Goal: Task Accomplishment & Management: Manage account settings

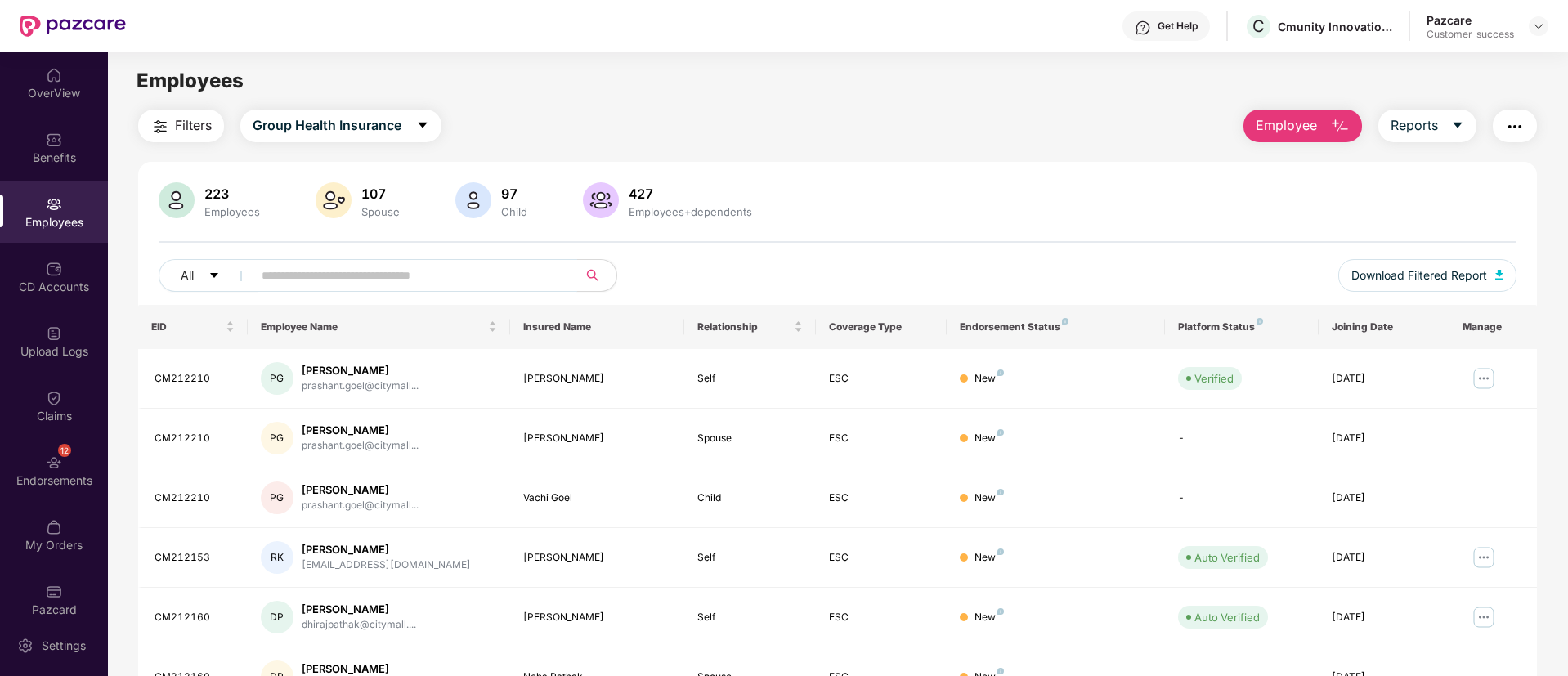
click at [437, 277] on input "text" at bounding box center [408, 275] width 294 height 24
click at [45, 360] on div "Upload Logs" at bounding box center [54, 341] width 108 height 61
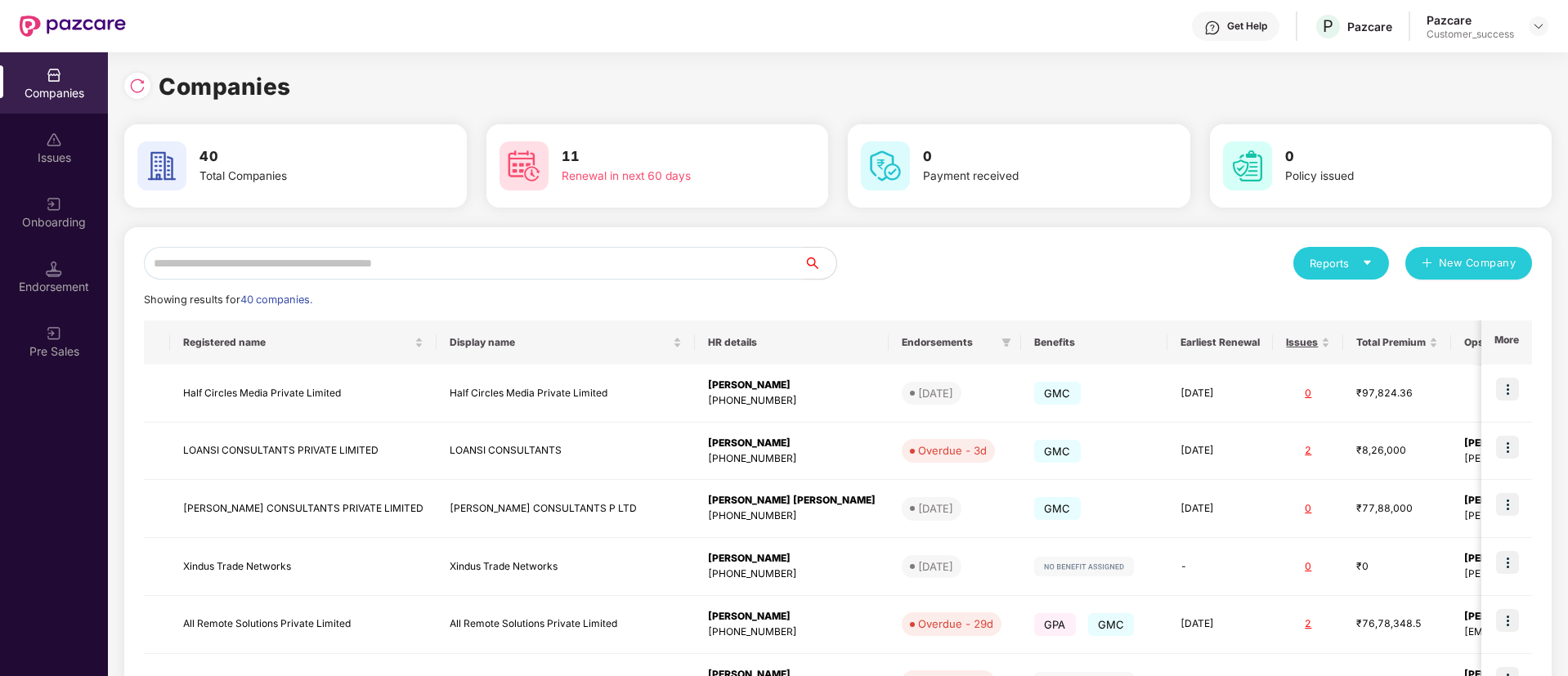
click at [434, 271] on input "text" at bounding box center [474, 263] width 660 height 33
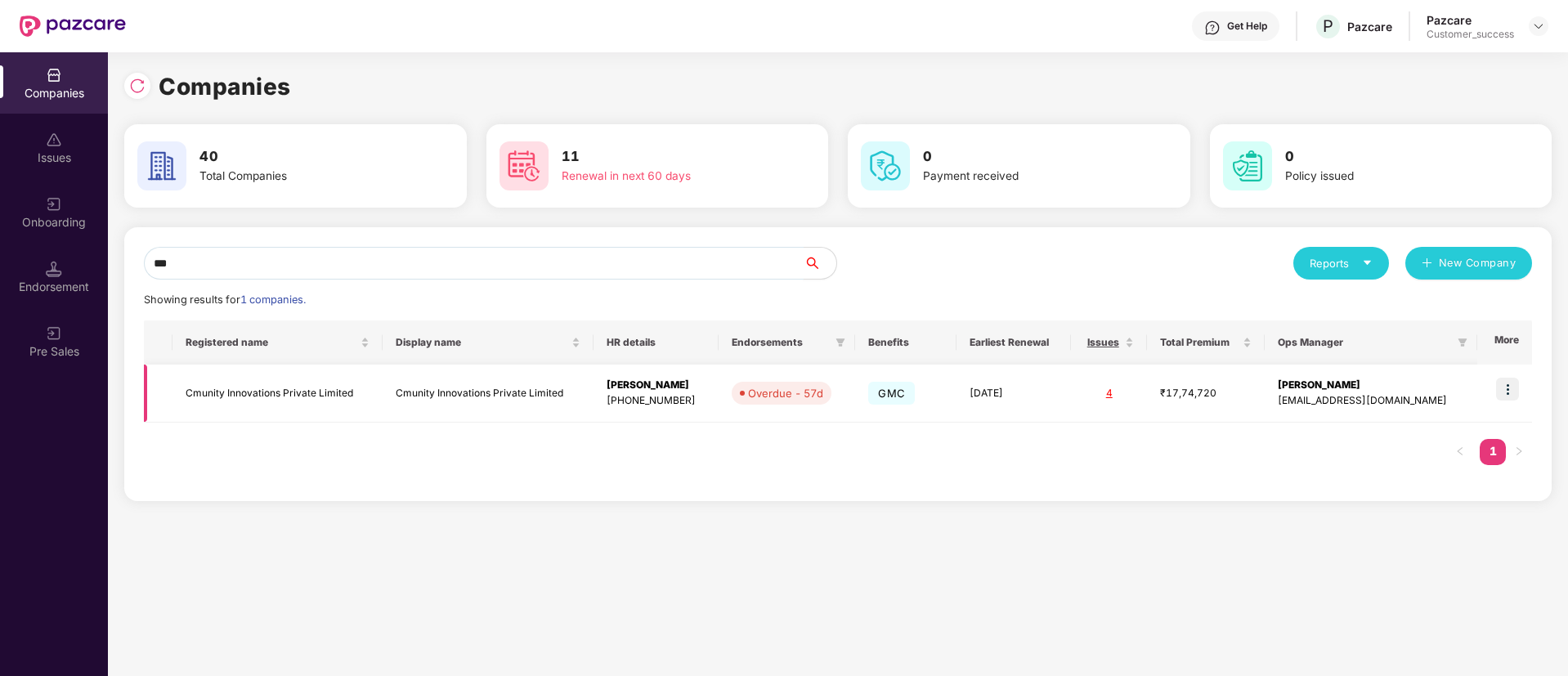
type input "***"
click at [291, 392] on td "Cmunity Innovations Private Limited" at bounding box center [278, 393] width 211 height 58
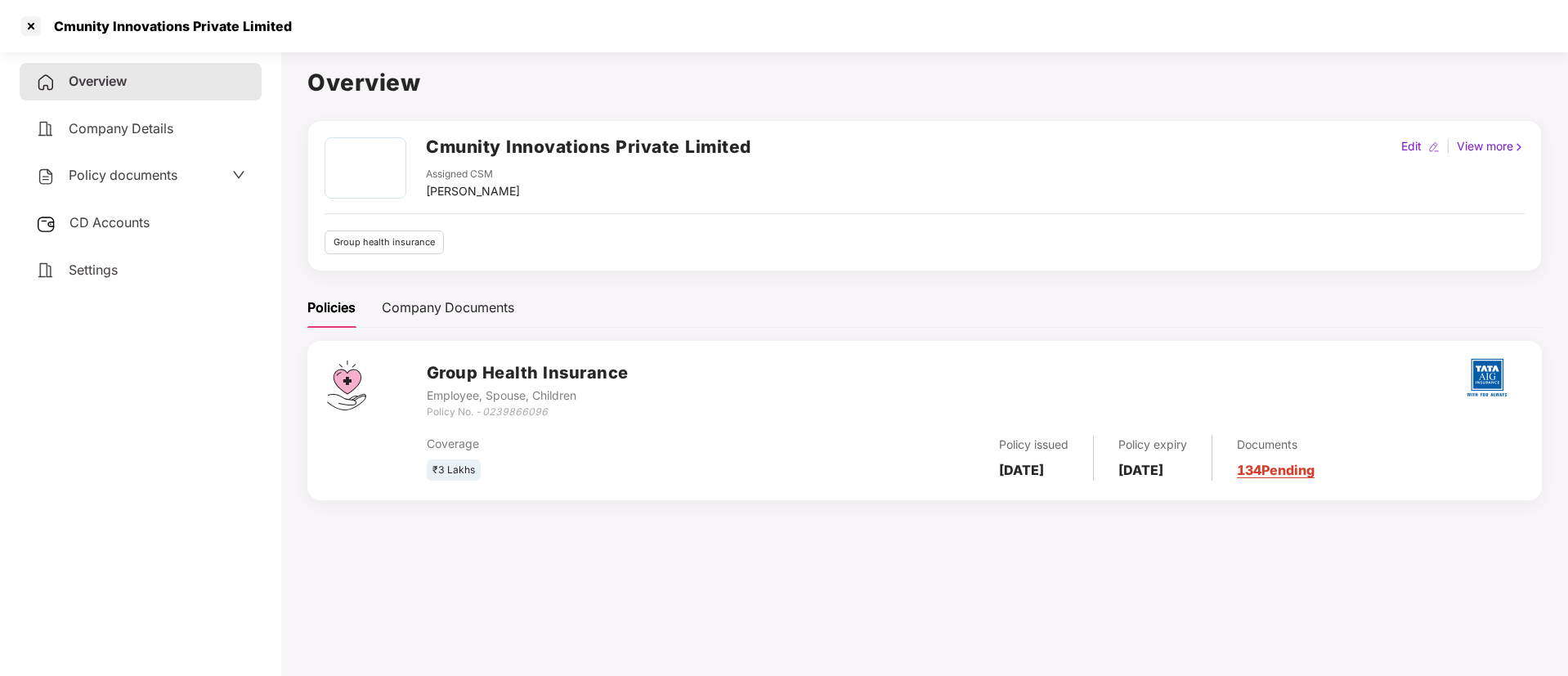
click at [112, 270] on span "Settings" at bounding box center [93, 270] width 49 height 17
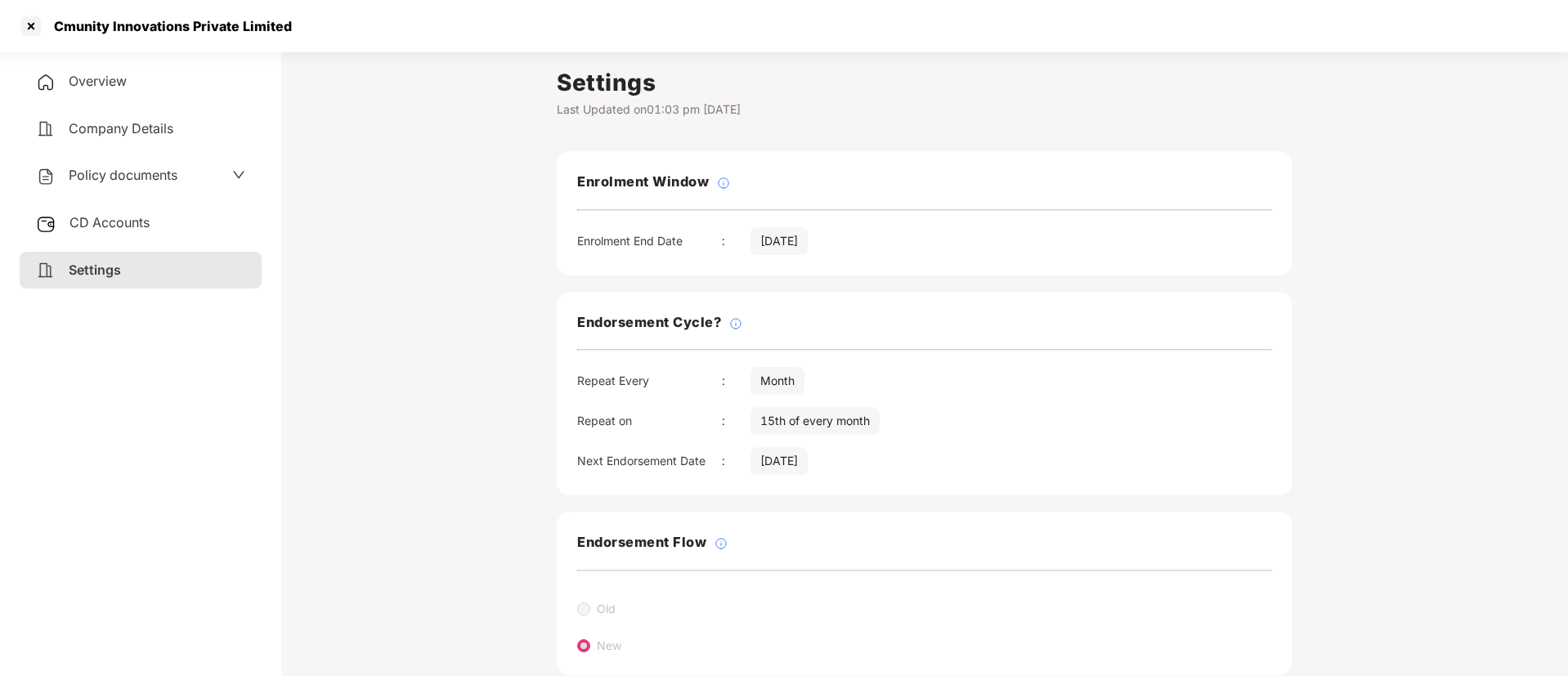
click at [764, 418] on div "15th of every month" at bounding box center [814, 421] width 129 height 28
click at [879, 444] on div "Endorsement Cycle? Repeat Every : Month Repeat on : 15th of every month Next En…" at bounding box center [925, 394] width 736 height 205
click at [39, 29] on div at bounding box center [31, 26] width 26 height 26
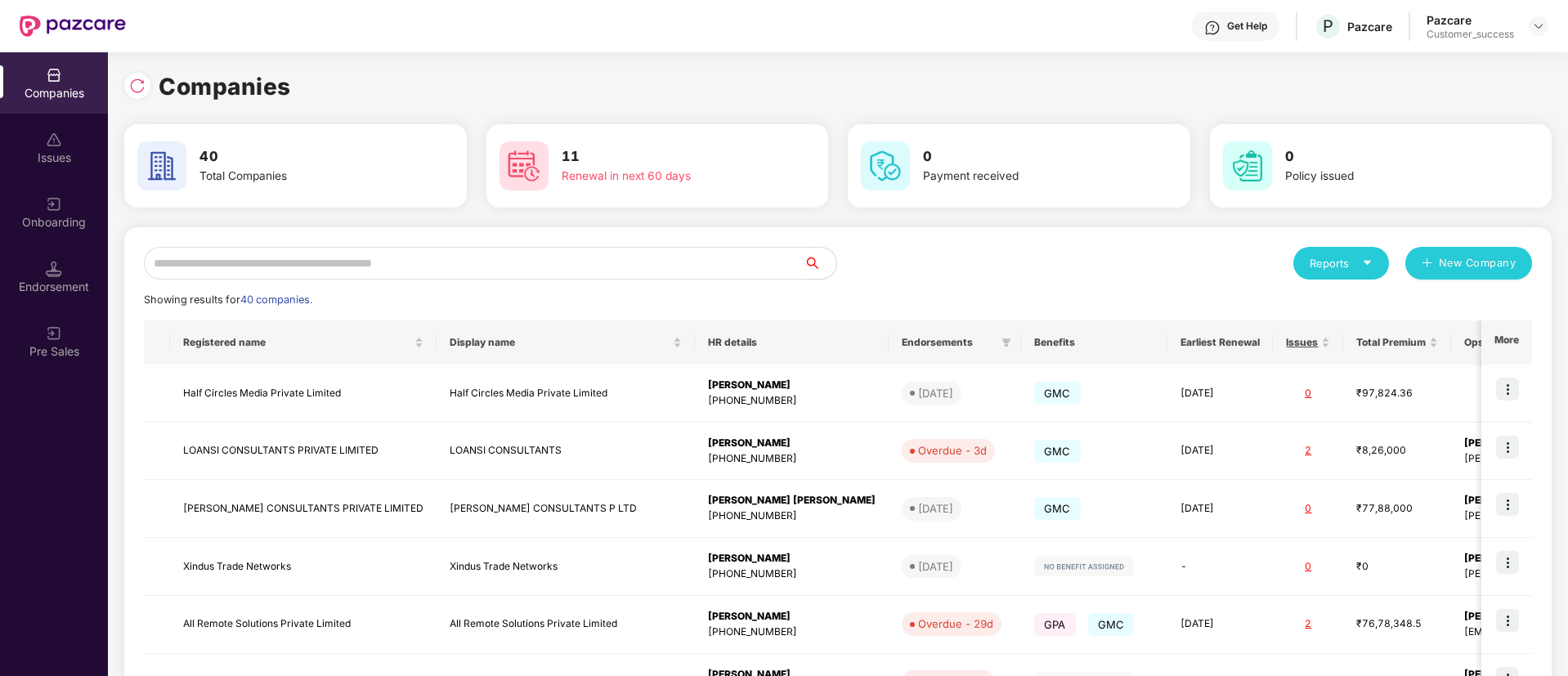
click at [288, 255] on input "text" at bounding box center [474, 263] width 660 height 33
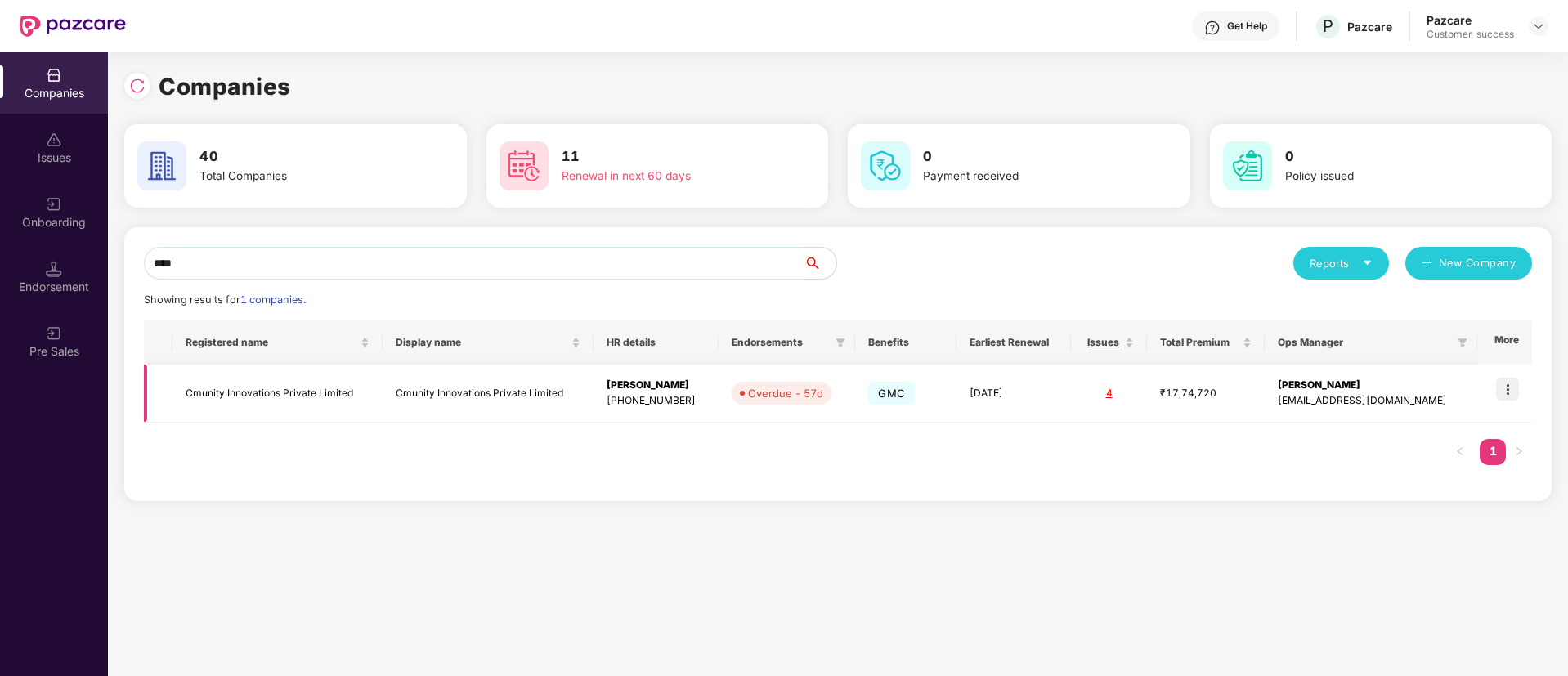
type input "****"
click at [1508, 393] on img at bounding box center [1507, 389] width 23 height 23
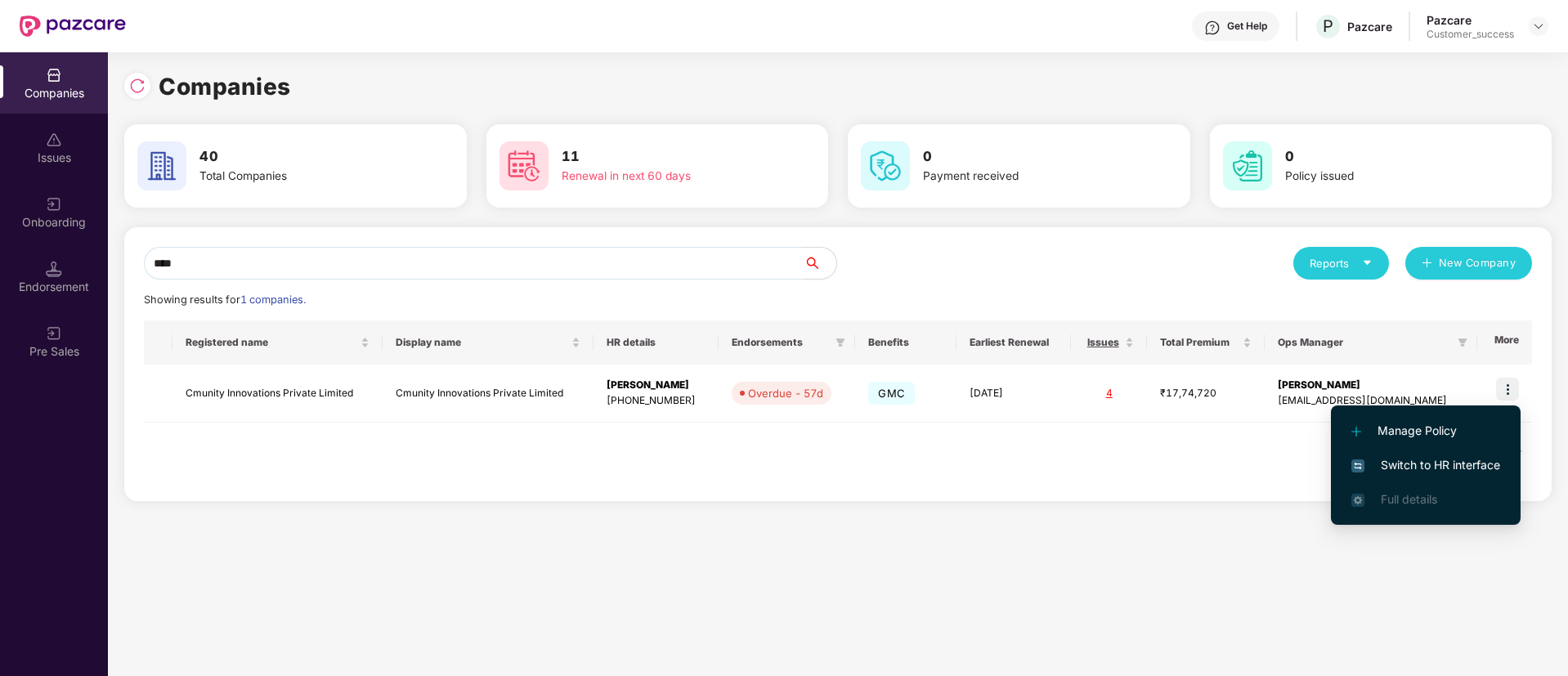
click at [1451, 466] on span "Switch to HR interface" at bounding box center [1426, 465] width 149 height 18
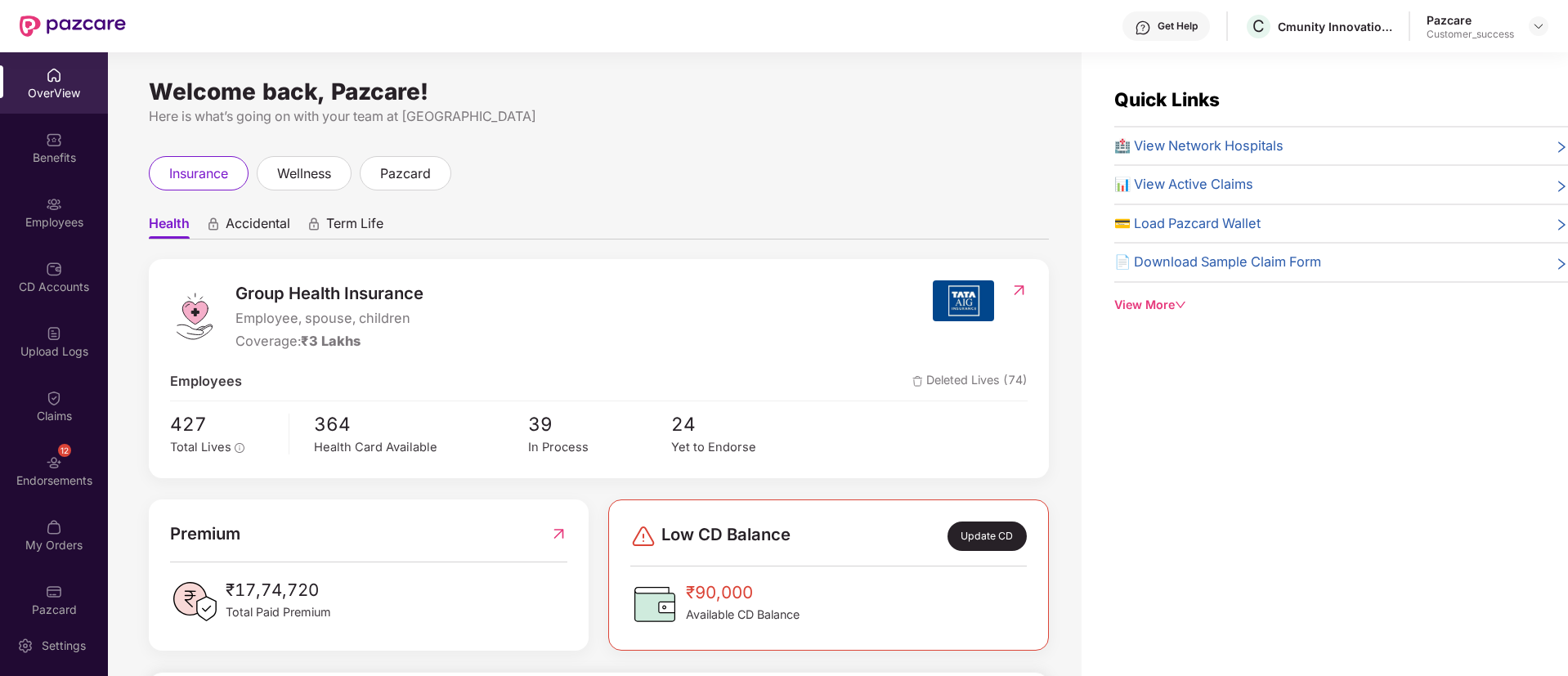
click at [66, 229] on div "Employees" at bounding box center [54, 222] width 108 height 17
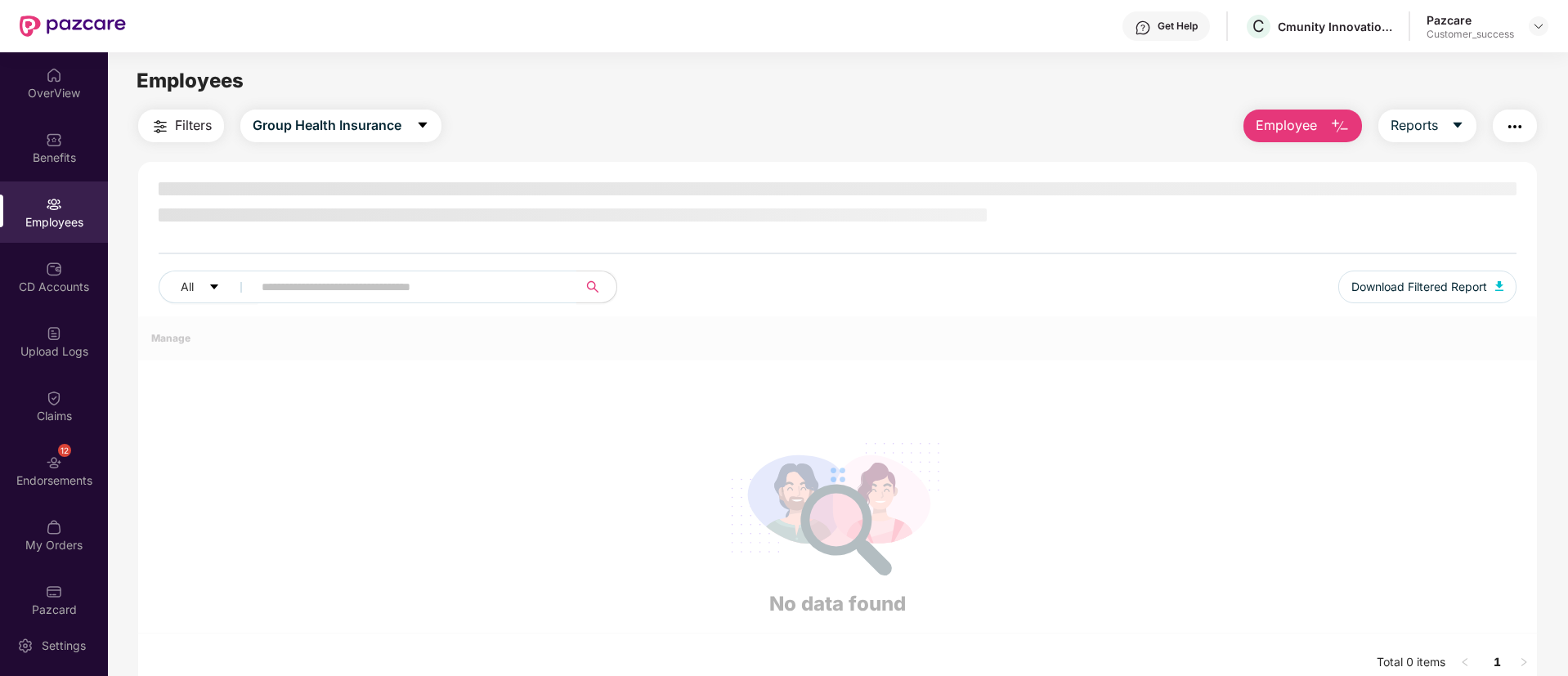
click at [66, 229] on div "Employees" at bounding box center [54, 222] width 108 height 17
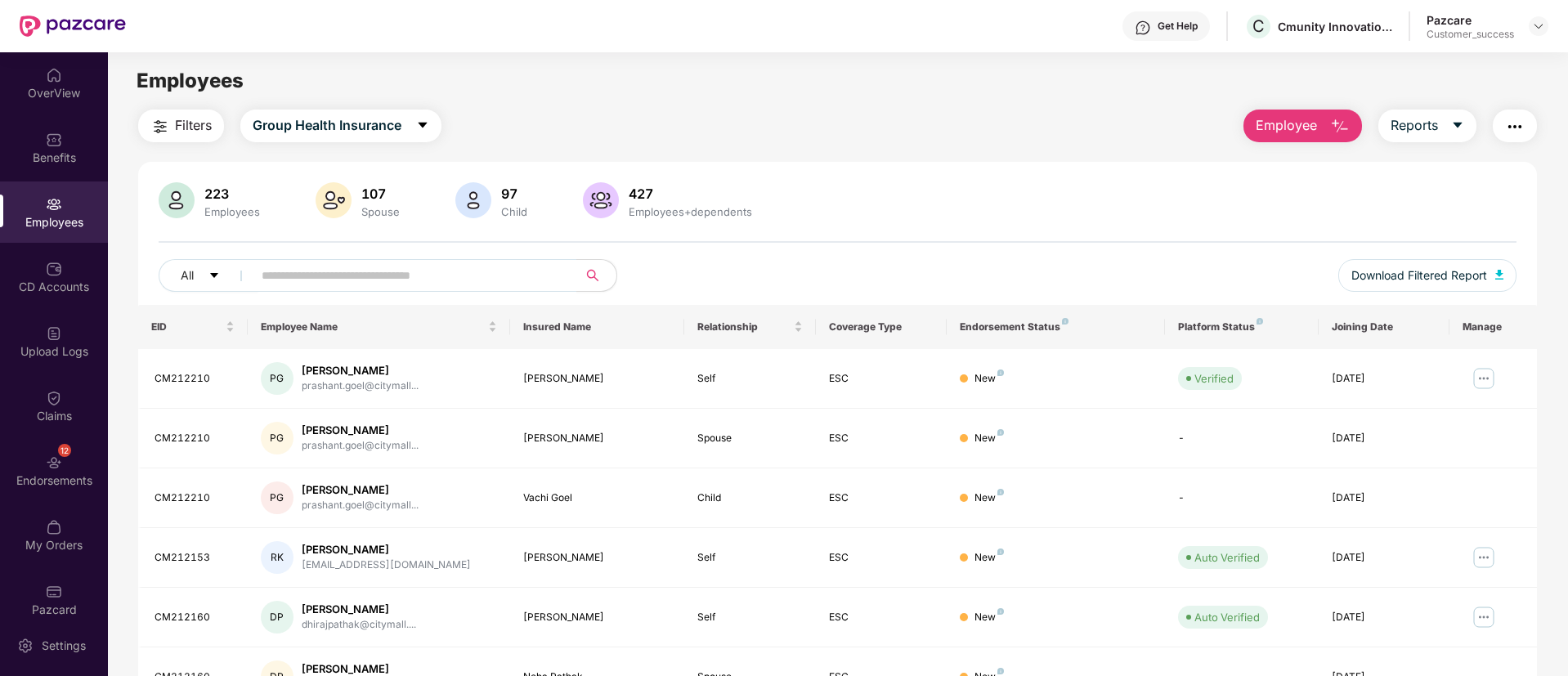
click at [4, 205] on div "Employees" at bounding box center [54, 212] width 108 height 61
click at [1537, 34] on div at bounding box center [1538, 26] width 20 height 20
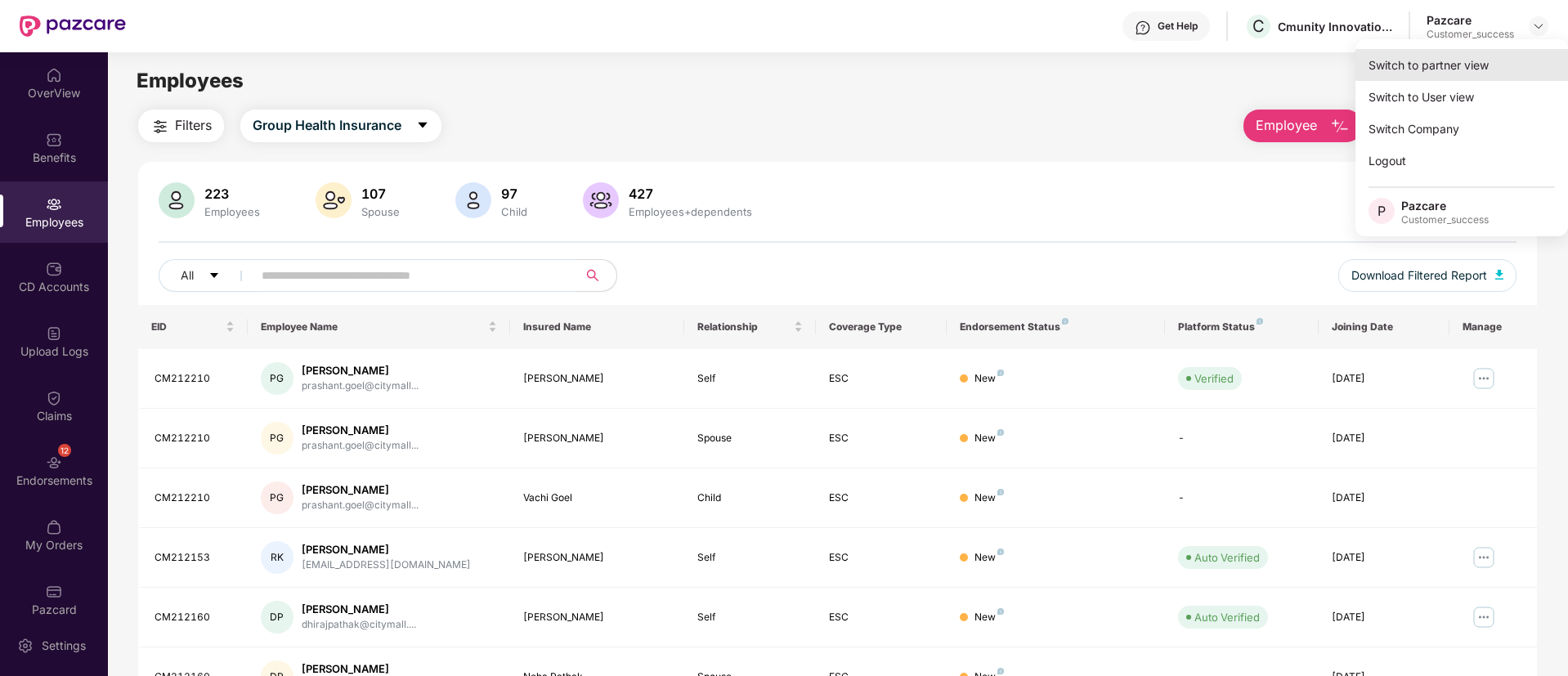
click at [1403, 67] on div "Switch to partner view" at bounding box center [1461, 65] width 213 height 32
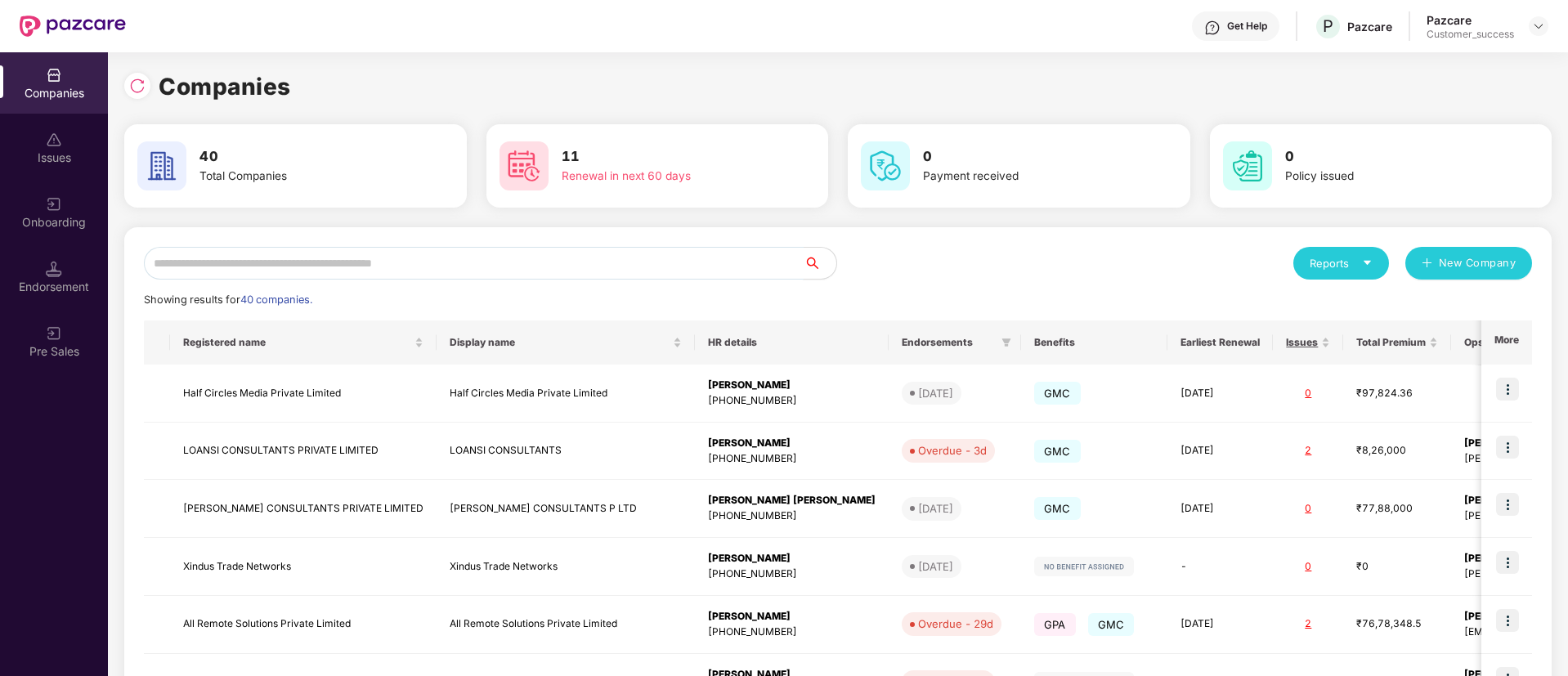
click at [607, 266] on input "text" at bounding box center [474, 263] width 660 height 33
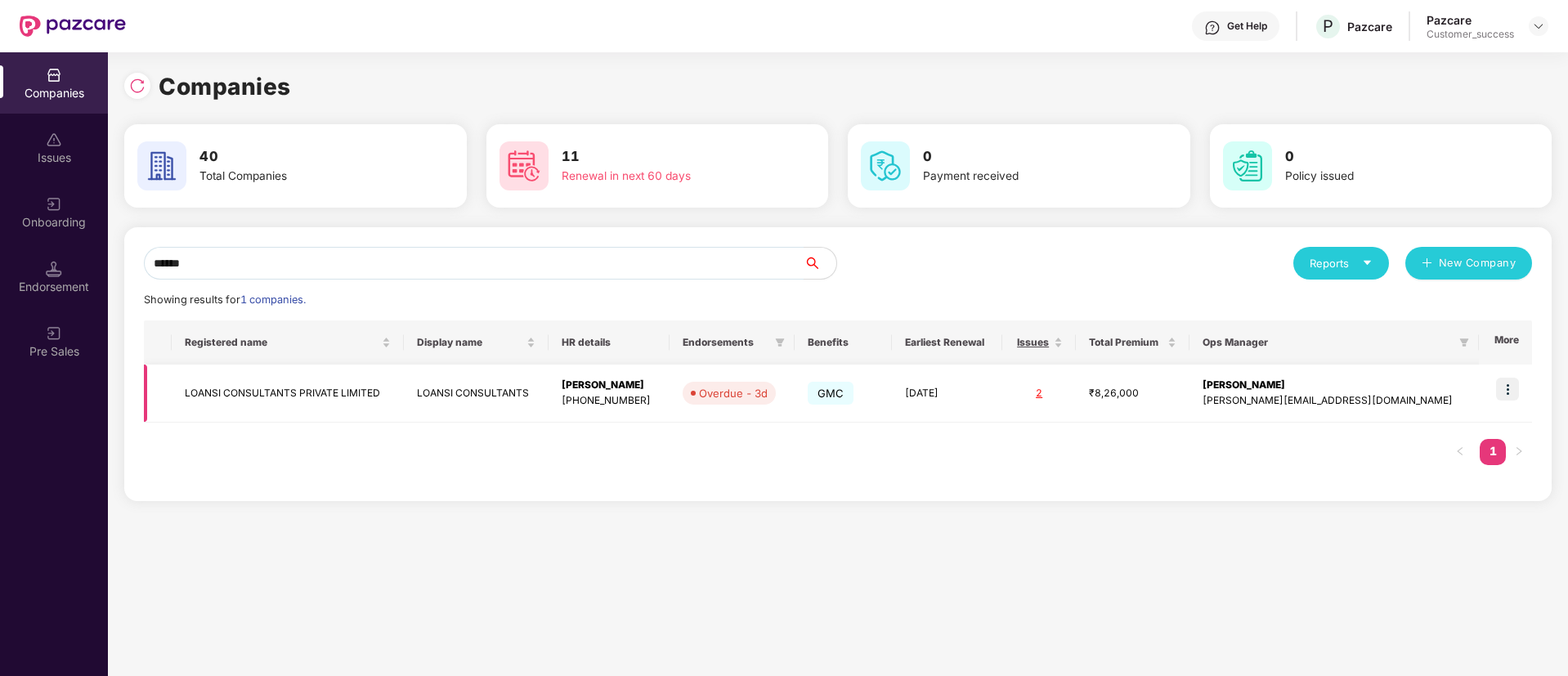
type input "******"
click at [1519, 393] on img at bounding box center [1507, 389] width 23 height 23
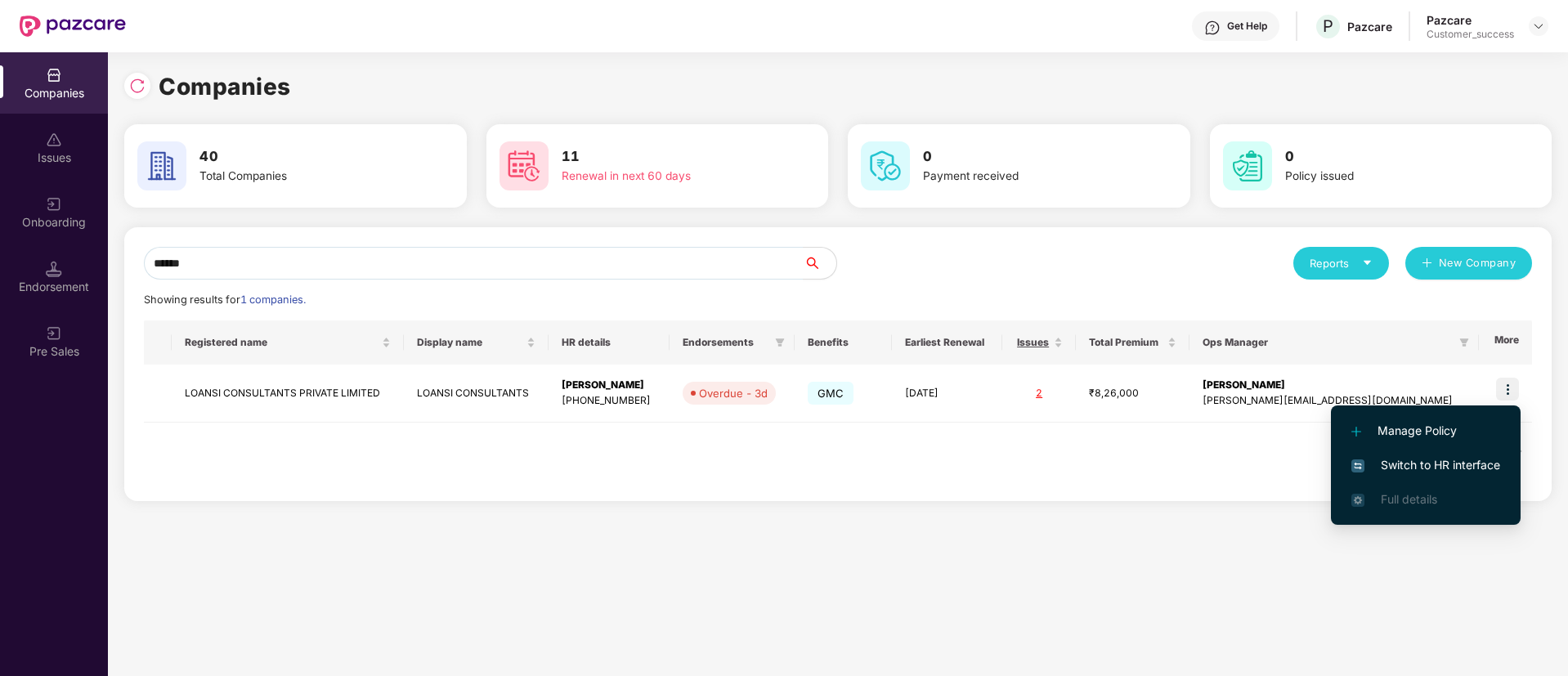
click at [1477, 464] on span "Switch to HR interface" at bounding box center [1426, 465] width 149 height 18
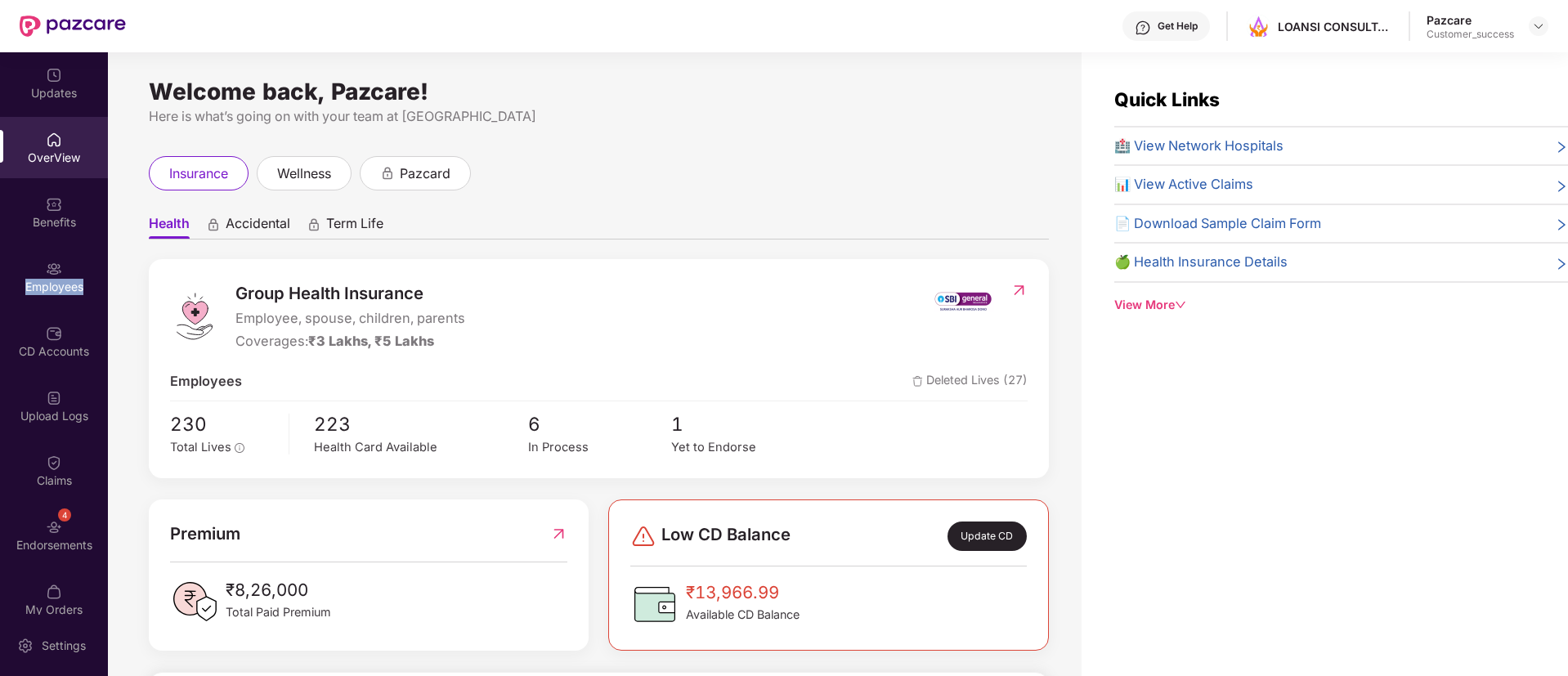
click at [65, 272] on div "Employees" at bounding box center [54, 277] width 108 height 61
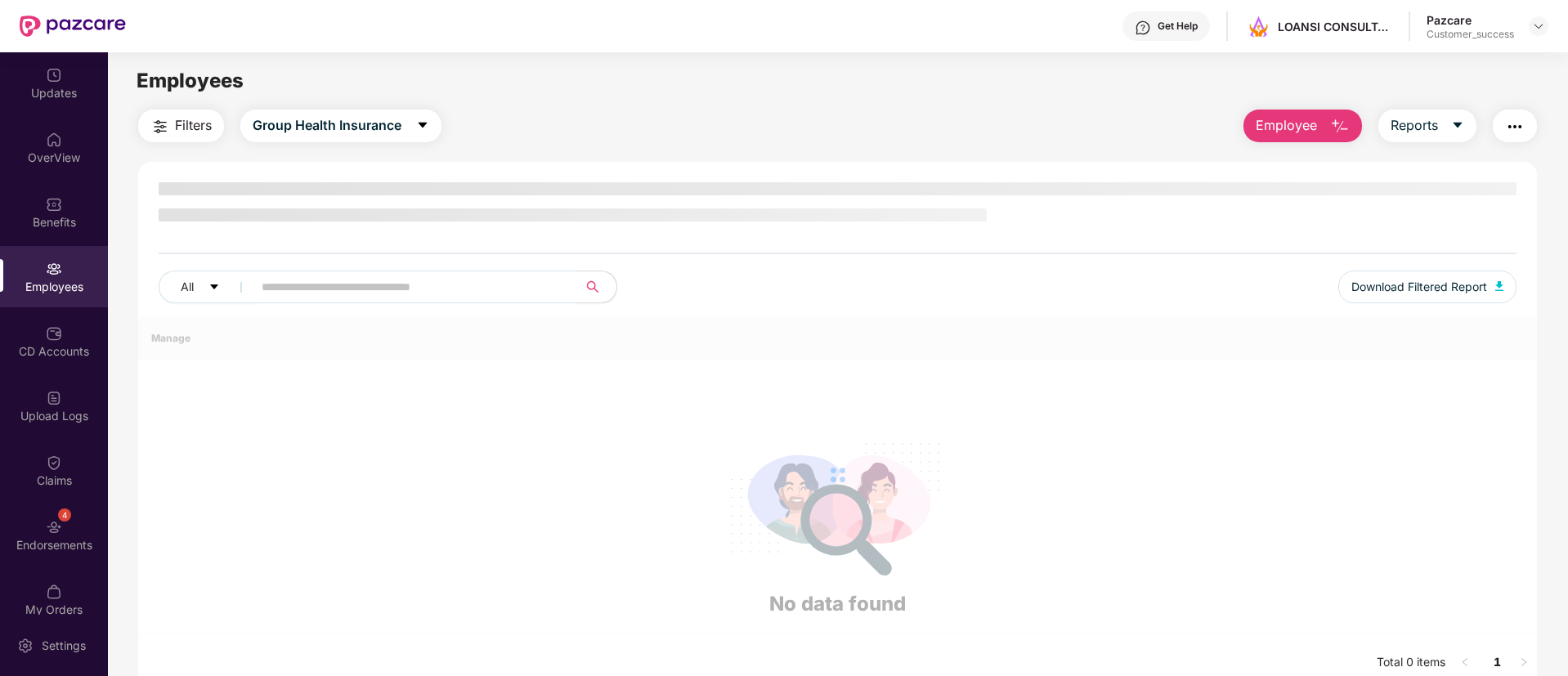
click at [65, 272] on div "Employees" at bounding box center [54, 277] width 108 height 61
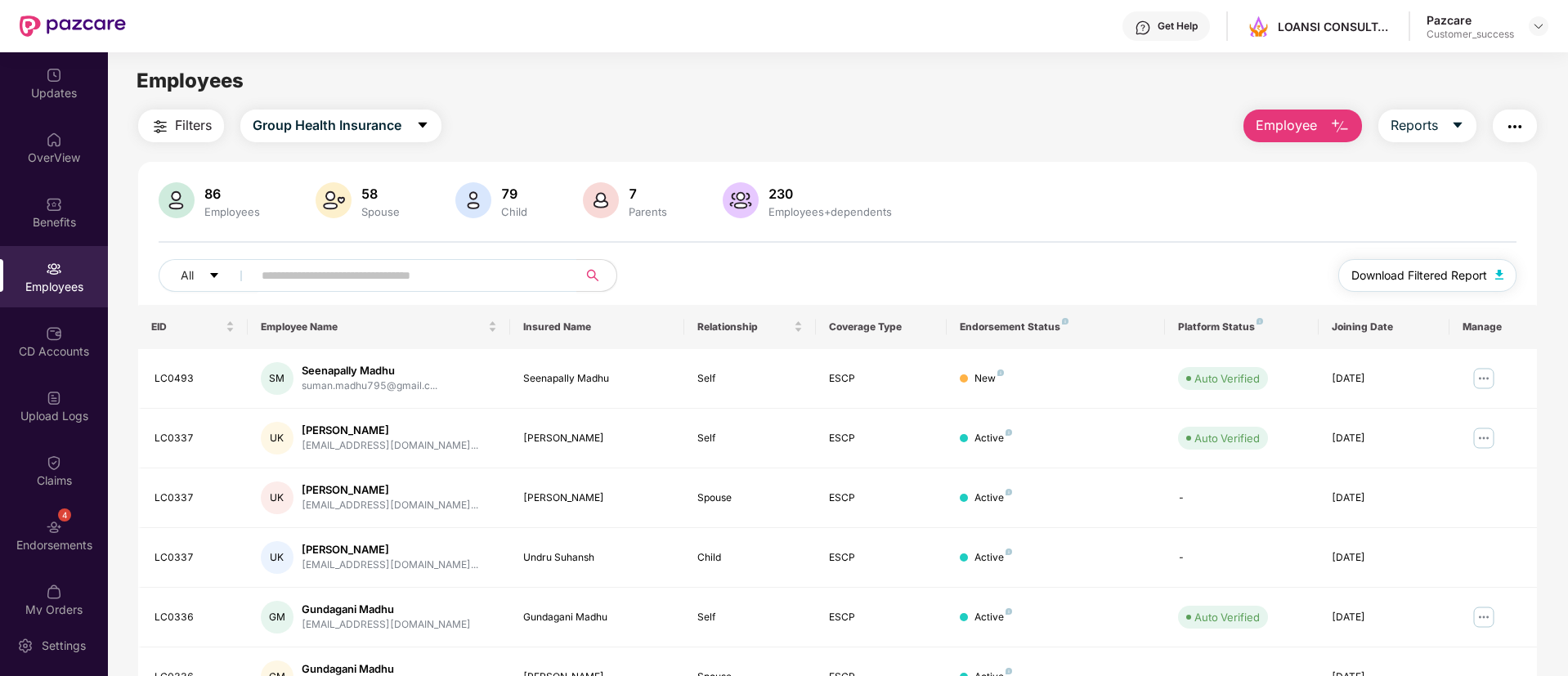
click at [1437, 286] on button "Download Filtered Report" at bounding box center [1428, 275] width 178 height 33
click at [479, 279] on input "text" at bounding box center [408, 275] width 294 height 24
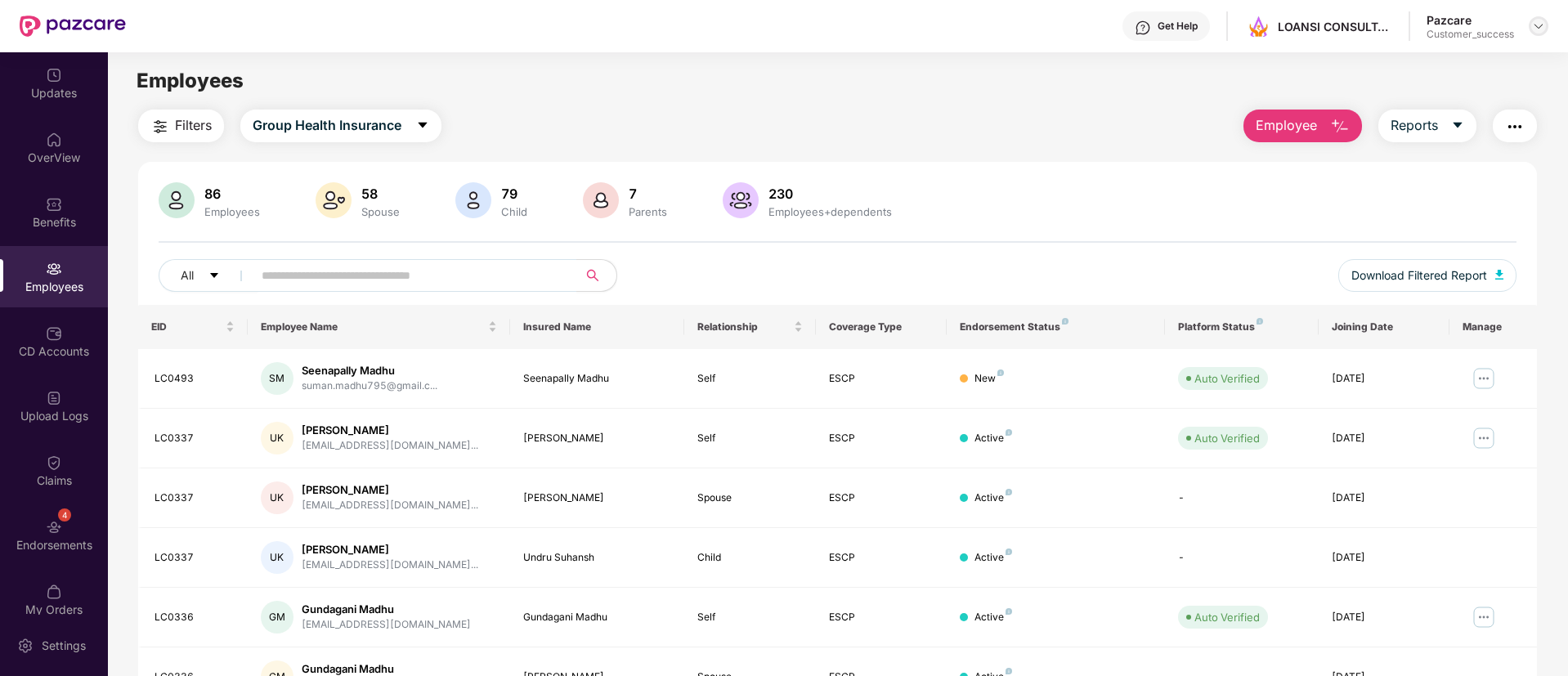
click at [1533, 24] on img at bounding box center [1538, 26] width 13 height 13
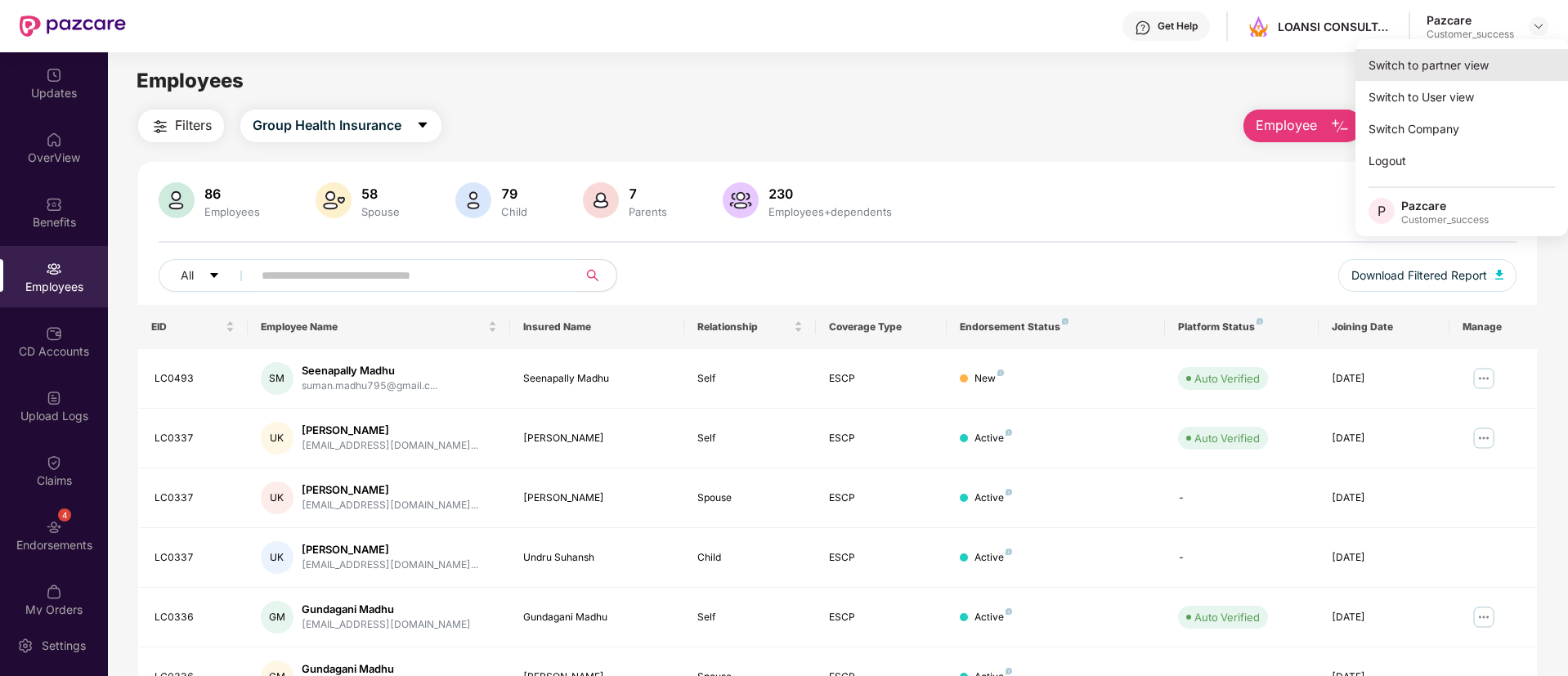
click at [1423, 71] on div "Switch to partner view" at bounding box center [1461, 65] width 213 height 32
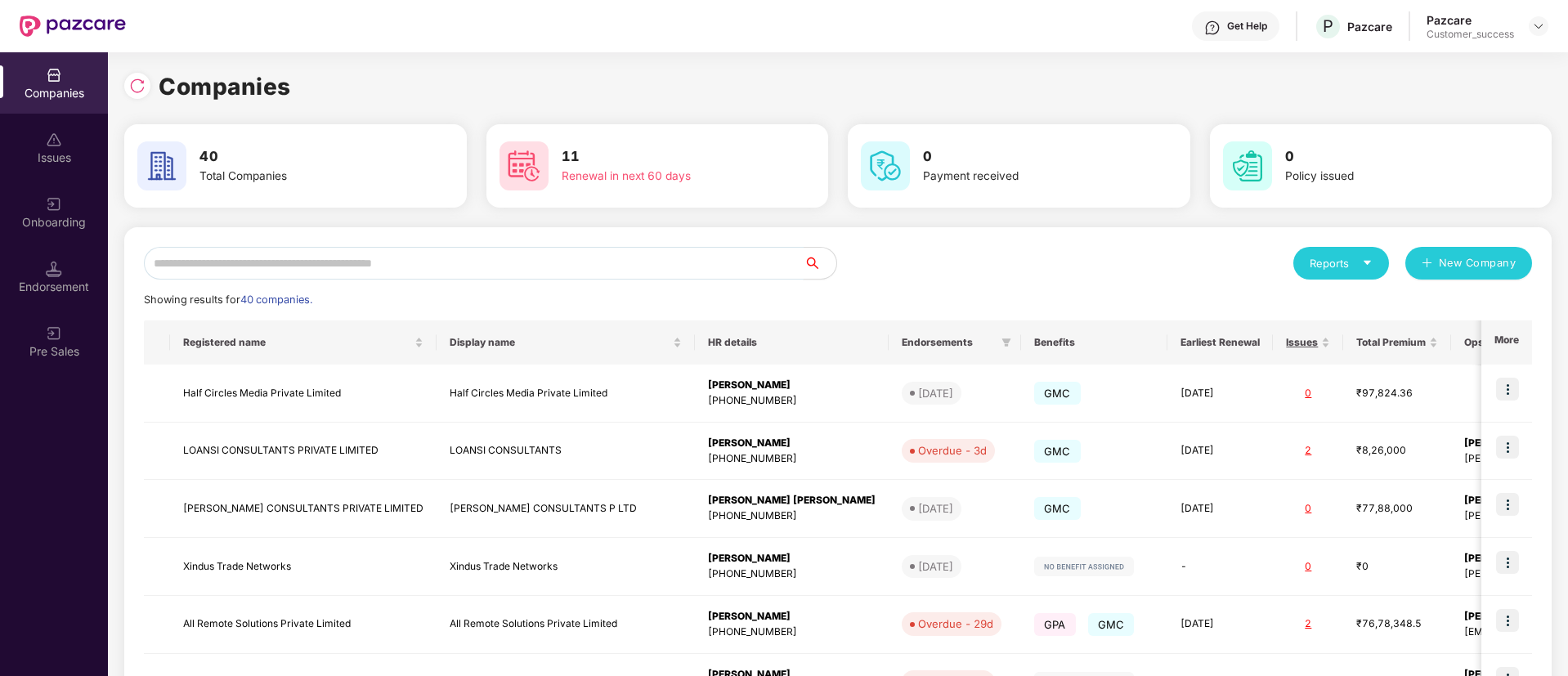
click at [331, 270] on input "text" at bounding box center [474, 263] width 660 height 33
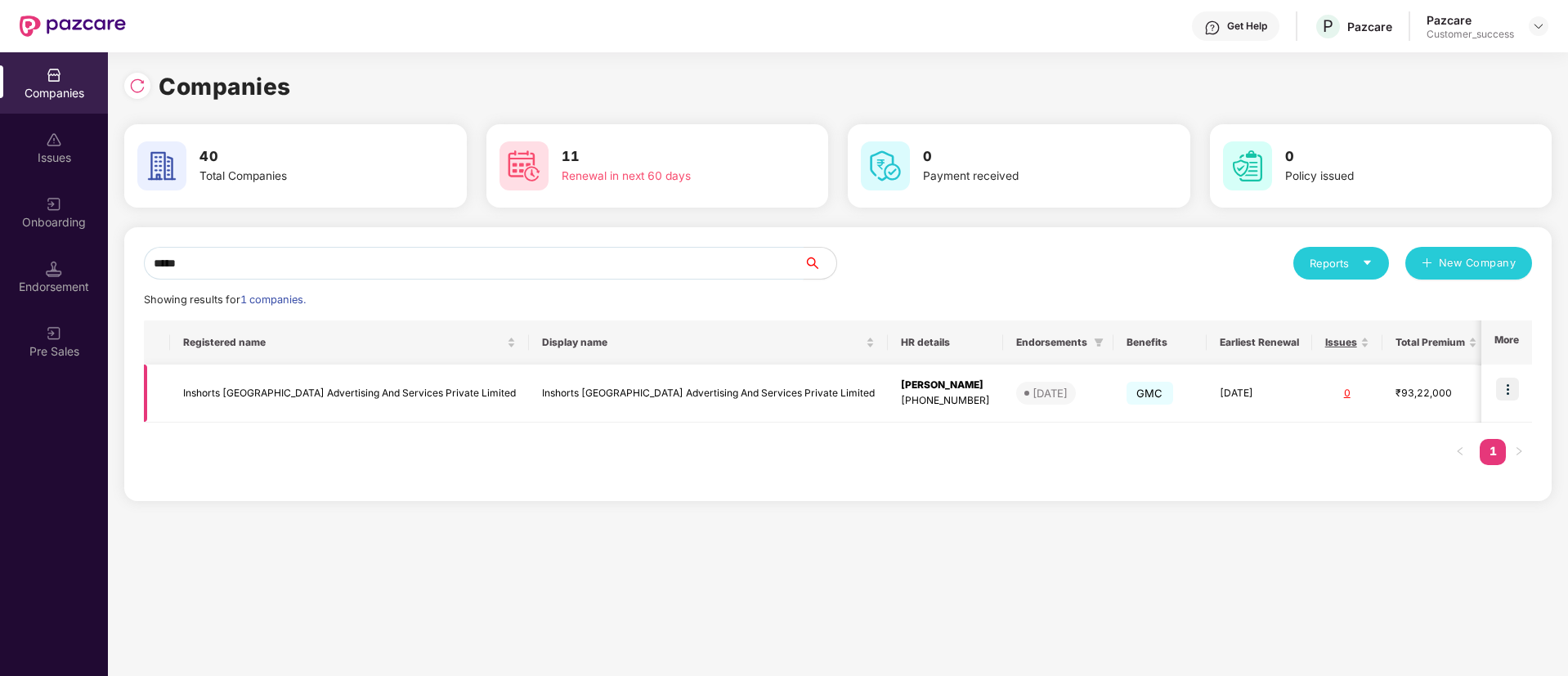
type input "*****"
click at [1508, 383] on img at bounding box center [1507, 389] width 23 height 23
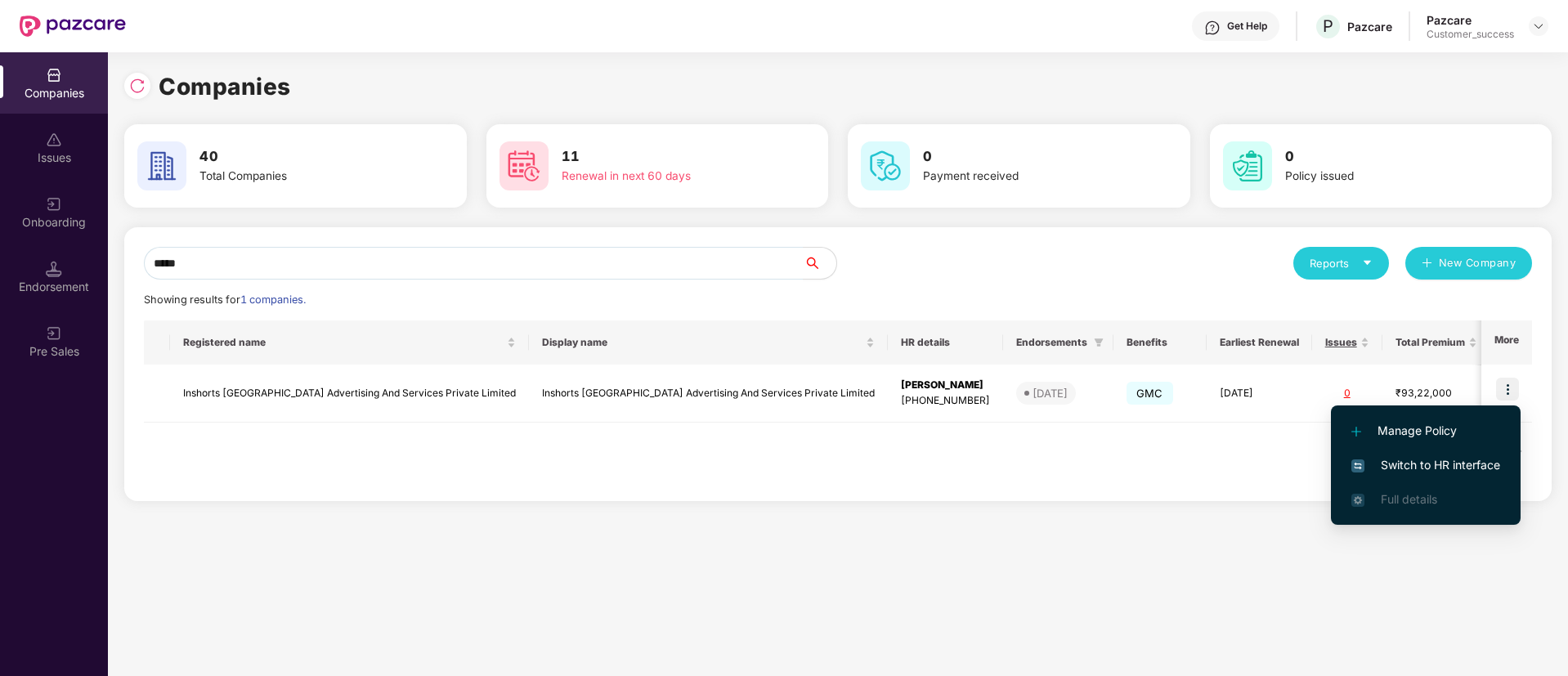
click at [1455, 459] on span "Switch to HR interface" at bounding box center [1426, 465] width 149 height 18
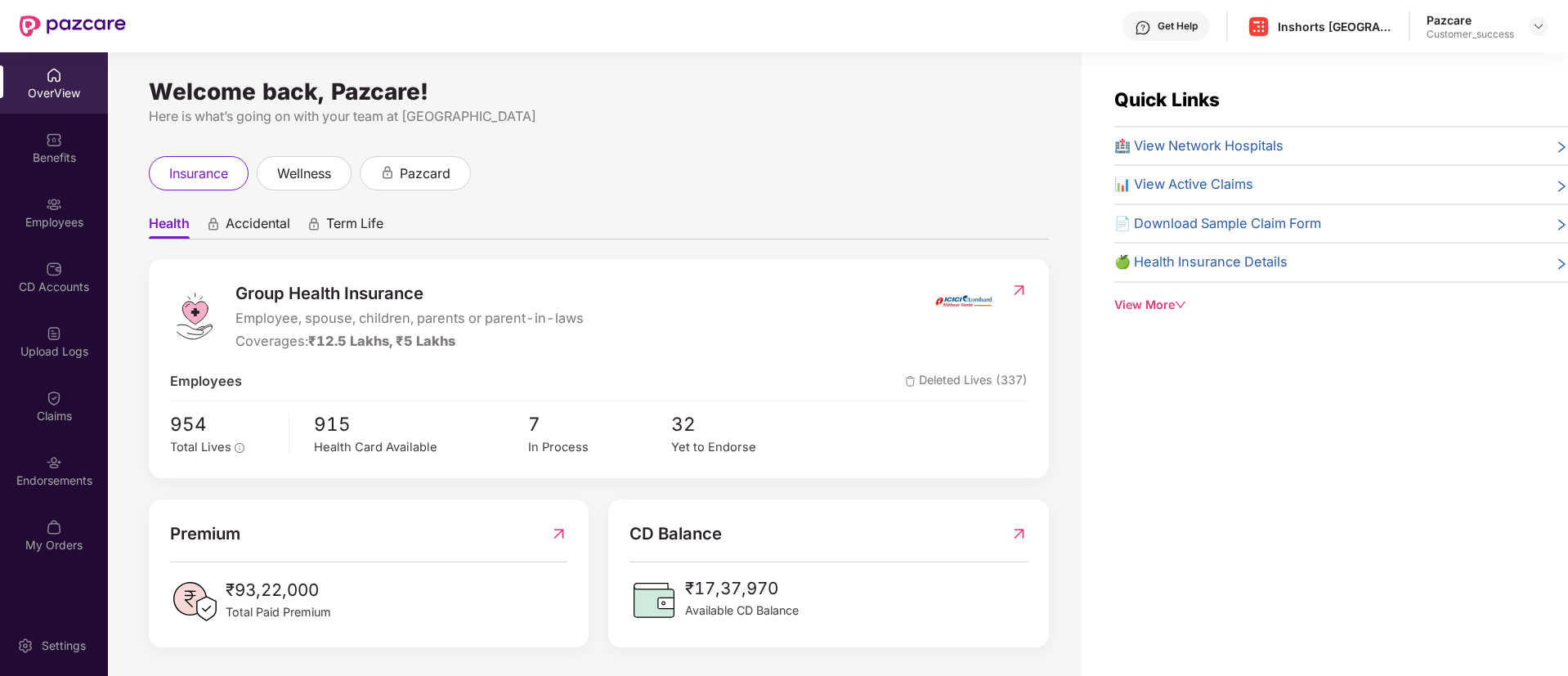
click at [57, 216] on div "Employees" at bounding box center [54, 222] width 108 height 17
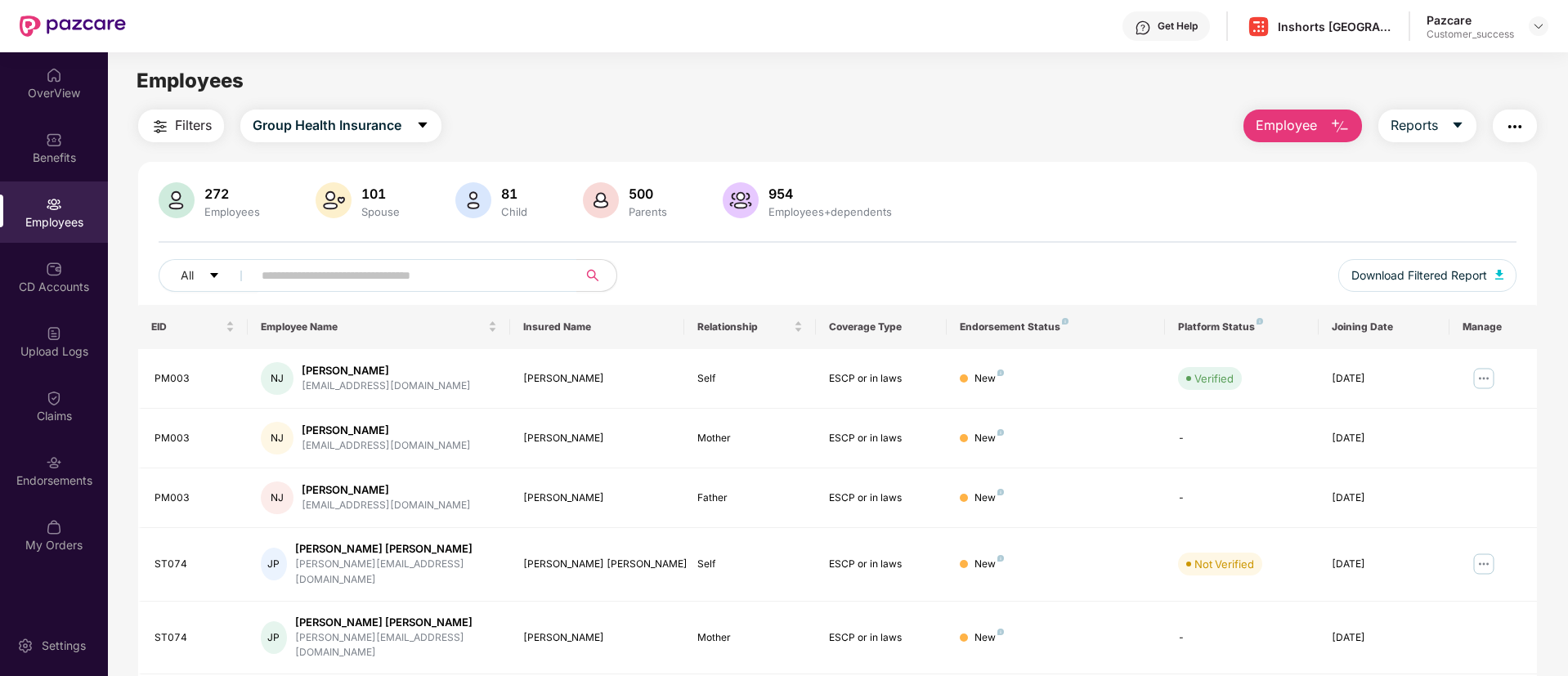
click at [57, 216] on div "Employees" at bounding box center [54, 222] width 108 height 17
drag, startPoint x: 488, startPoint y: 254, endPoint x: 729, endPoint y: 316, distance: 248.8
click at [729, 316] on div "272 Employees 101 Spouse 81 Child 500 Parents 954 Employees+dependents All Down…" at bounding box center [837, 603] width 1399 height 884
click at [289, 272] on input "text" at bounding box center [408, 275] width 294 height 24
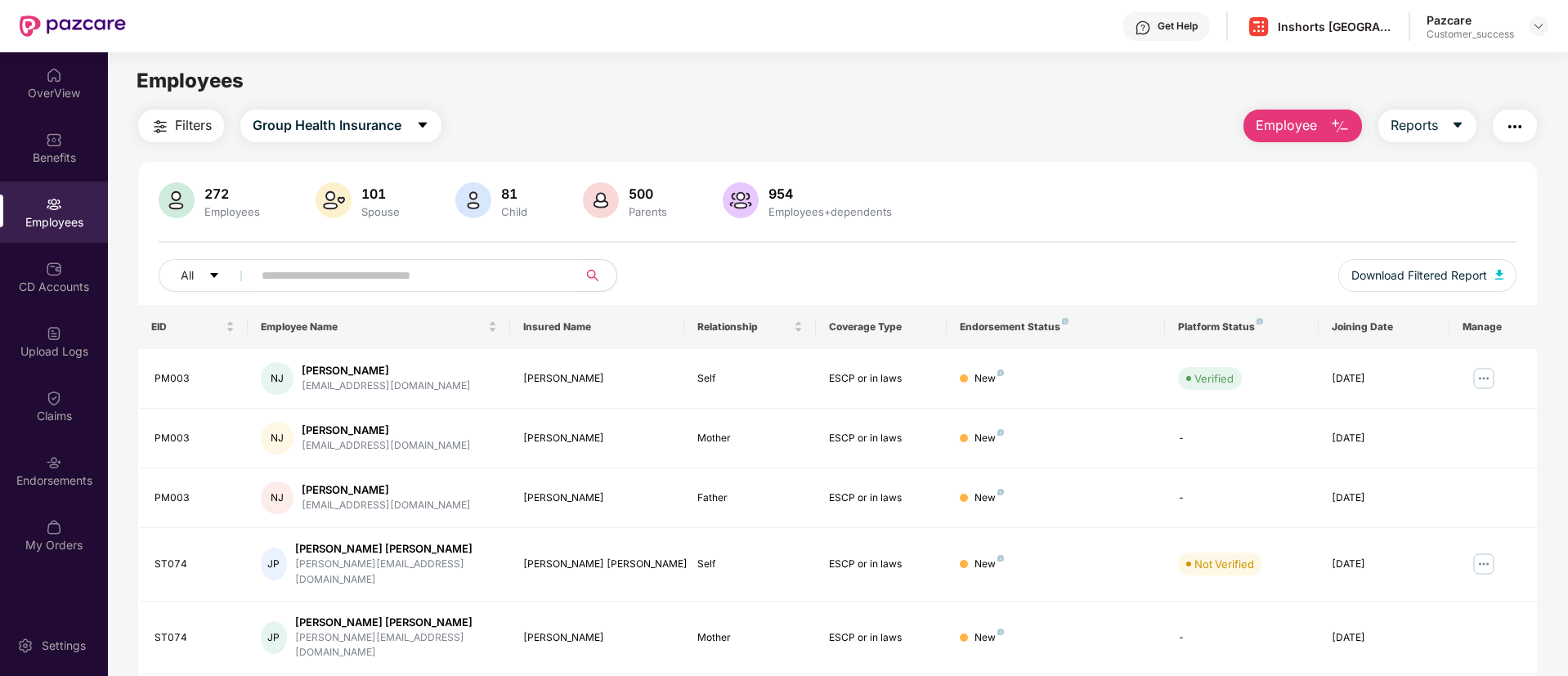
click at [289, 272] on input "text" at bounding box center [408, 275] width 294 height 24
type input "*"
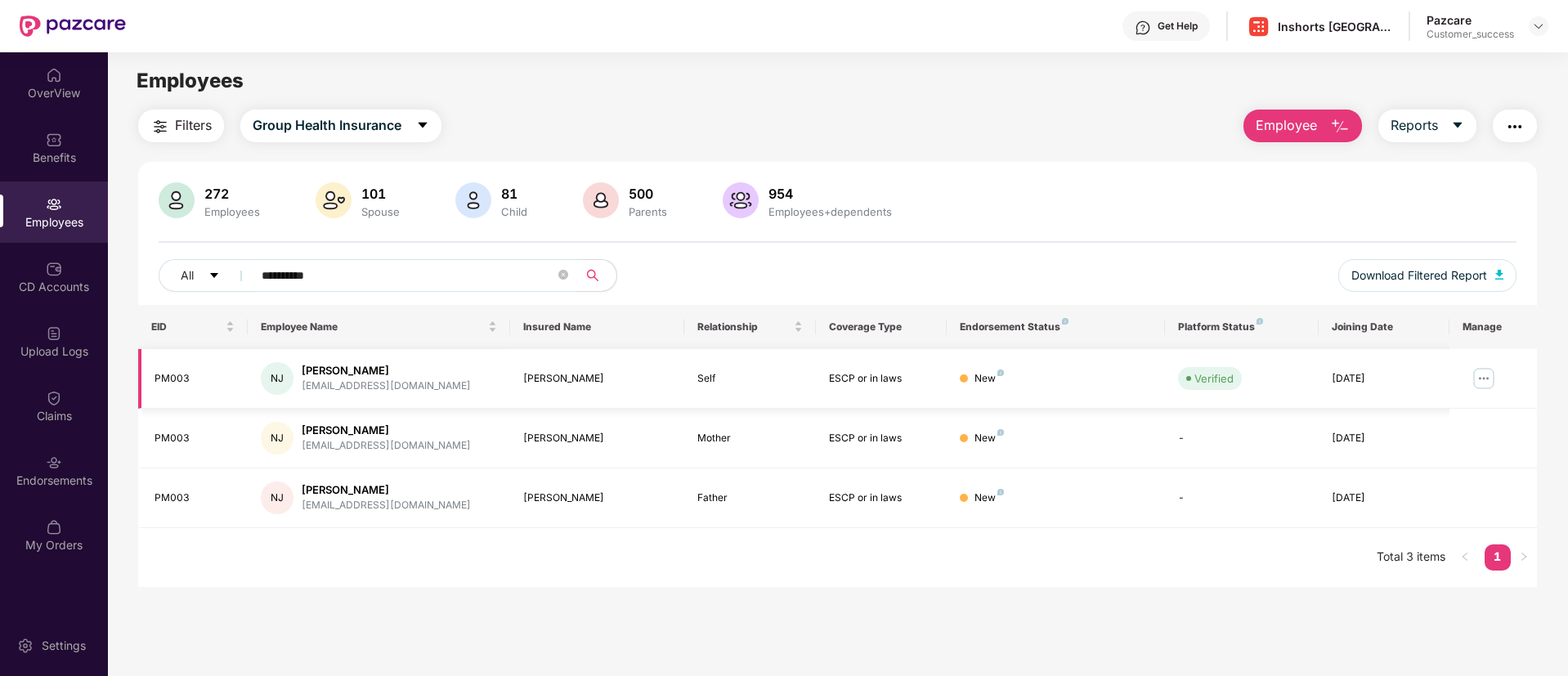
click at [186, 378] on div "PM003" at bounding box center [194, 378] width 80 height 16
copy div "PM003"
click at [371, 272] on input "**********" at bounding box center [408, 275] width 294 height 24
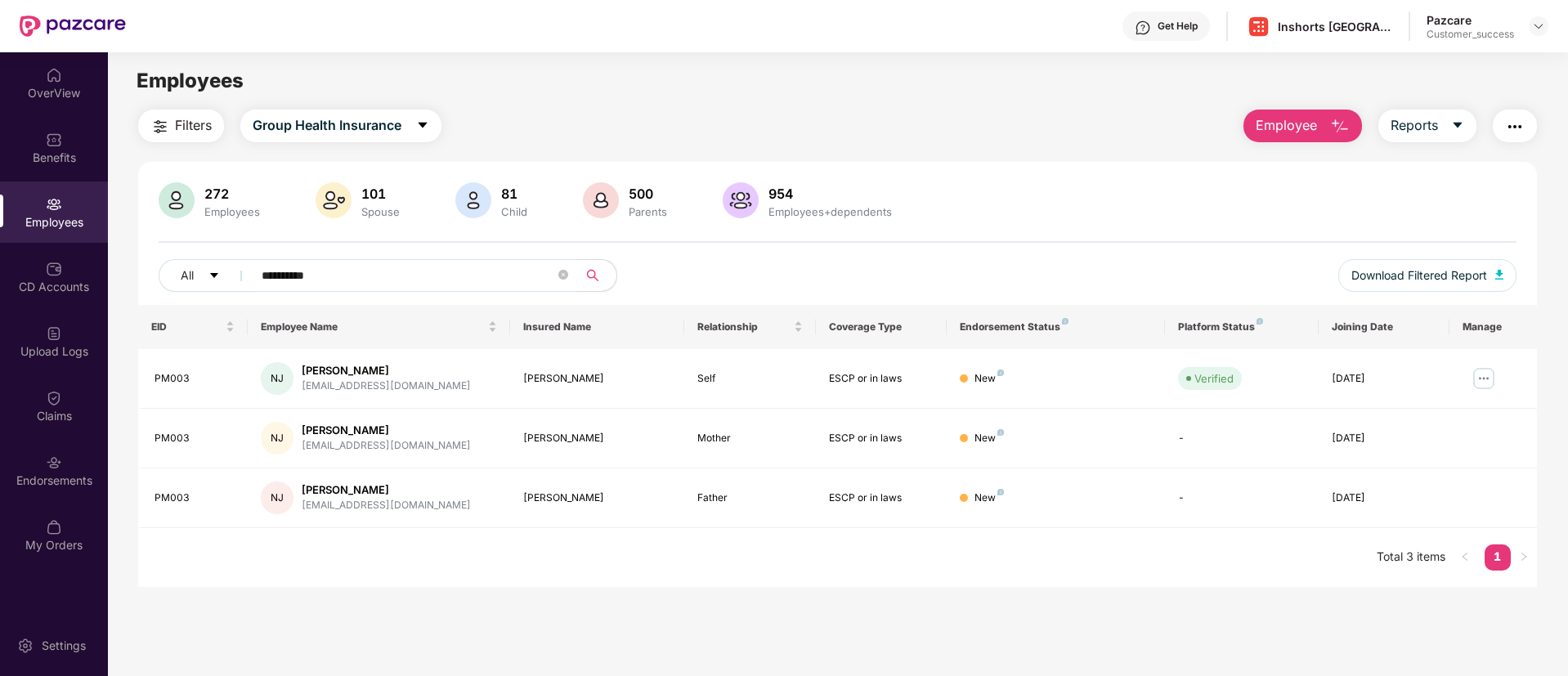
click at [371, 272] on input "**********" at bounding box center [408, 275] width 294 height 24
click at [282, 266] on input "**********" at bounding box center [408, 275] width 294 height 24
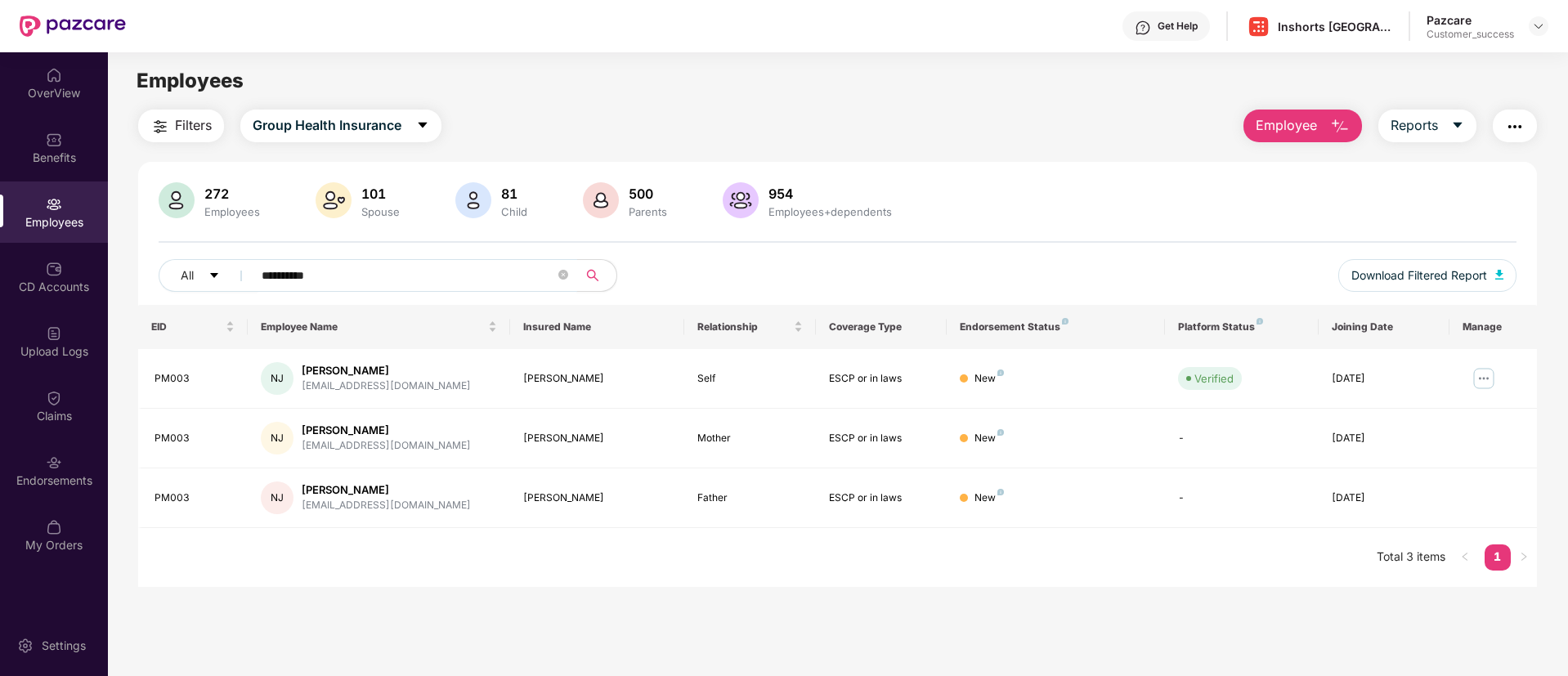
click at [282, 266] on input "**********" at bounding box center [408, 275] width 294 height 24
click at [560, 438] on div "[PERSON_NAME]" at bounding box center [598, 438] width 149 height 16
click at [544, 435] on div "[PERSON_NAME]" at bounding box center [598, 438] width 149 height 16
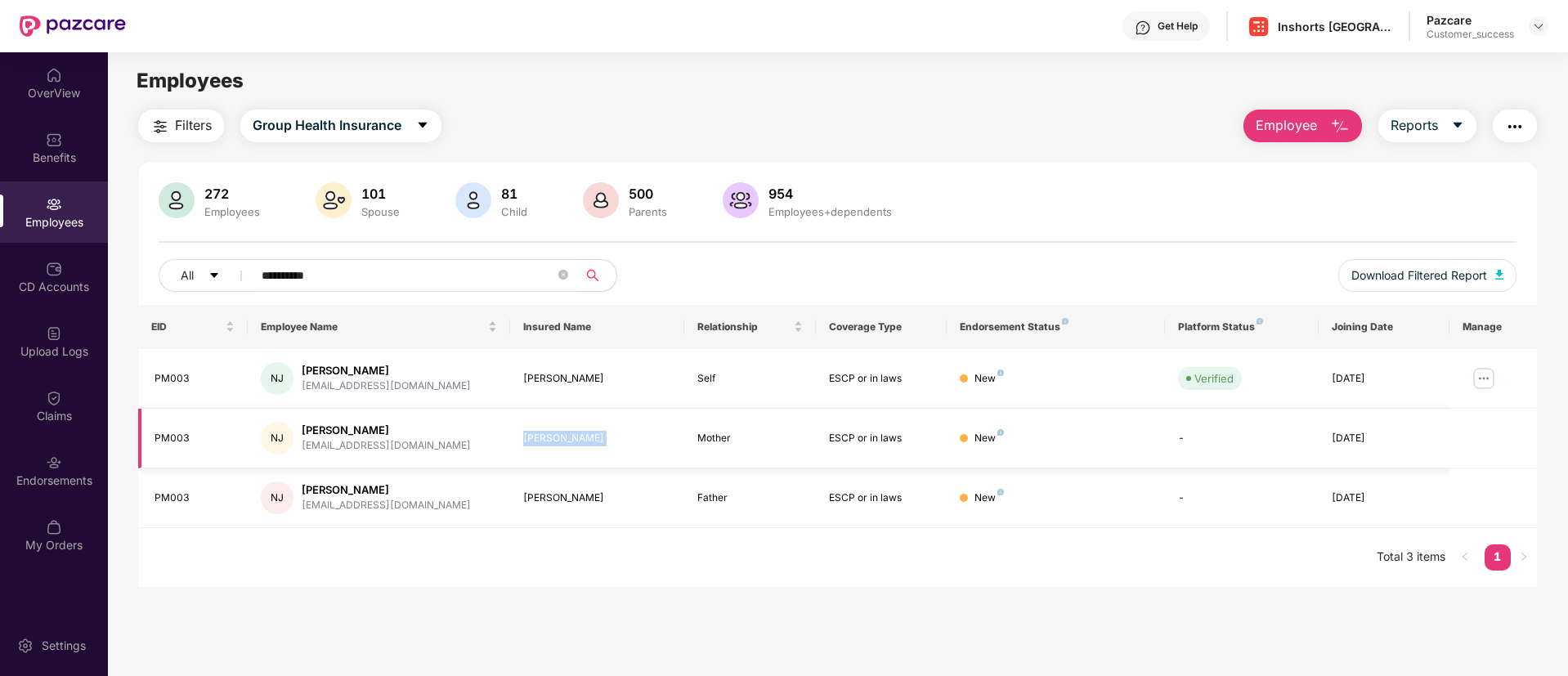
click at [544, 435] on div "[PERSON_NAME]" at bounding box center [598, 438] width 149 height 16
click at [327, 285] on input "**********" at bounding box center [408, 275] width 294 height 24
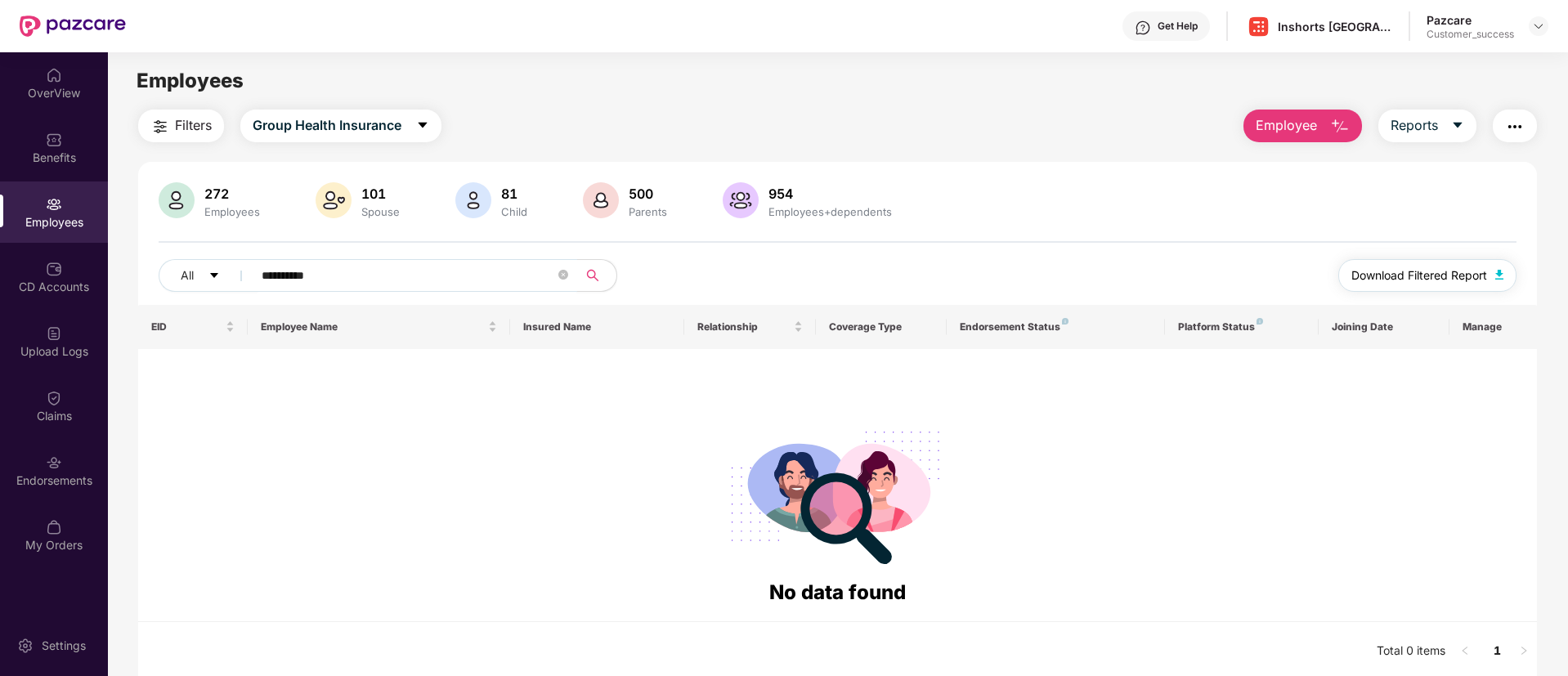
type input "**********"
click at [1420, 274] on span "Download Filtered Report" at bounding box center [1419, 275] width 136 height 18
click at [1538, 24] on img at bounding box center [1538, 26] width 13 height 13
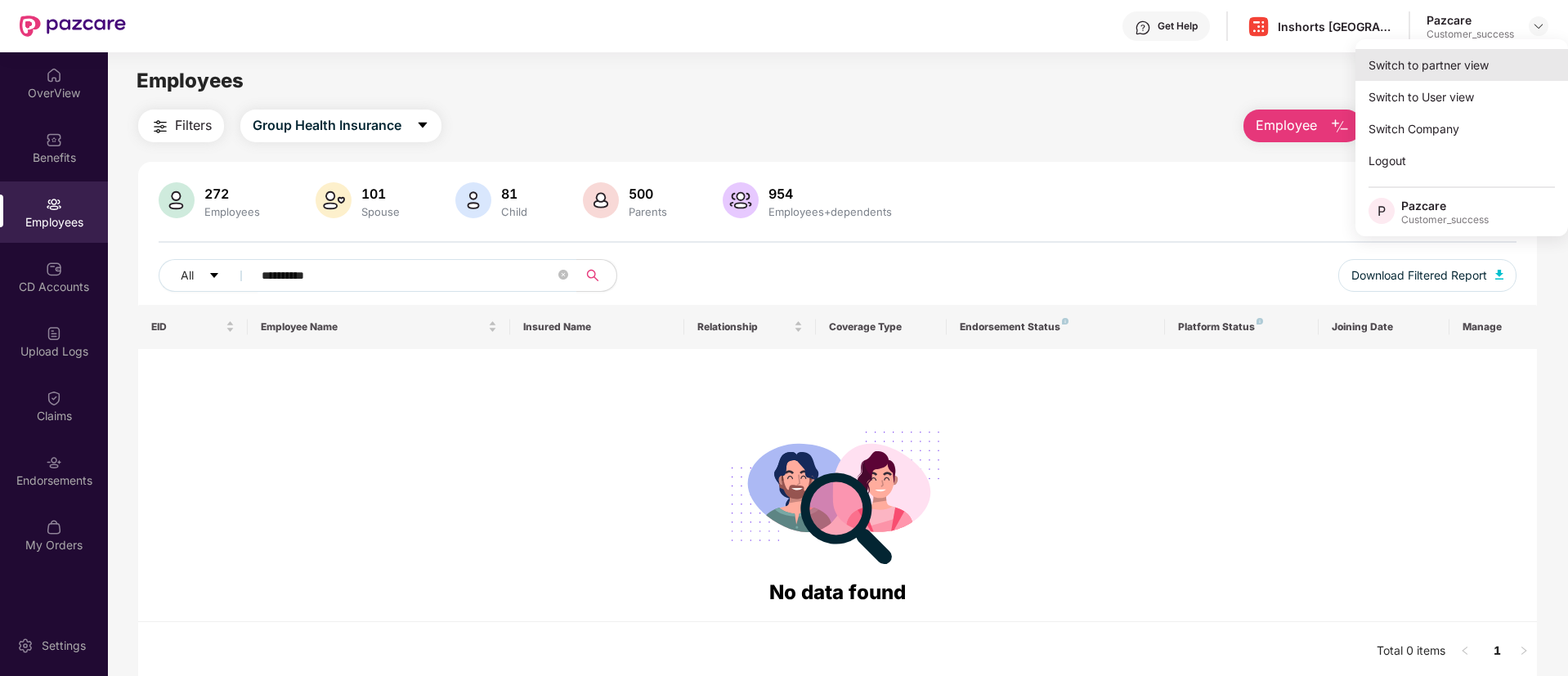
click at [1474, 66] on div "Switch to partner view" at bounding box center [1461, 65] width 213 height 32
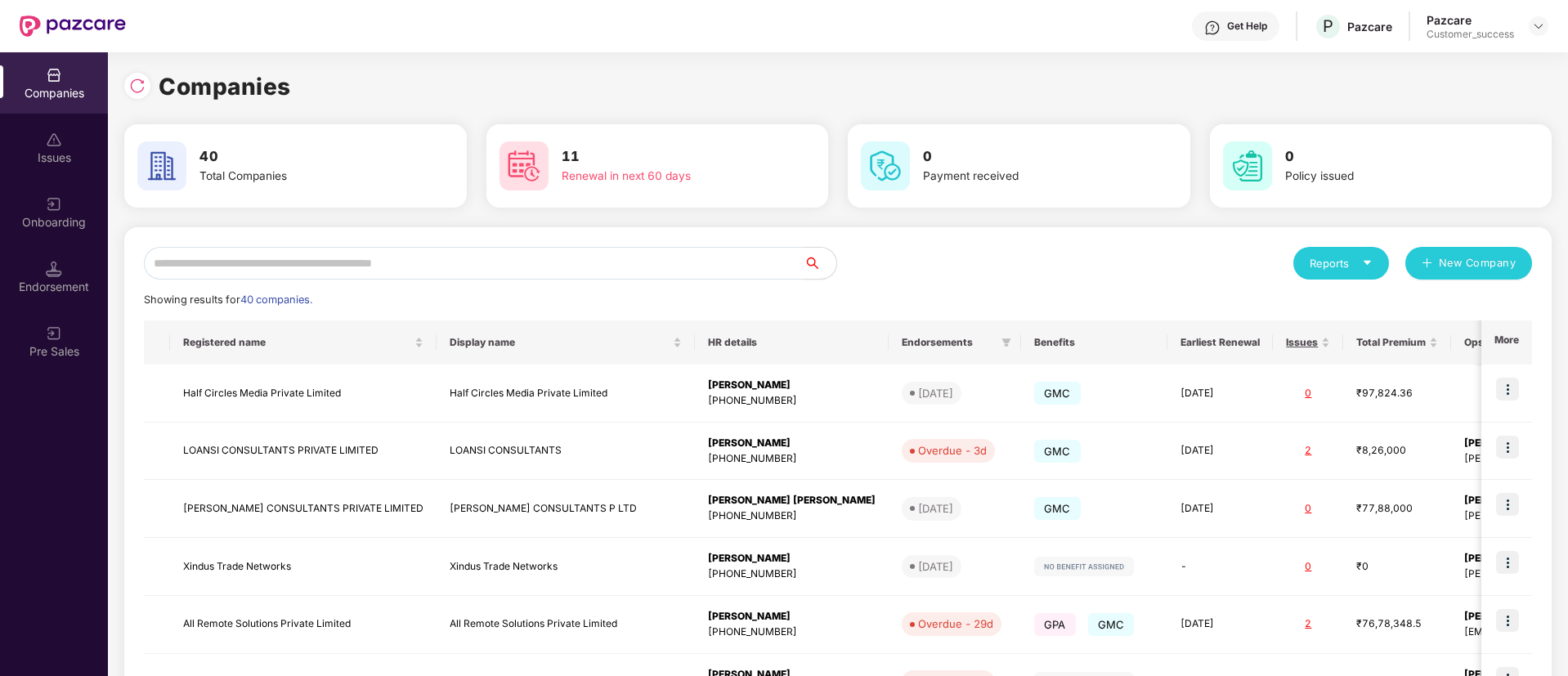
click at [446, 265] on input "text" at bounding box center [474, 263] width 660 height 33
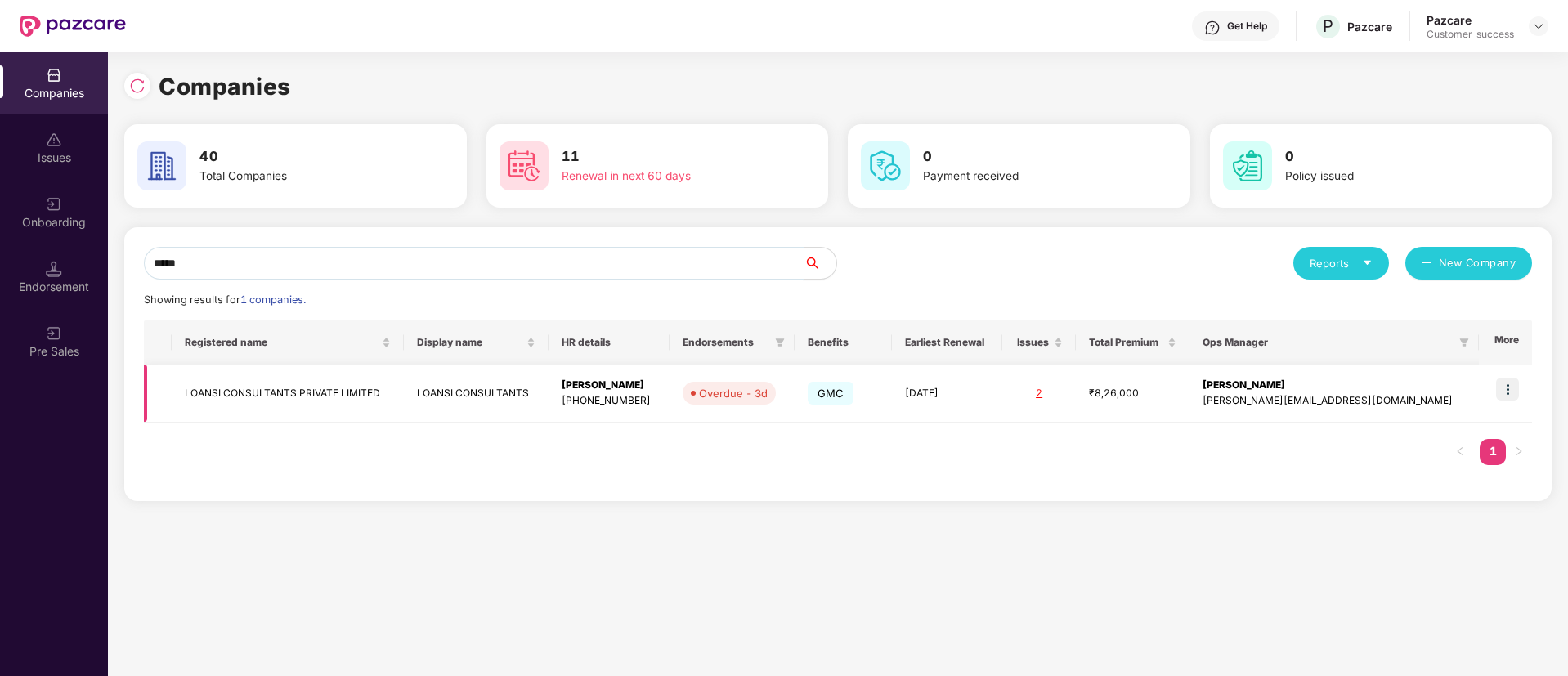
type input "*****"
click at [1509, 385] on img at bounding box center [1507, 389] width 23 height 23
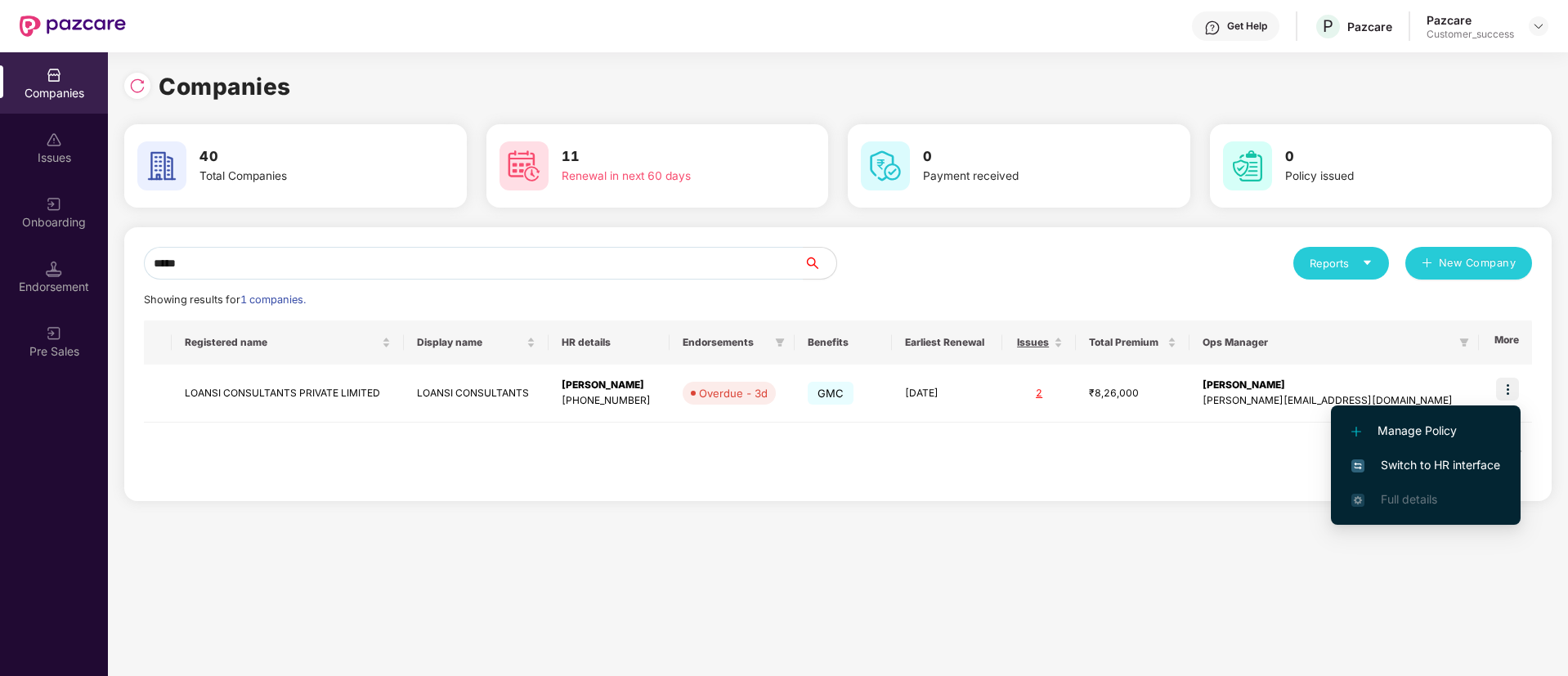
click at [1397, 463] on span "Switch to HR interface" at bounding box center [1426, 465] width 149 height 18
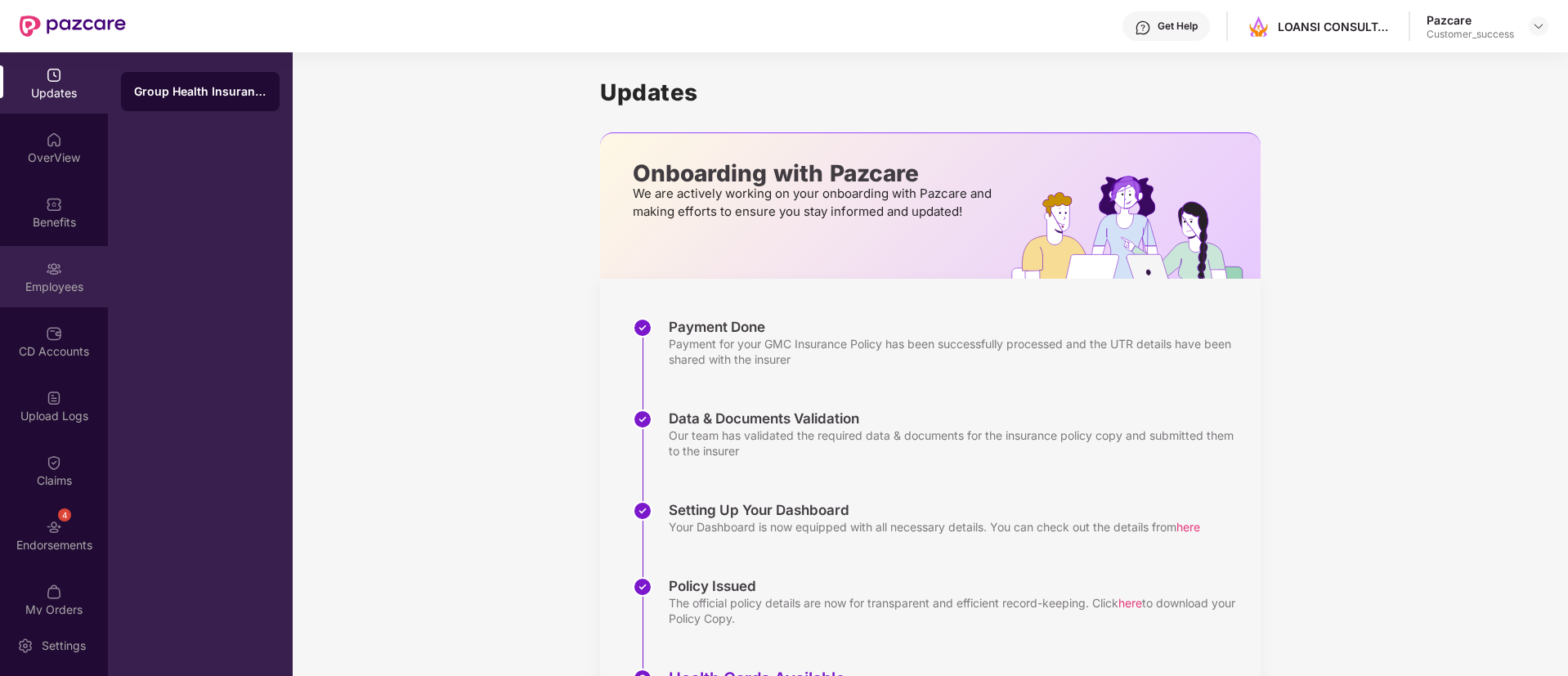
click at [64, 271] on div "Employees" at bounding box center [54, 277] width 108 height 61
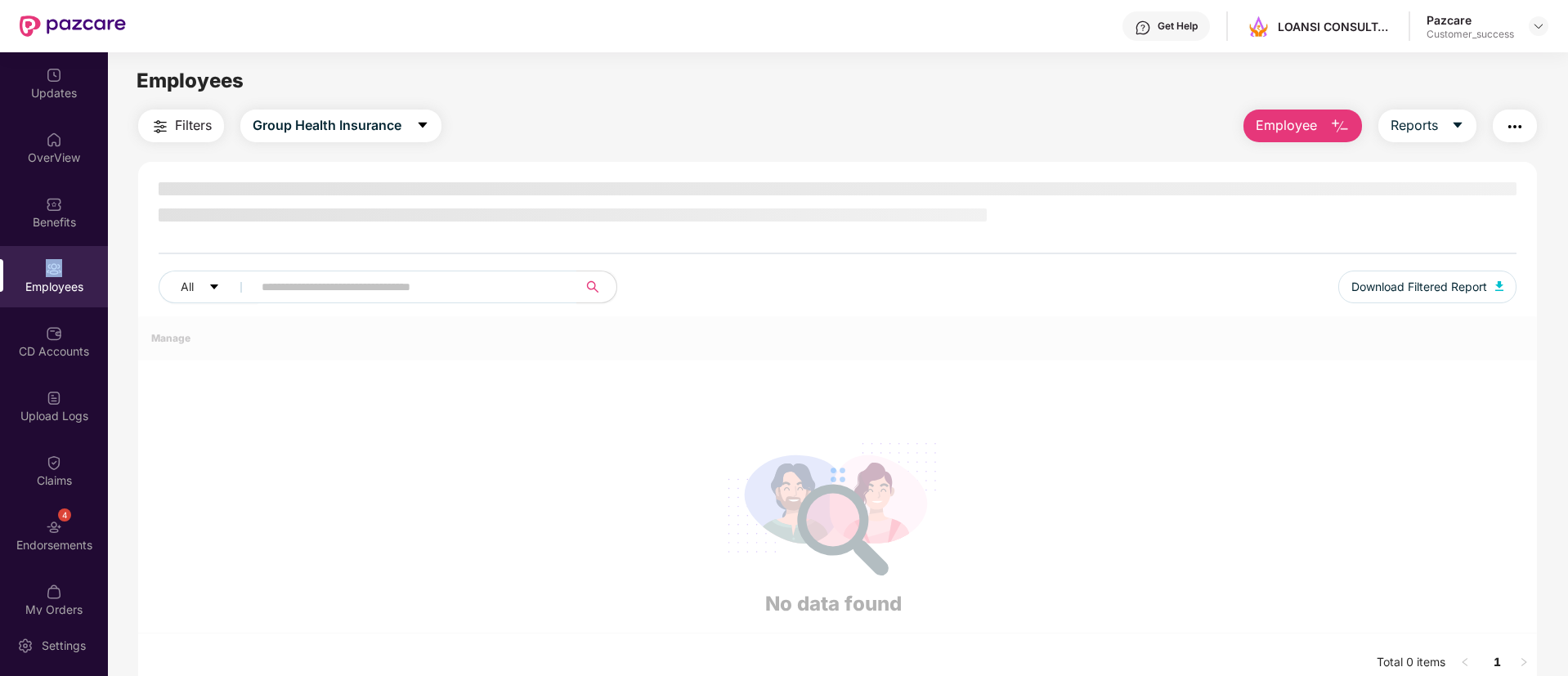
click at [64, 271] on div "Employees" at bounding box center [54, 277] width 108 height 61
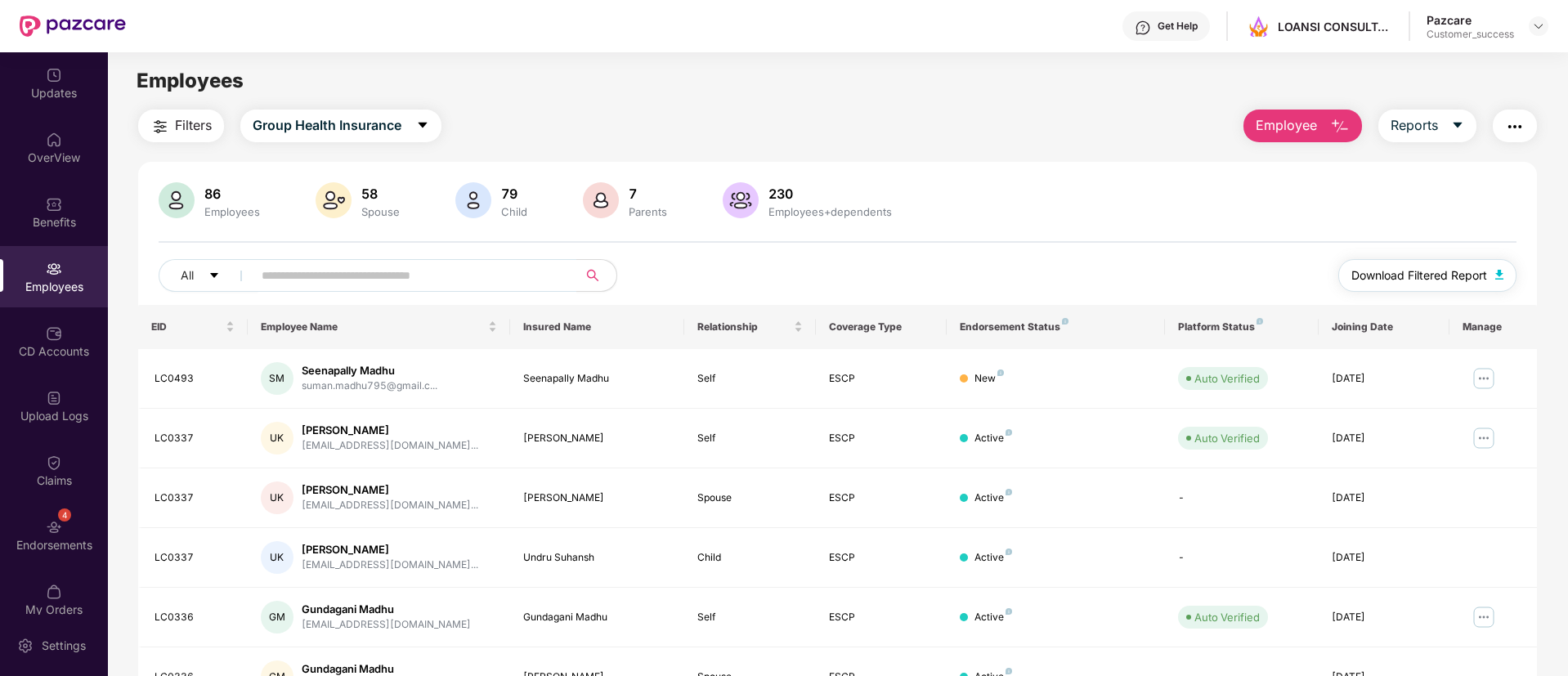
click at [1447, 268] on span "Download Filtered Report" at bounding box center [1419, 275] width 136 height 18
click at [315, 263] on div "Generating Report Hang on! Your report generation is in progress. We request yo…" at bounding box center [784, 338] width 1568 height 676
click at [317, 266] on div "Generating Report Hang on! Your report generation is in progress. We request yo…" at bounding box center [784, 338] width 1568 height 676
drag, startPoint x: 317, startPoint y: 266, endPoint x: 347, endPoint y: 276, distance: 31.6
click at [347, 276] on div "Generating Report Hang on! Your report generation is in progress. We request yo…" at bounding box center [784, 338] width 1568 height 676
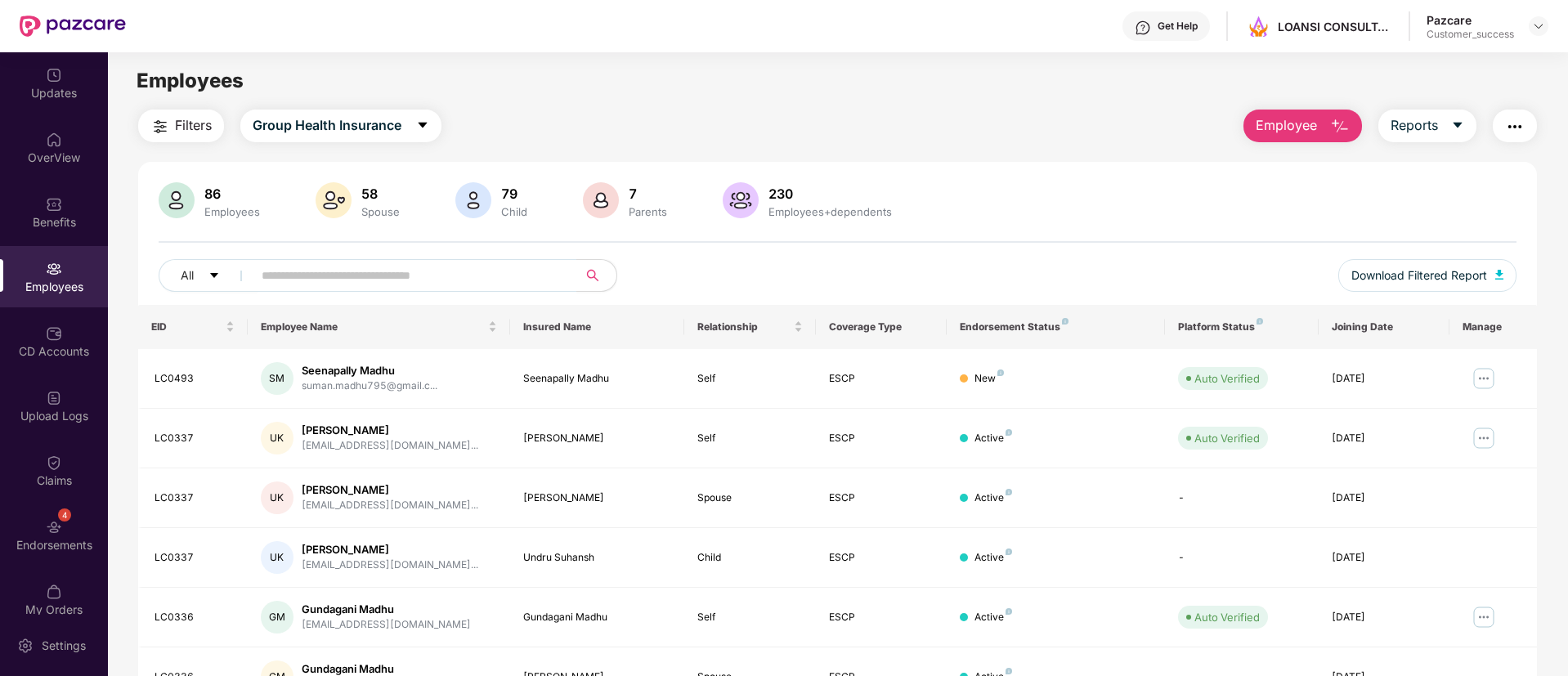
click at [347, 276] on div "Generating Report Hang on! Your report generation is in progress. We request yo…" at bounding box center [784, 338] width 1568 height 676
click at [336, 220] on div "Generating Report Hang on! Your report generation is in progress. We request yo…" at bounding box center [784, 338] width 1568 height 676
click at [442, 282] on div "Generating Report Hang on! Your report generation is in progress. We request yo…" at bounding box center [784, 338] width 1568 height 676
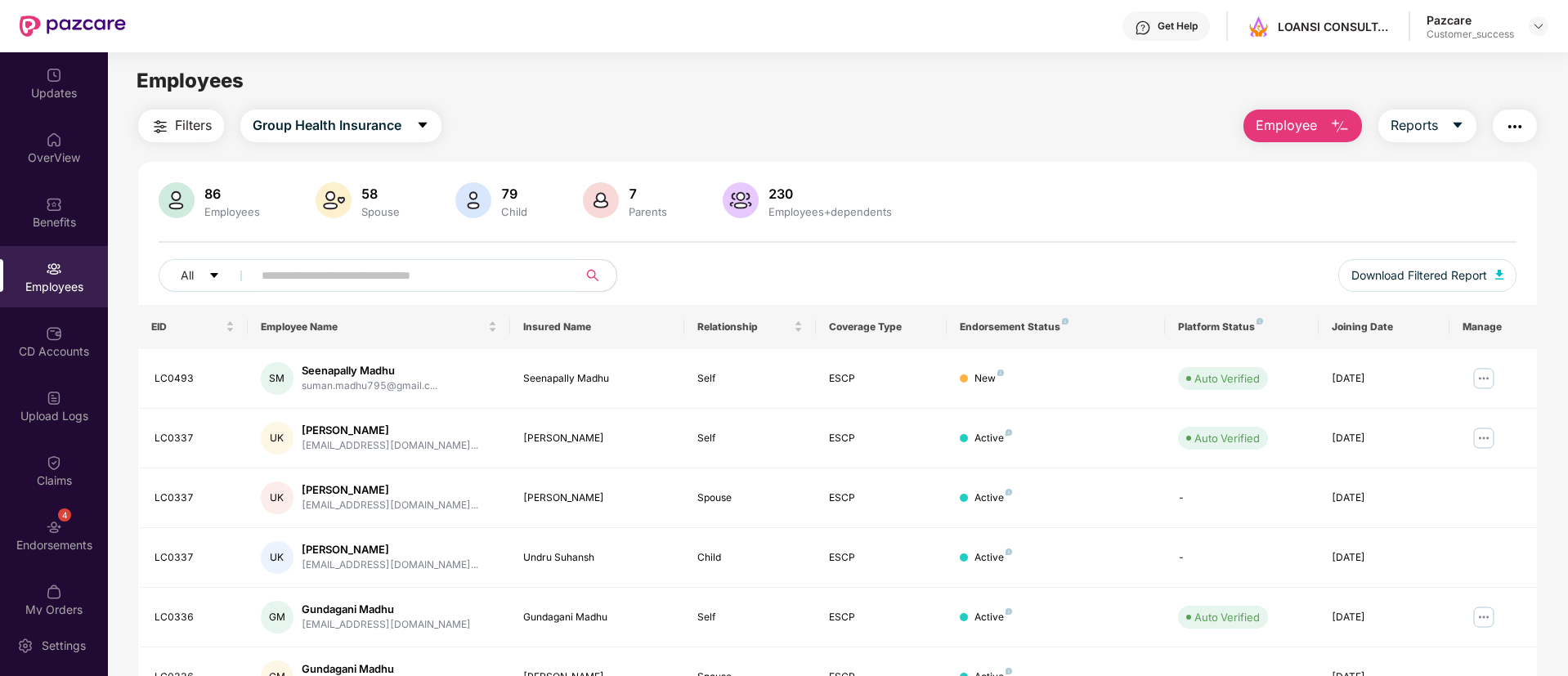
drag, startPoint x: 441, startPoint y: 282, endPoint x: 793, endPoint y: 167, distance: 370.3
click at [793, 167] on div "Generating Report Hang on! Your report generation is in progress. We request yo…" at bounding box center [784, 338] width 1568 height 676
click at [569, 276] on div "Generating Report Hang on! Your report generation is in progress. We request yo…" at bounding box center [784, 338] width 1568 height 676
click at [424, 274] on div "Generating Report Hang on! Your report generation is in progress. We request yo…" at bounding box center [784, 338] width 1568 height 676
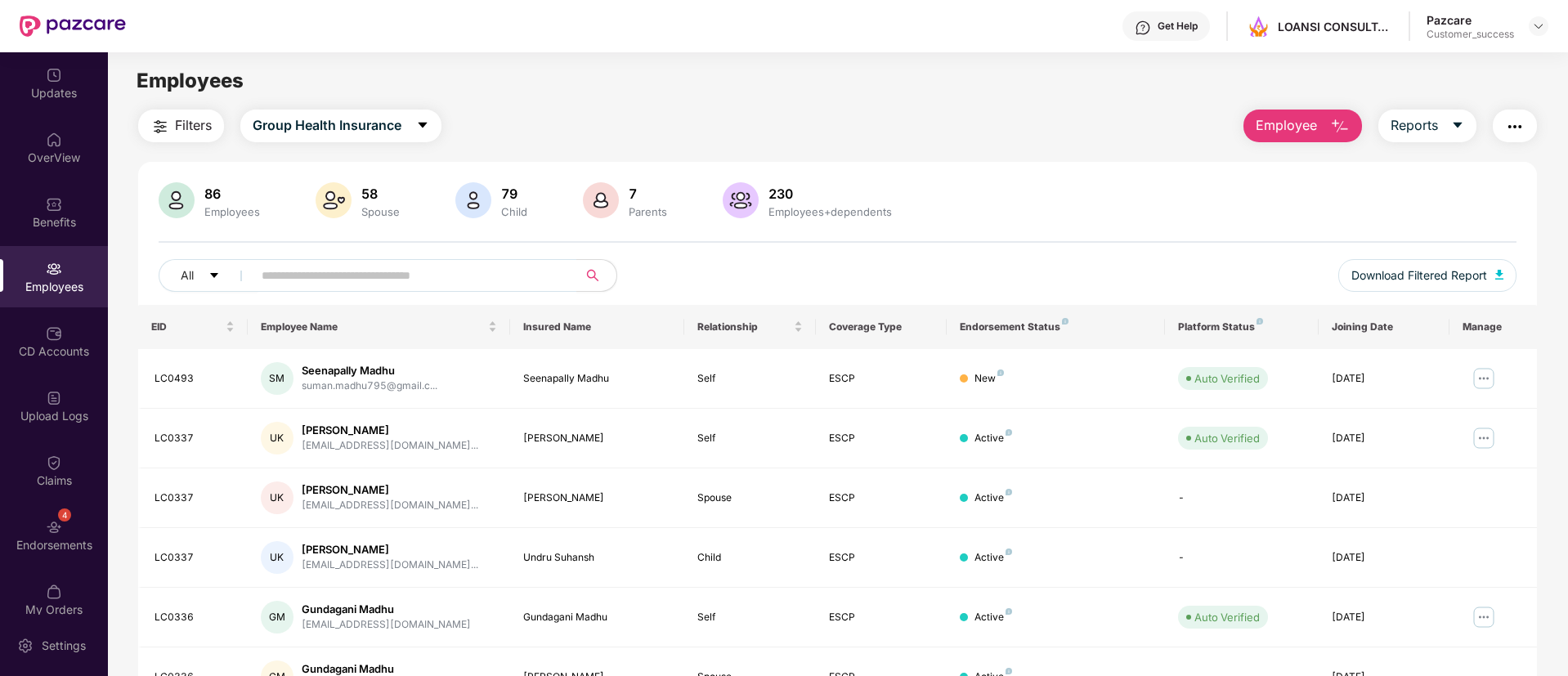
click at [424, 274] on div "Generating Report Hang on! Your report generation is in progress. We request yo…" at bounding box center [784, 338] width 1568 height 676
click at [45, 353] on div "Generating Report Hang on! Your report generation is in progress. We request yo…" at bounding box center [784, 338] width 1568 height 676
click at [306, 271] on div "Generating Report Hang on! Your report generation is in progress. We request yo…" at bounding box center [784, 338] width 1568 height 676
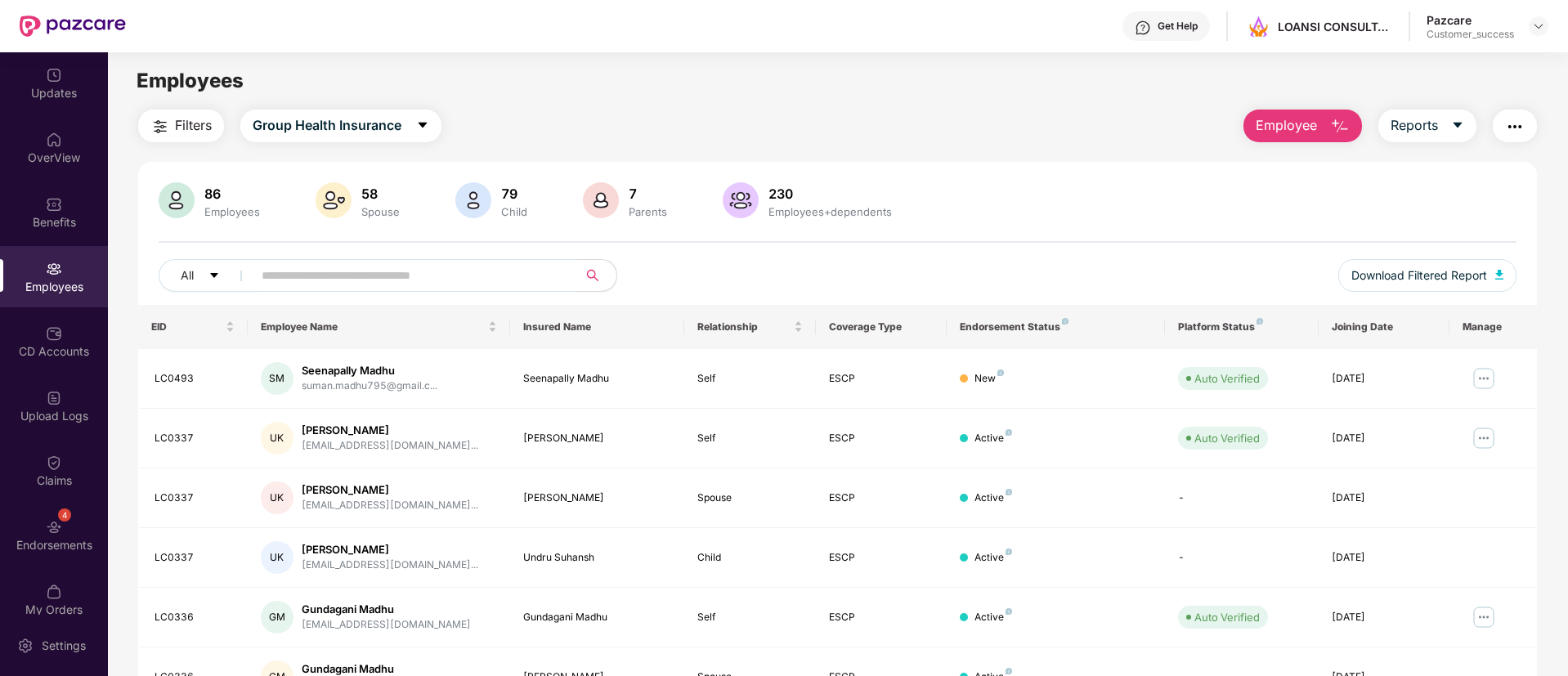
click at [390, 283] on input "text" at bounding box center [408, 275] width 294 height 24
paste input "******"
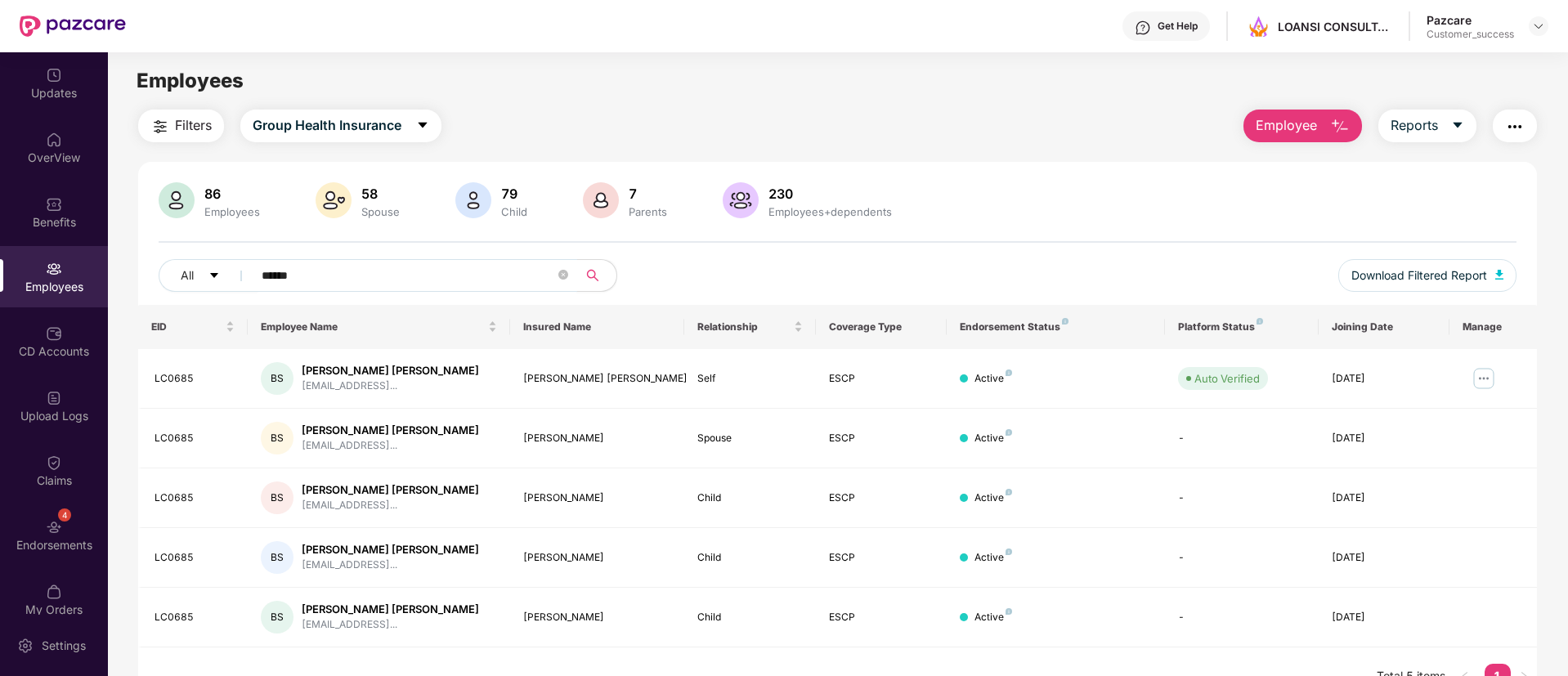
type input "******"
click at [1070, 214] on div "86 Employees 58 Spouse 79 Child [DEMOGRAPHIC_DATA] Parents 230 Employees+depend…" at bounding box center [837, 202] width 1358 height 39
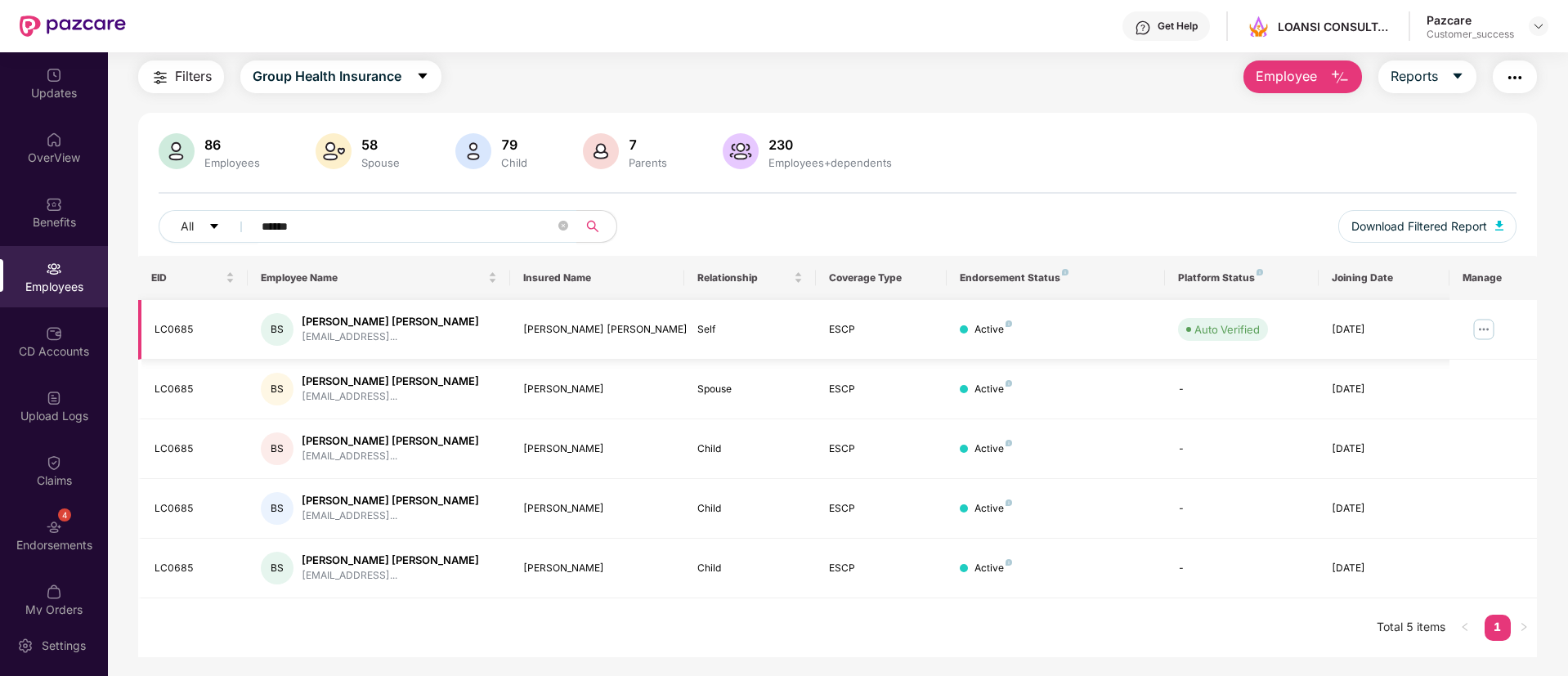
click at [1489, 329] on img at bounding box center [1483, 329] width 26 height 26
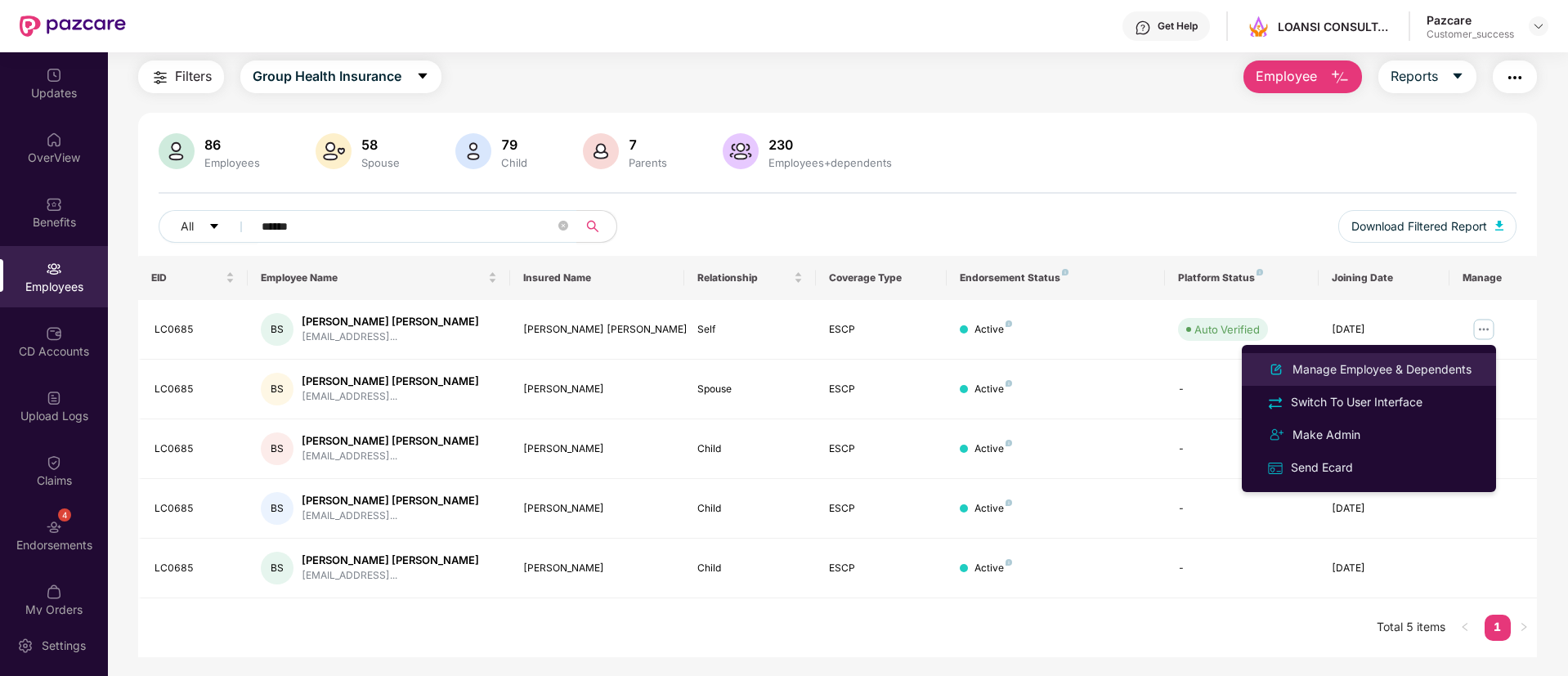
click at [1360, 378] on div "Manage Employee & Dependents" at bounding box center [1382, 369] width 186 height 18
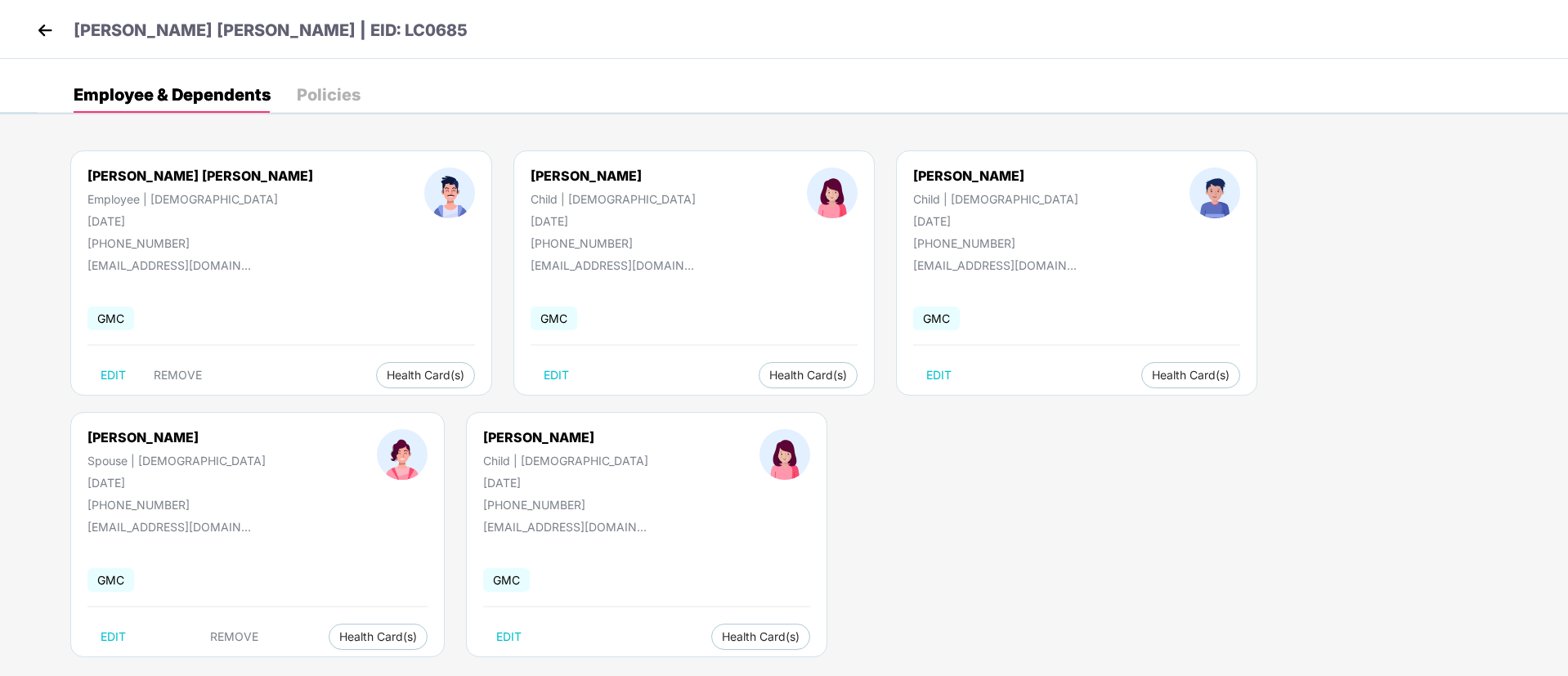
click at [34, 33] on img at bounding box center [45, 30] width 24 height 24
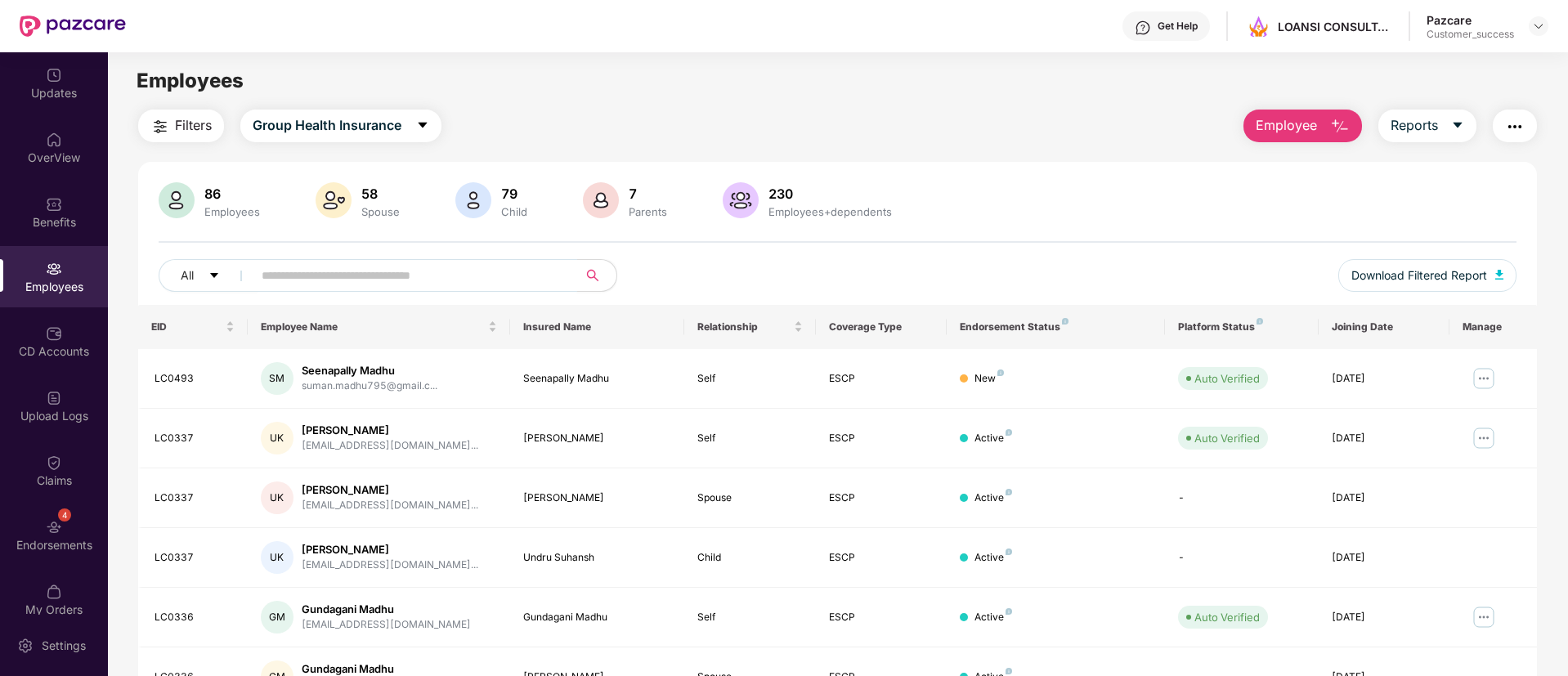
click at [492, 289] on span at bounding box center [409, 275] width 336 height 33
paste input "******"
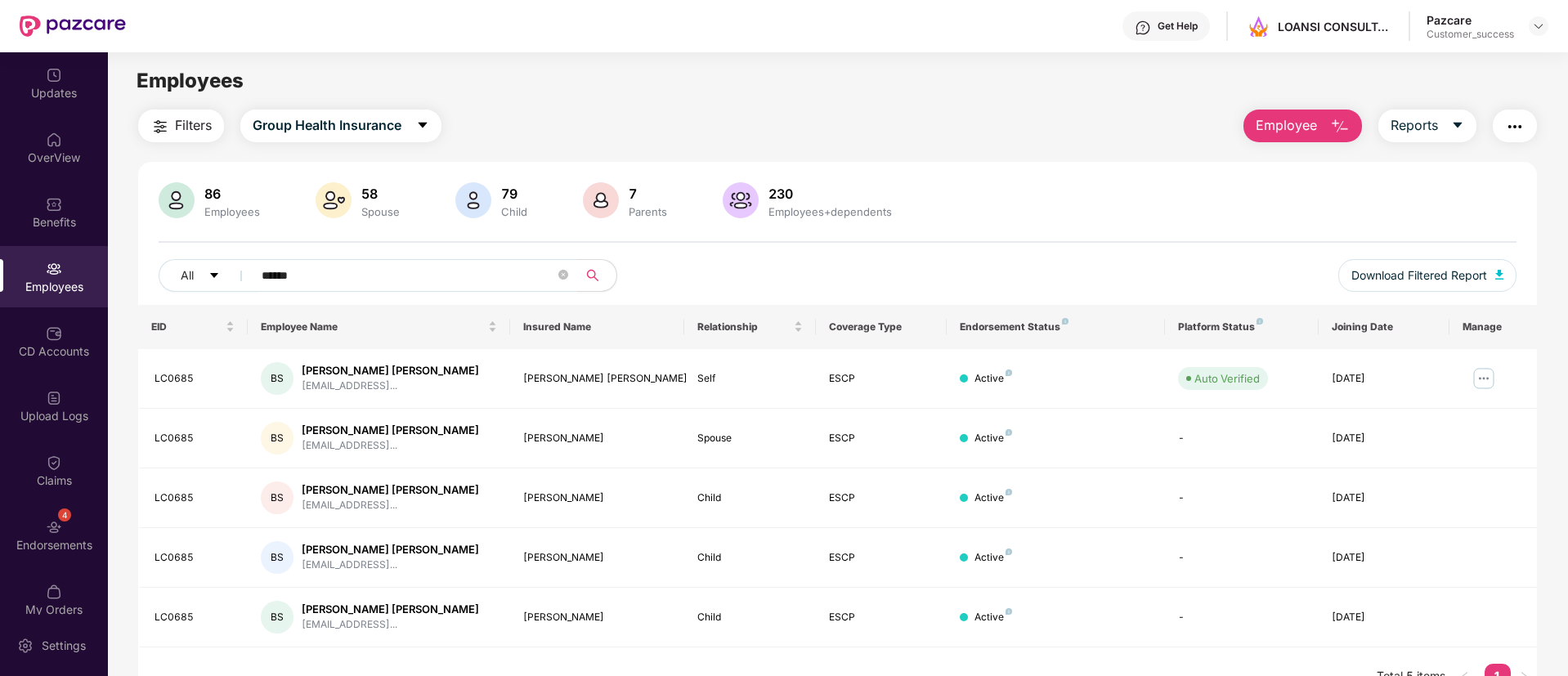
click at [362, 277] on input "******" at bounding box center [408, 275] width 294 height 24
paste input "text"
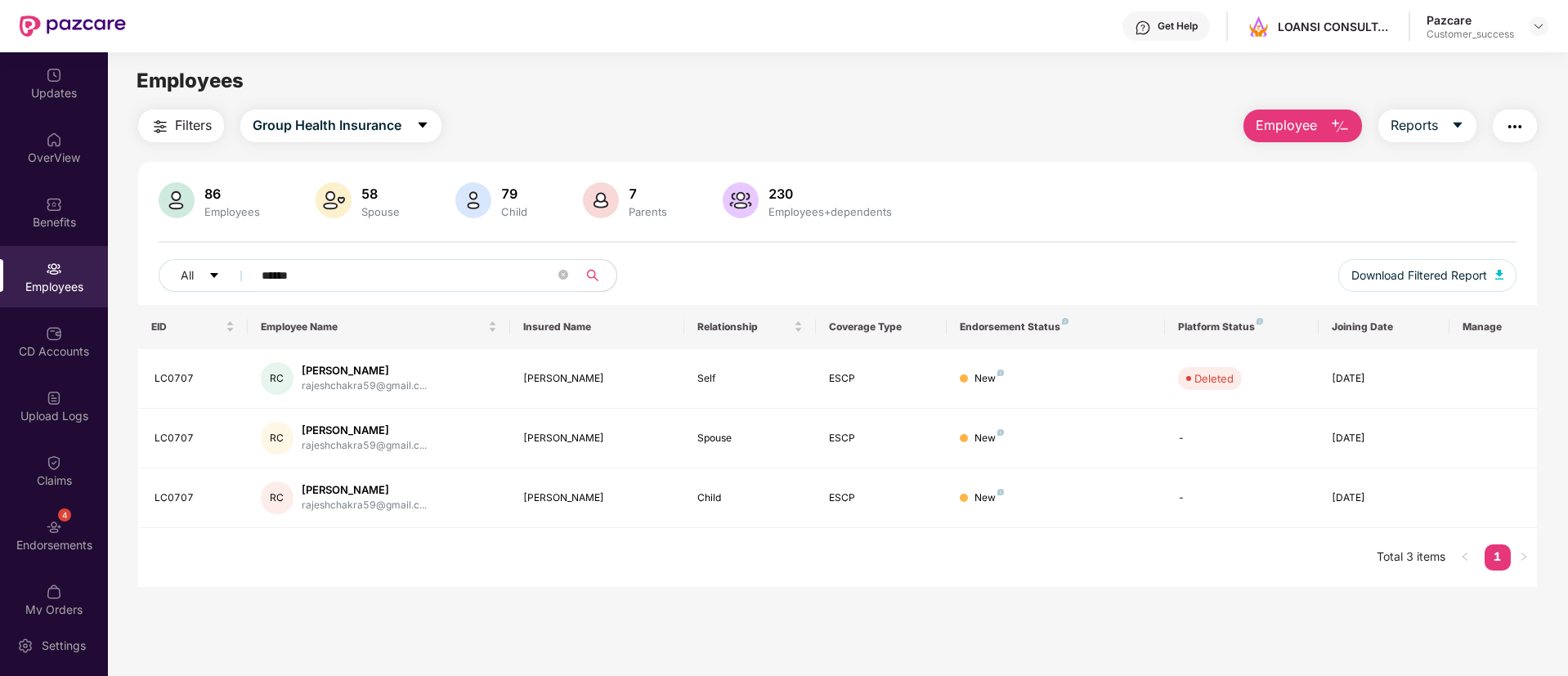
paste input "text"
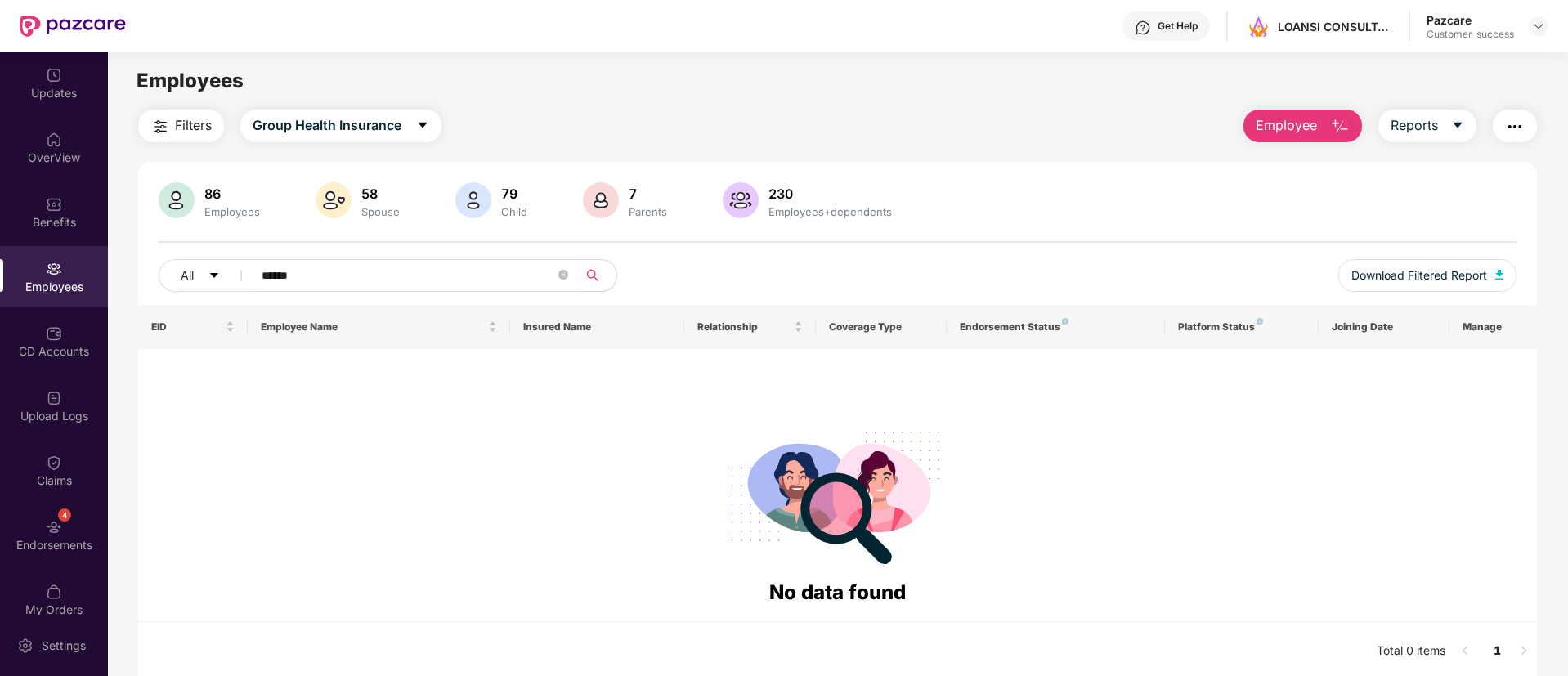
type input "******"
click at [1533, 20] on img at bounding box center [1538, 26] width 13 height 13
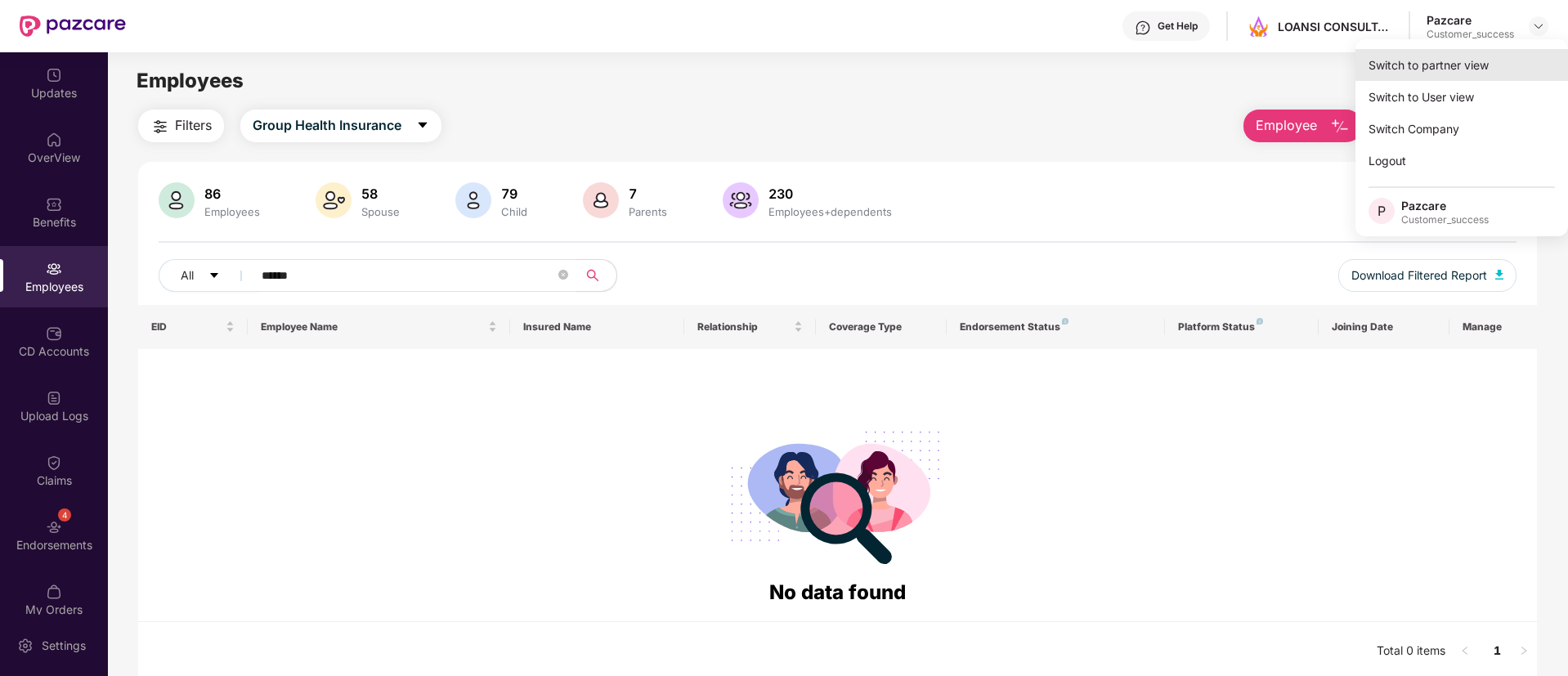
click at [1482, 51] on div "Switch to partner view" at bounding box center [1461, 65] width 213 height 32
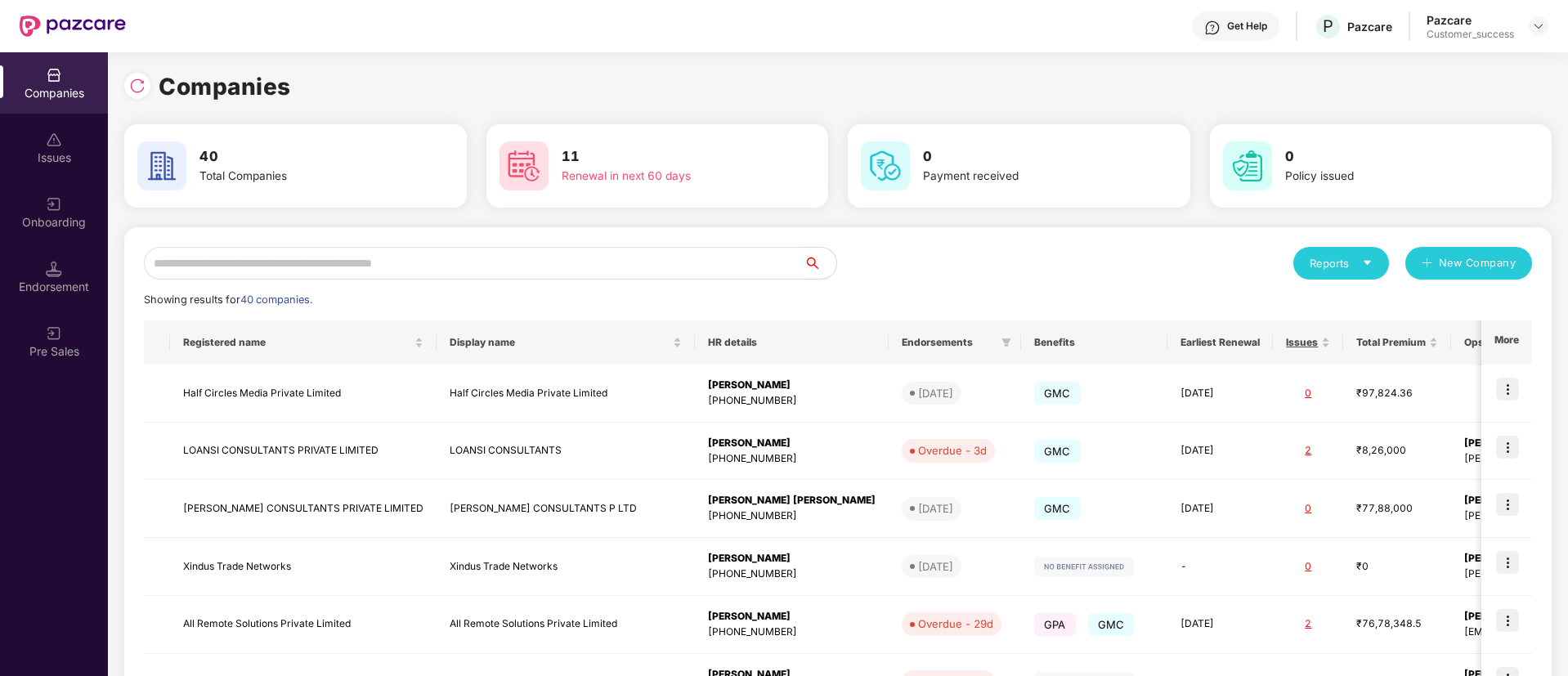
click at [592, 247] on input "text" at bounding box center [474, 263] width 660 height 33
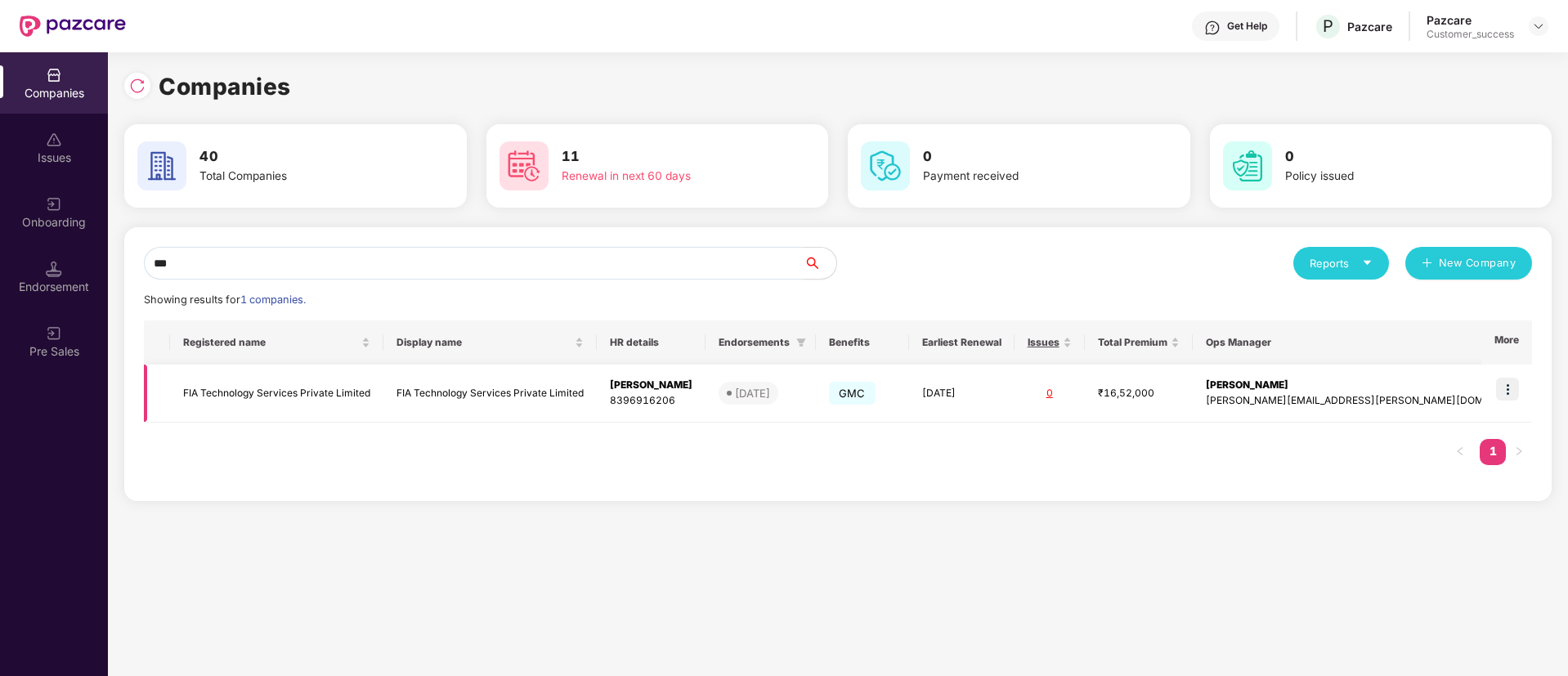
type input "***"
click at [1512, 392] on img at bounding box center [1507, 389] width 23 height 23
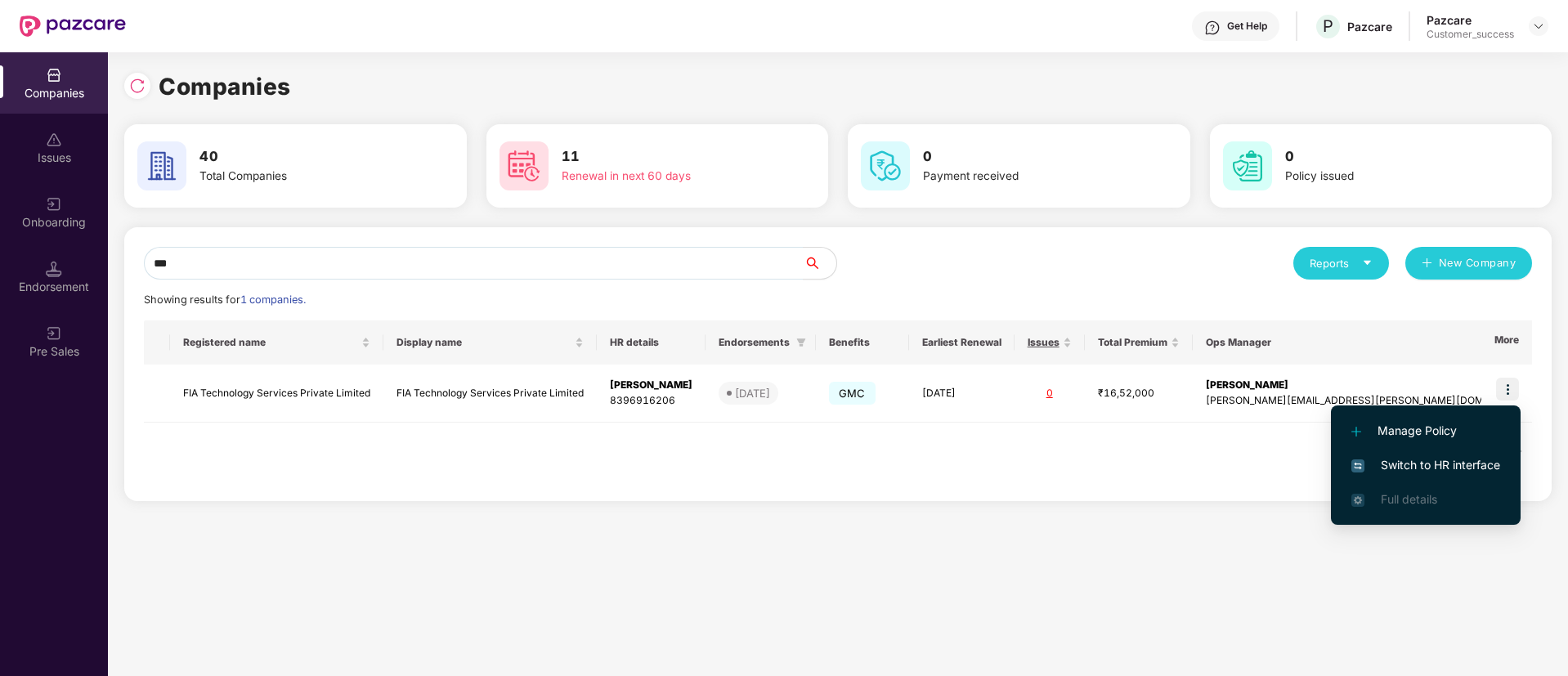
click at [1439, 465] on span "Switch to HR interface" at bounding box center [1426, 465] width 149 height 18
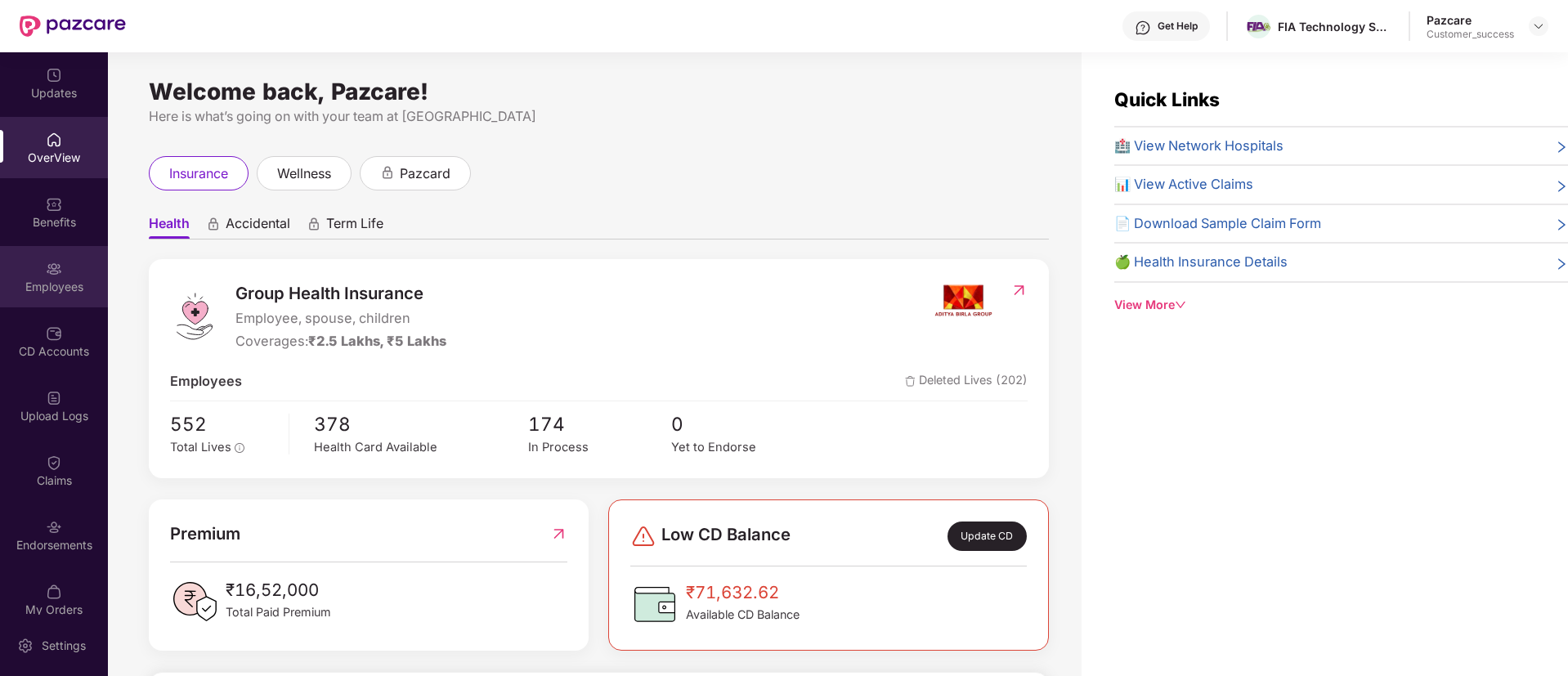
click at [39, 273] on div "Employees" at bounding box center [54, 277] width 108 height 61
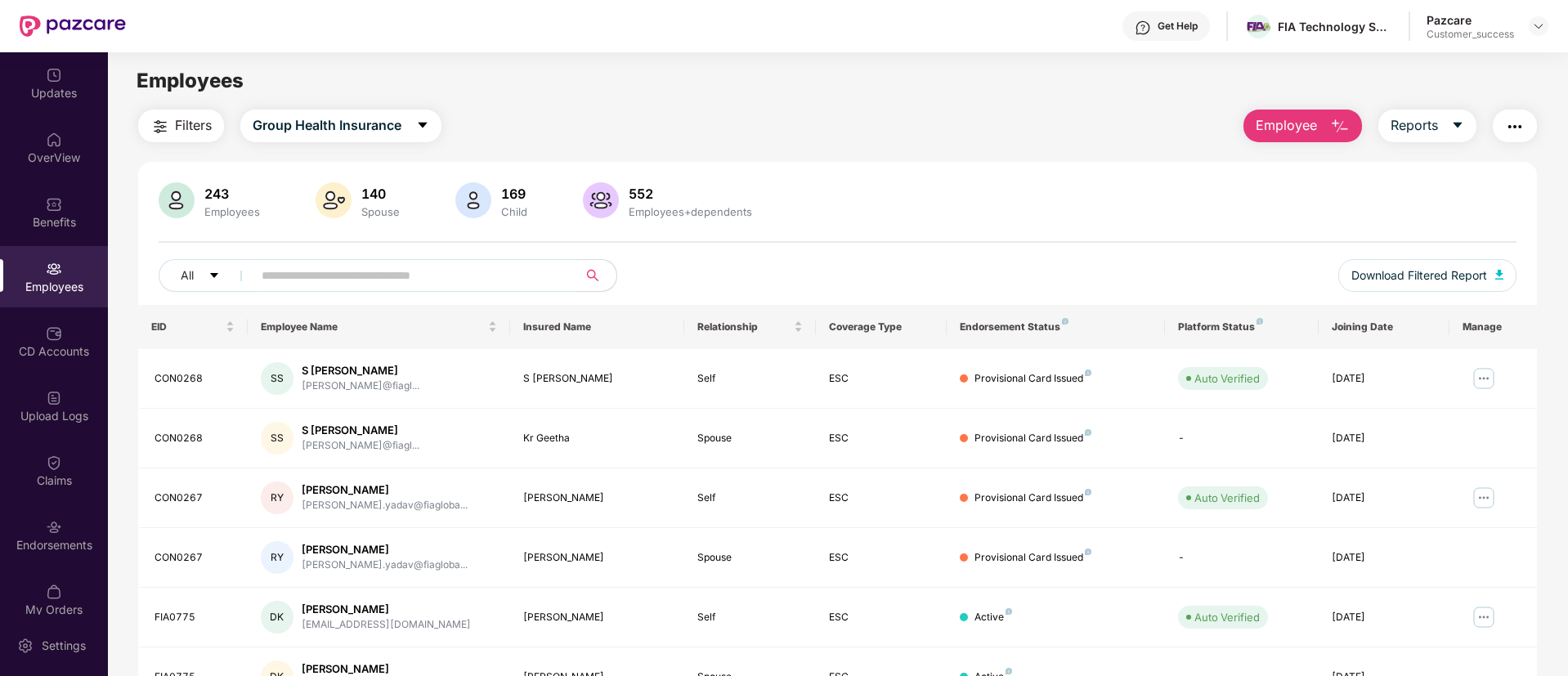
click at [429, 263] on input "text" at bounding box center [408, 275] width 294 height 24
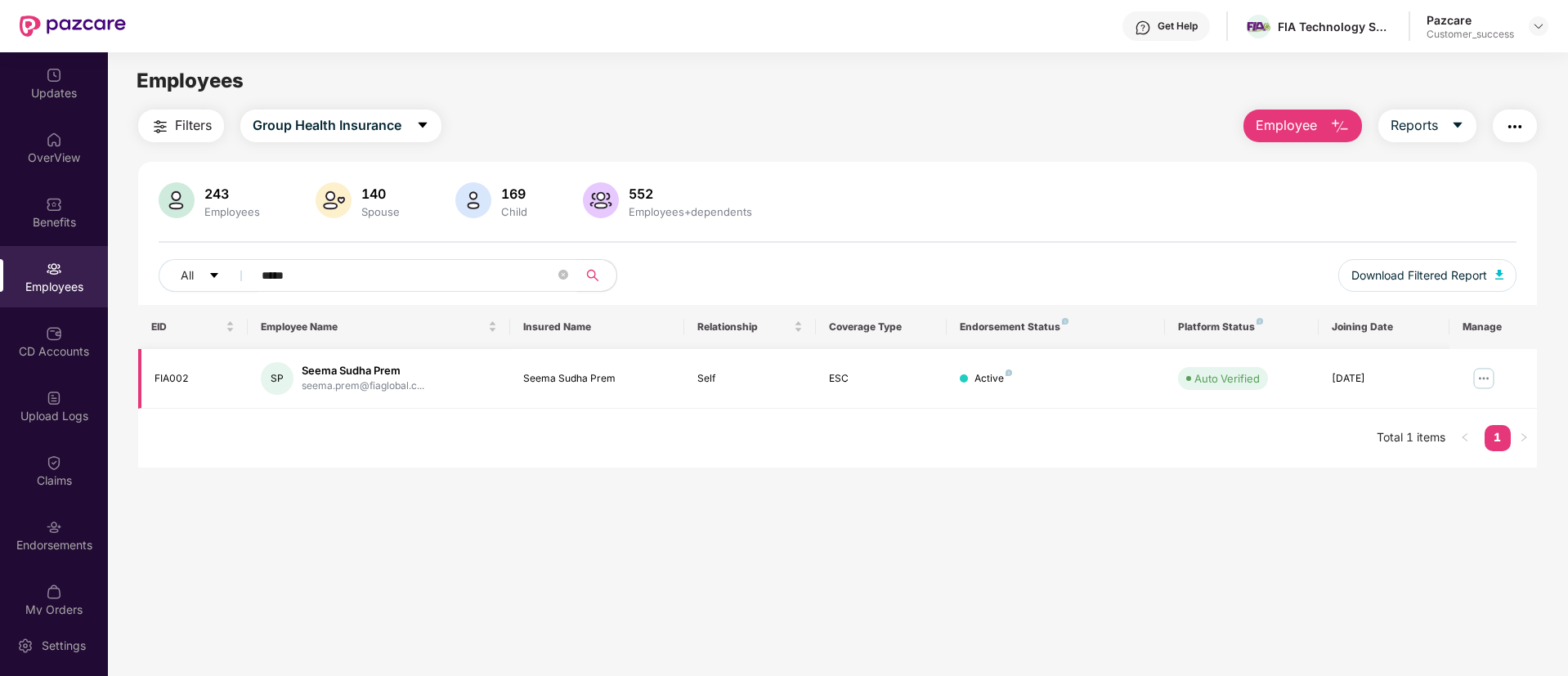
type input "*****"
click at [1484, 368] on img at bounding box center [1483, 378] width 26 height 26
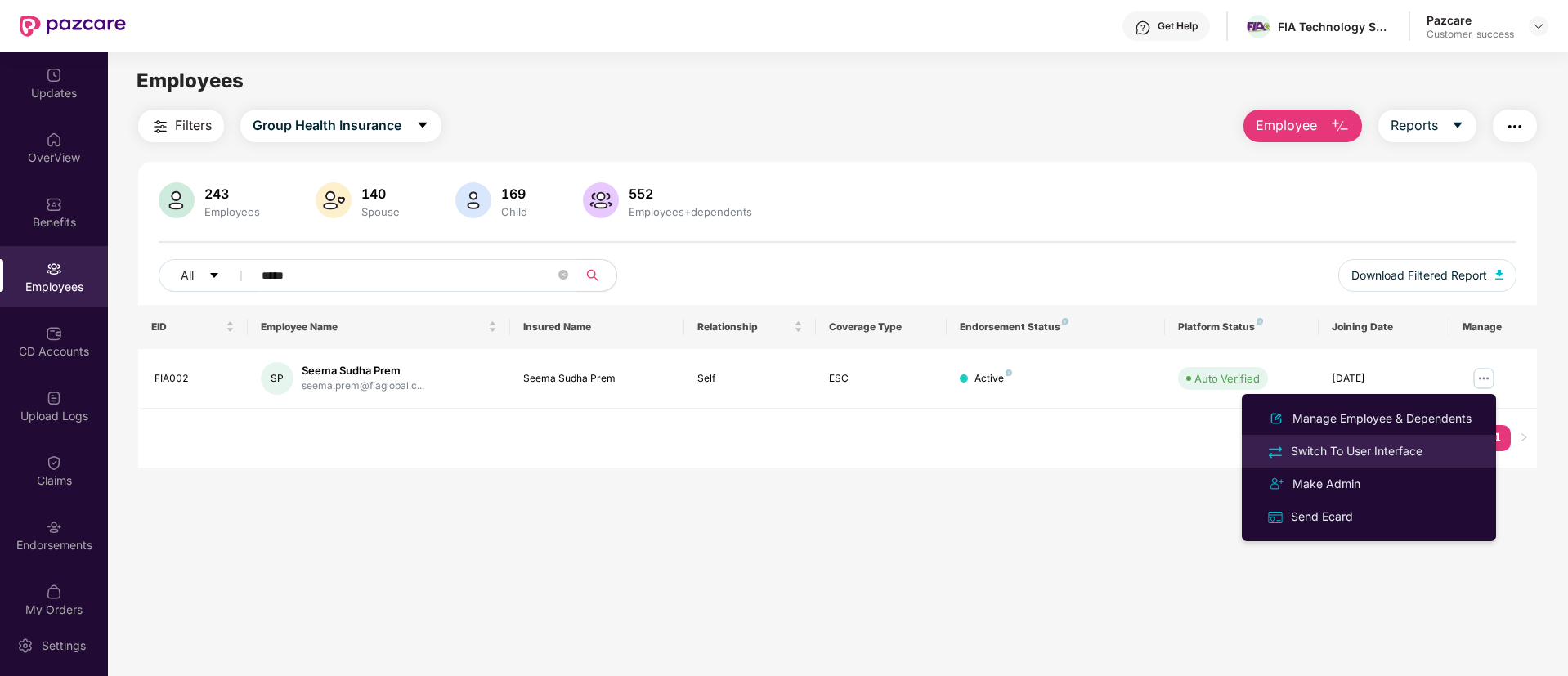
click at [1370, 437] on li "Switch To User Interface" at bounding box center [1369, 451] width 255 height 33
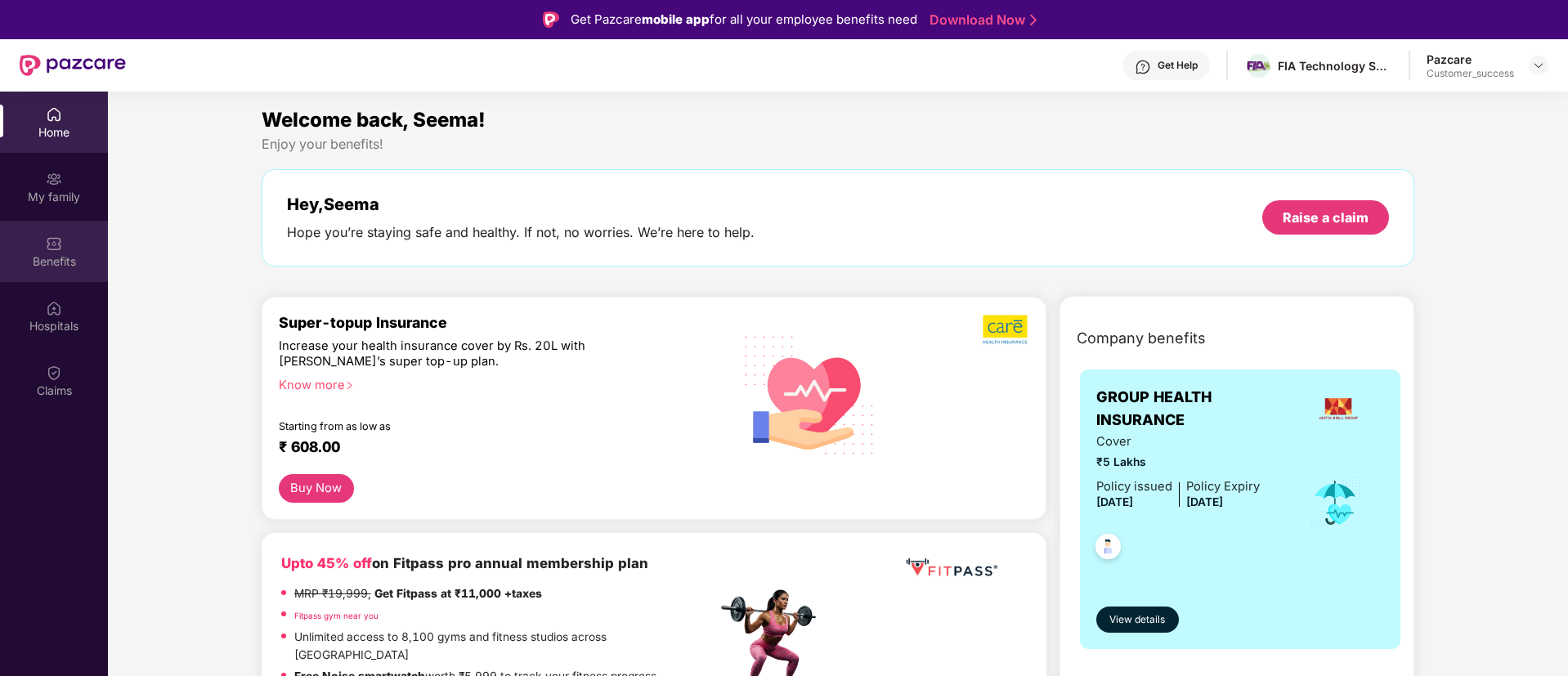
click at [49, 226] on div "Benefits" at bounding box center [54, 251] width 108 height 61
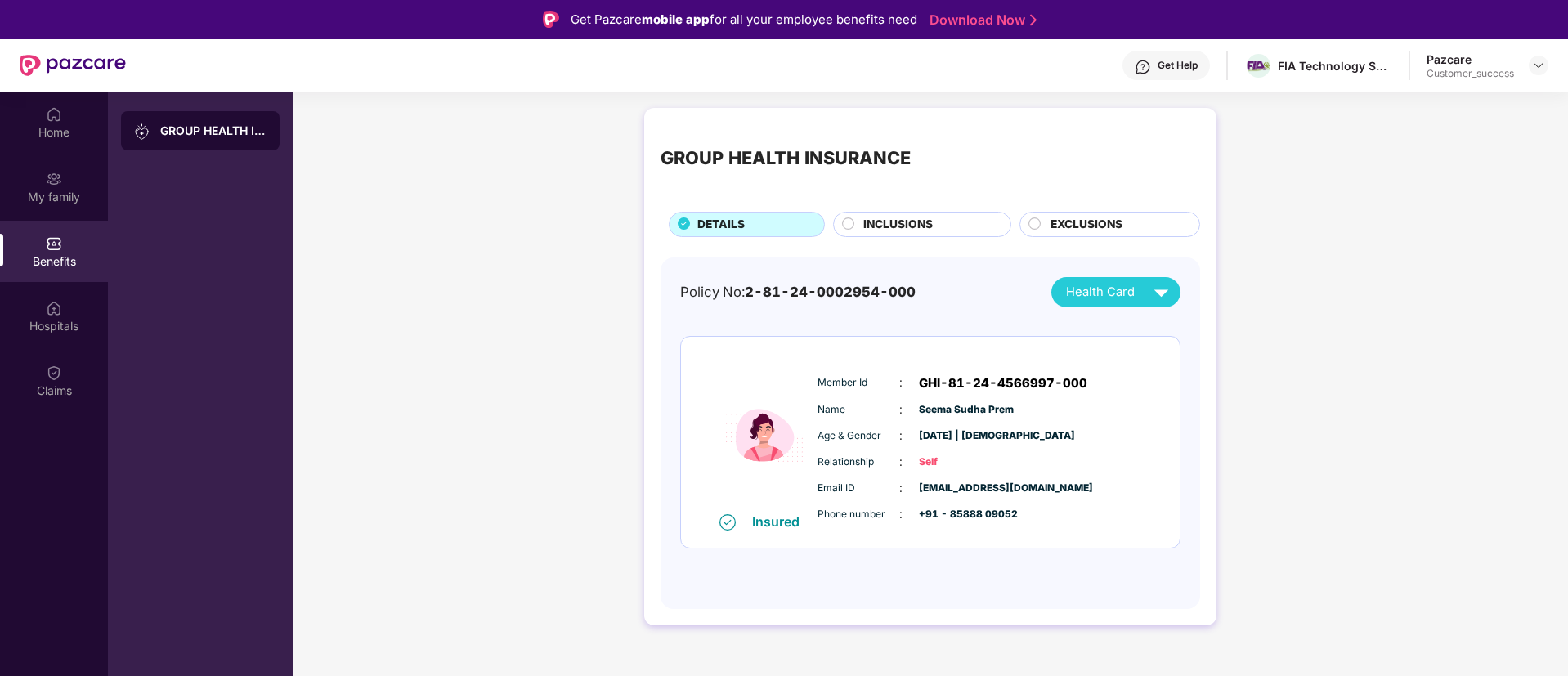
click at [950, 410] on span "Seema Sudha Prem" at bounding box center [960, 410] width 82 height 16
copy span "Seema Sudha Prem"
click at [950, 410] on span "Seema Sudha Prem" at bounding box center [960, 410] width 82 height 16
copy span "Seema Sudha Prem"
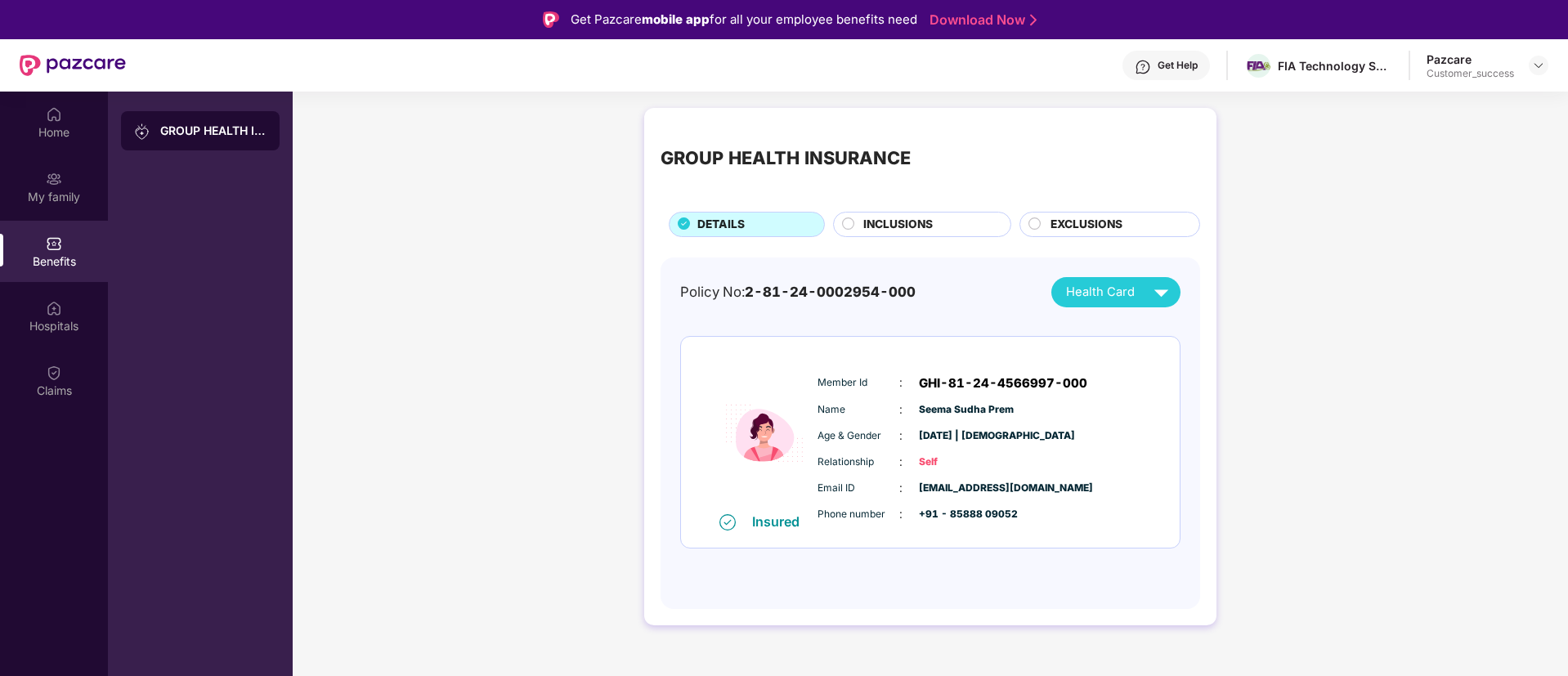
click at [936, 492] on span "seema.prem@fiaglobal.com" at bounding box center [960, 488] width 82 height 16
copy span "seema.prem@fiaglobal.com"
click at [973, 516] on span "+91 - 85888 09052" at bounding box center [960, 514] width 82 height 16
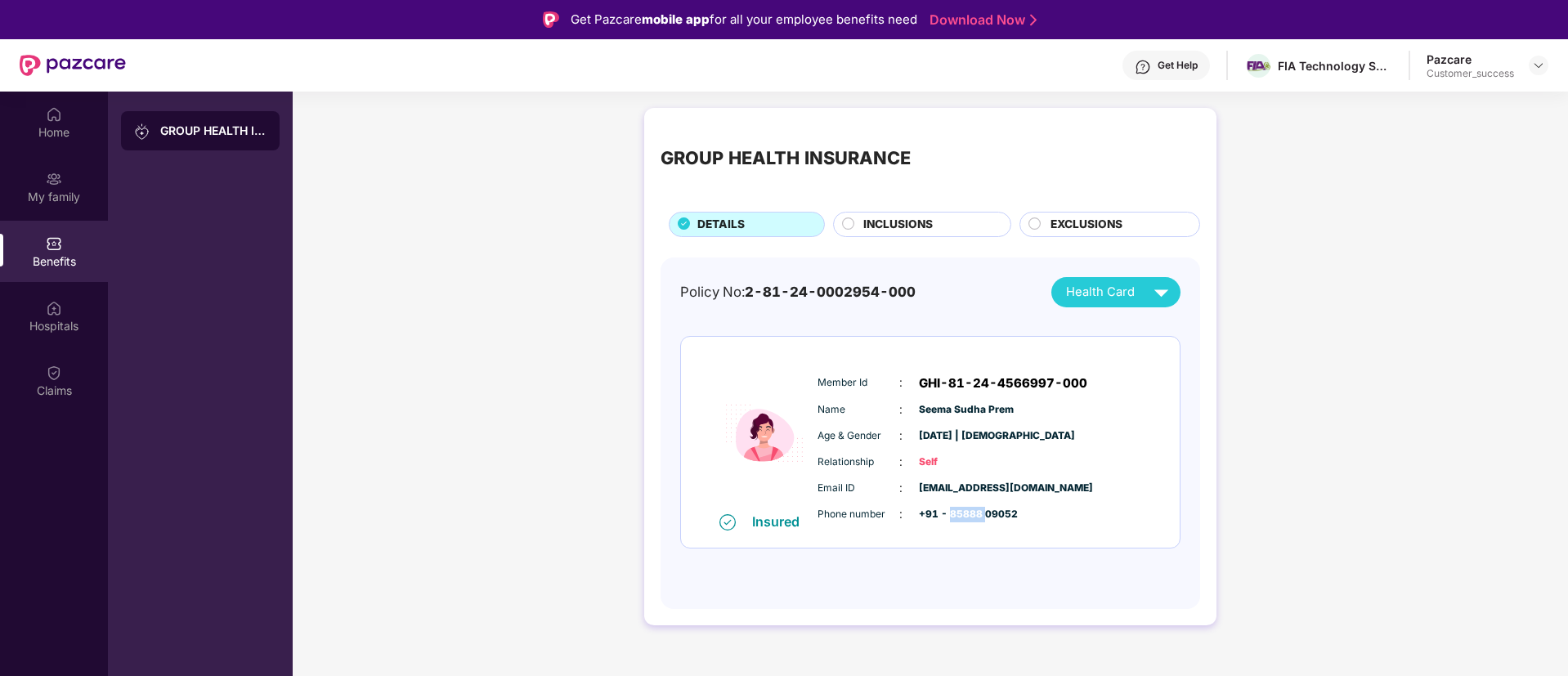
click at [973, 516] on span "+91 - 85888 09052" at bounding box center [960, 514] width 82 height 16
copy div "+91 - 85888 09052"
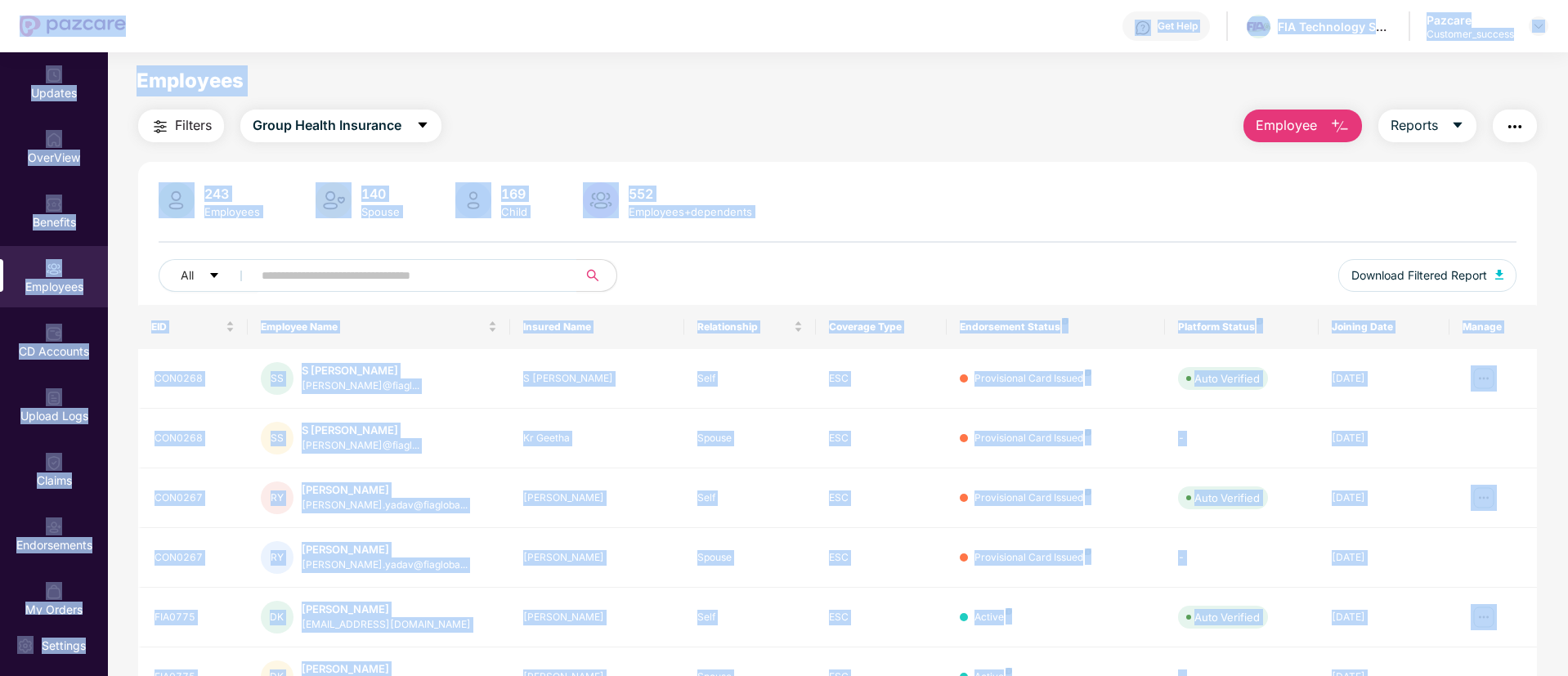
click at [1048, 148] on div "Filters Group Health Insurance Employee Reports 243 Employees 140 Spouse 169 Ch…" at bounding box center [837, 571] width 1399 height 923
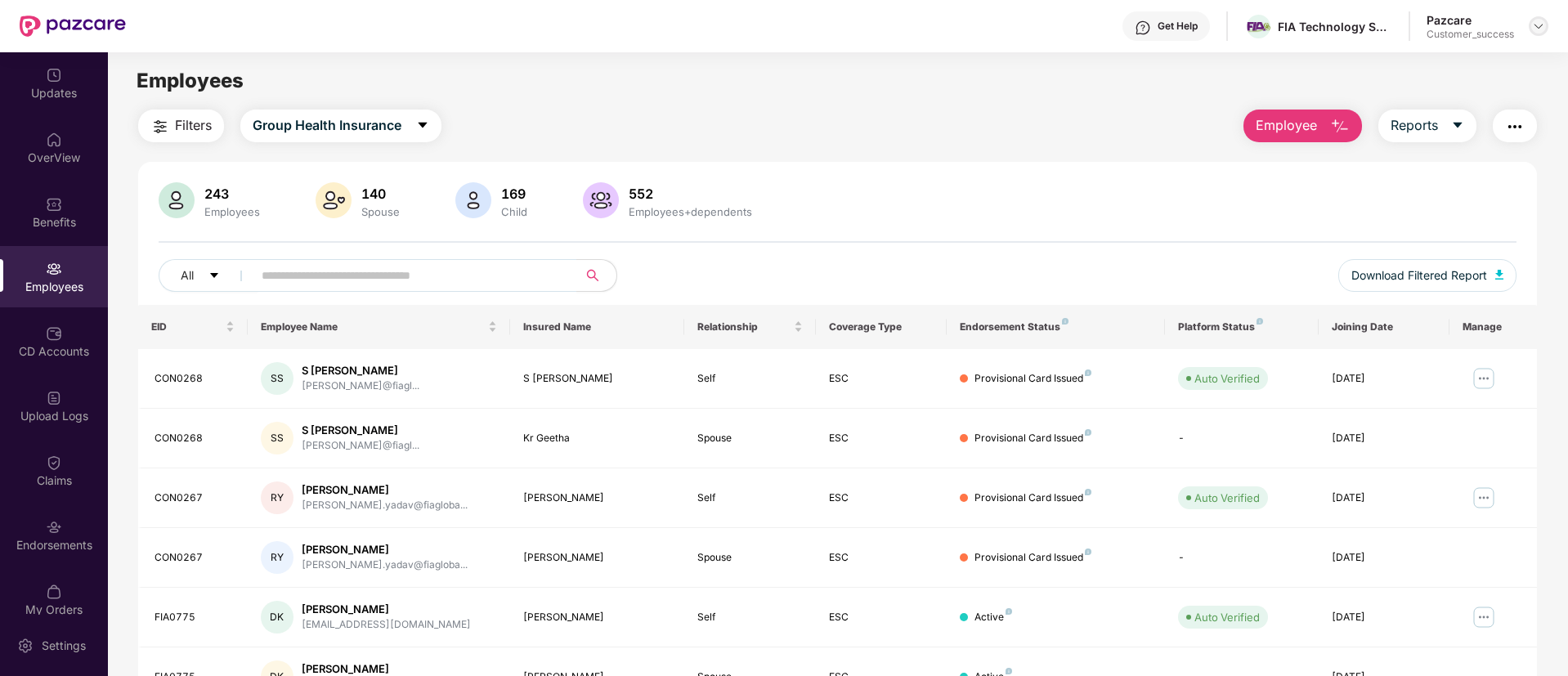
click at [1544, 20] on img at bounding box center [1538, 26] width 13 height 13
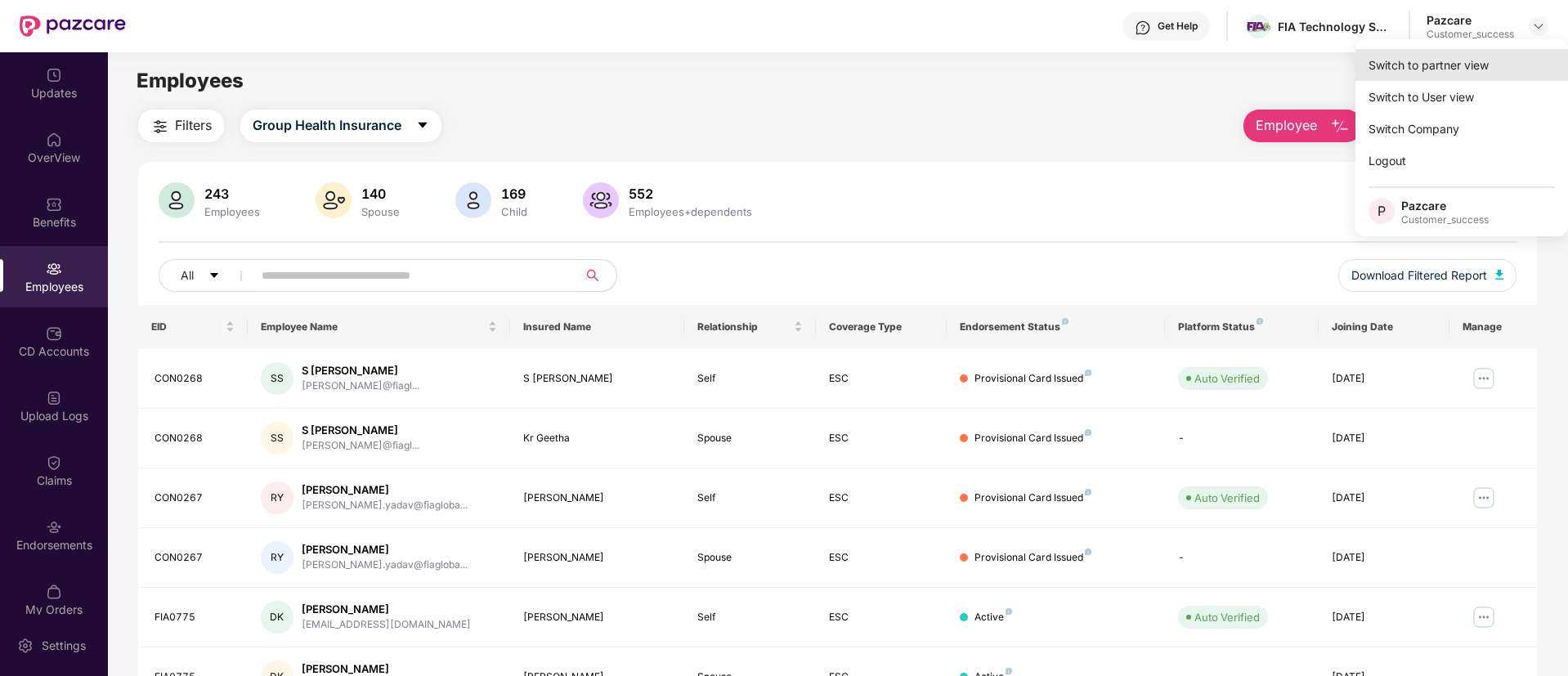
click at [1468, 68] on div "Switch to partner view" at bounding box center [1461, 65] width 213 height 32
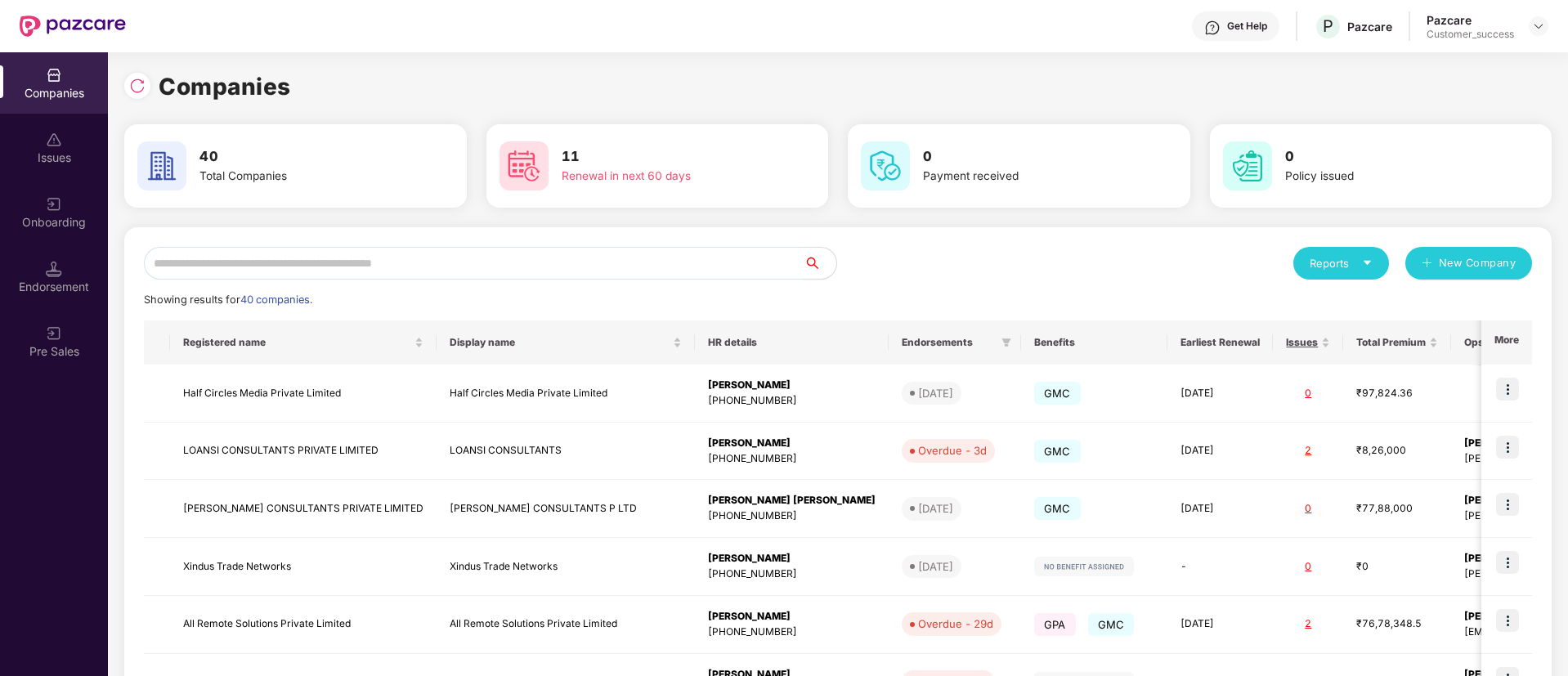
click at [531, 276] on input "text" at bounding box center [474, 263] width 660 height 33
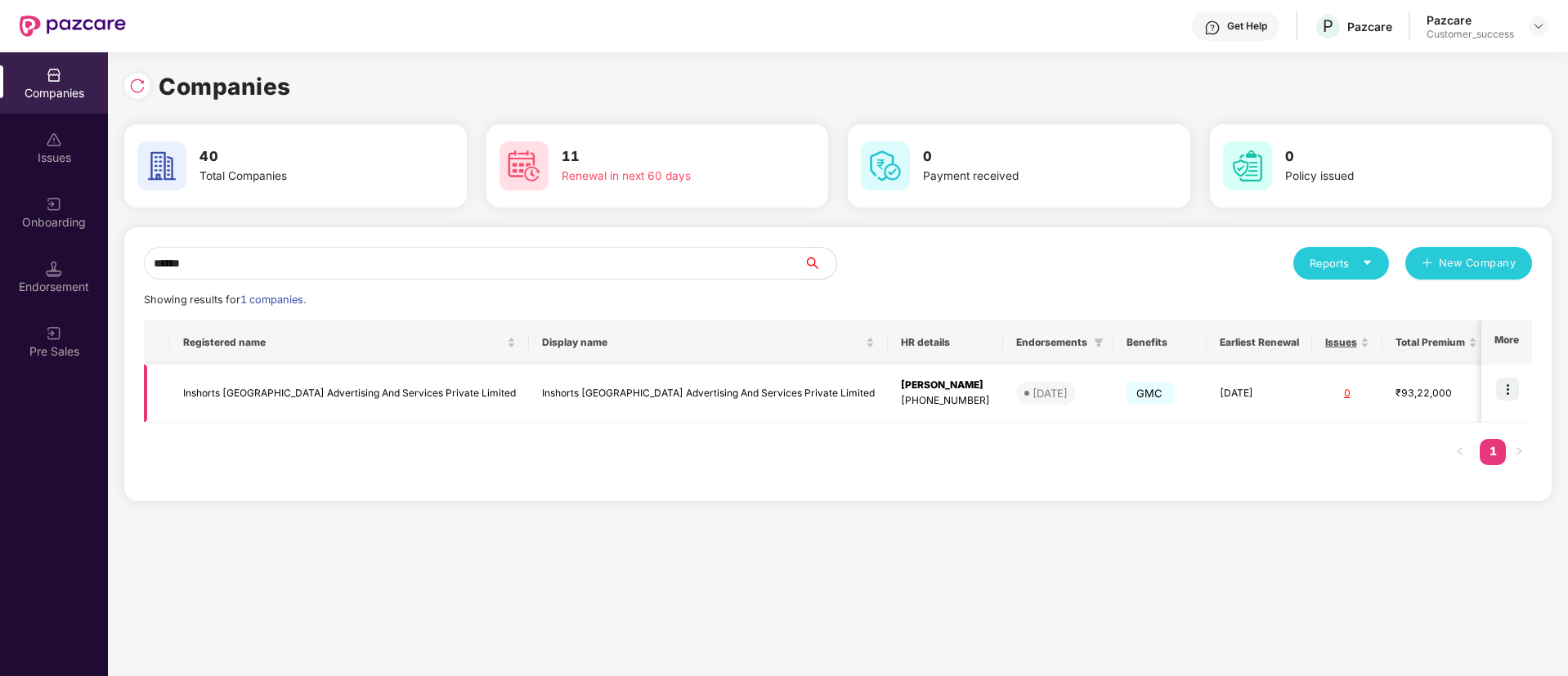
type input "******"
click at [1516, 392] on img at bounding box center [1507, 389] width 23 height 23
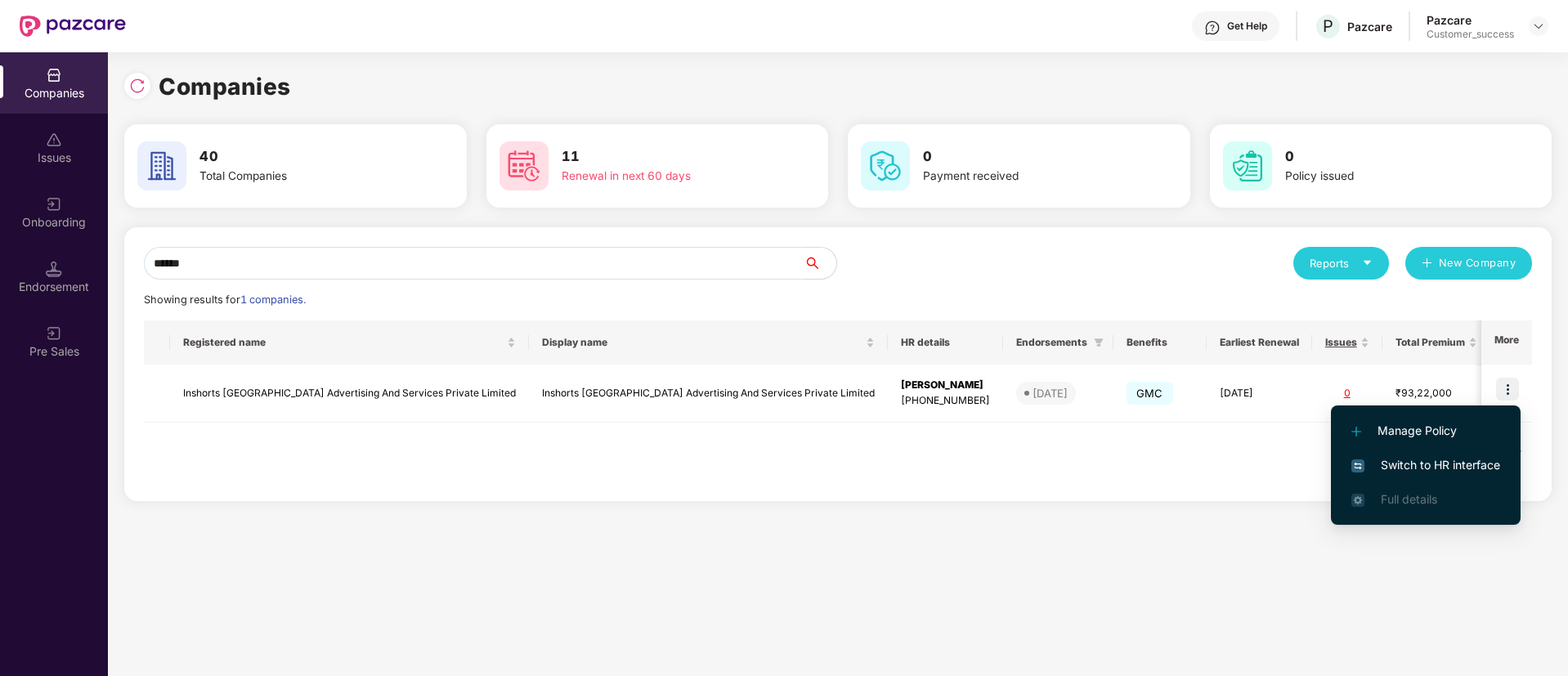
click at [1456, 460] on span "Switch to HR interface" at bounding box center [1426, 465] width 149 height 18
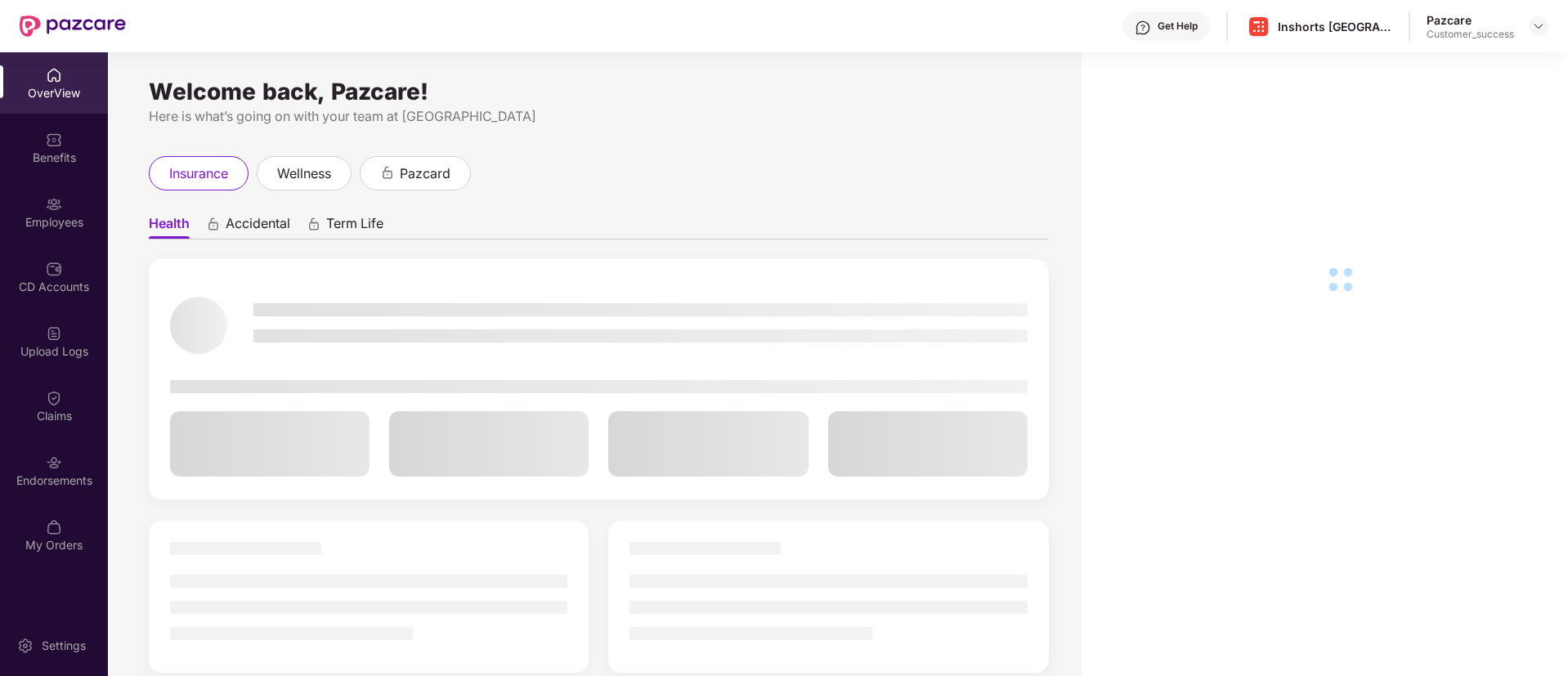
click at [55, 227] on div "Employees" at bounding box center [54, 222] width 108 height 17
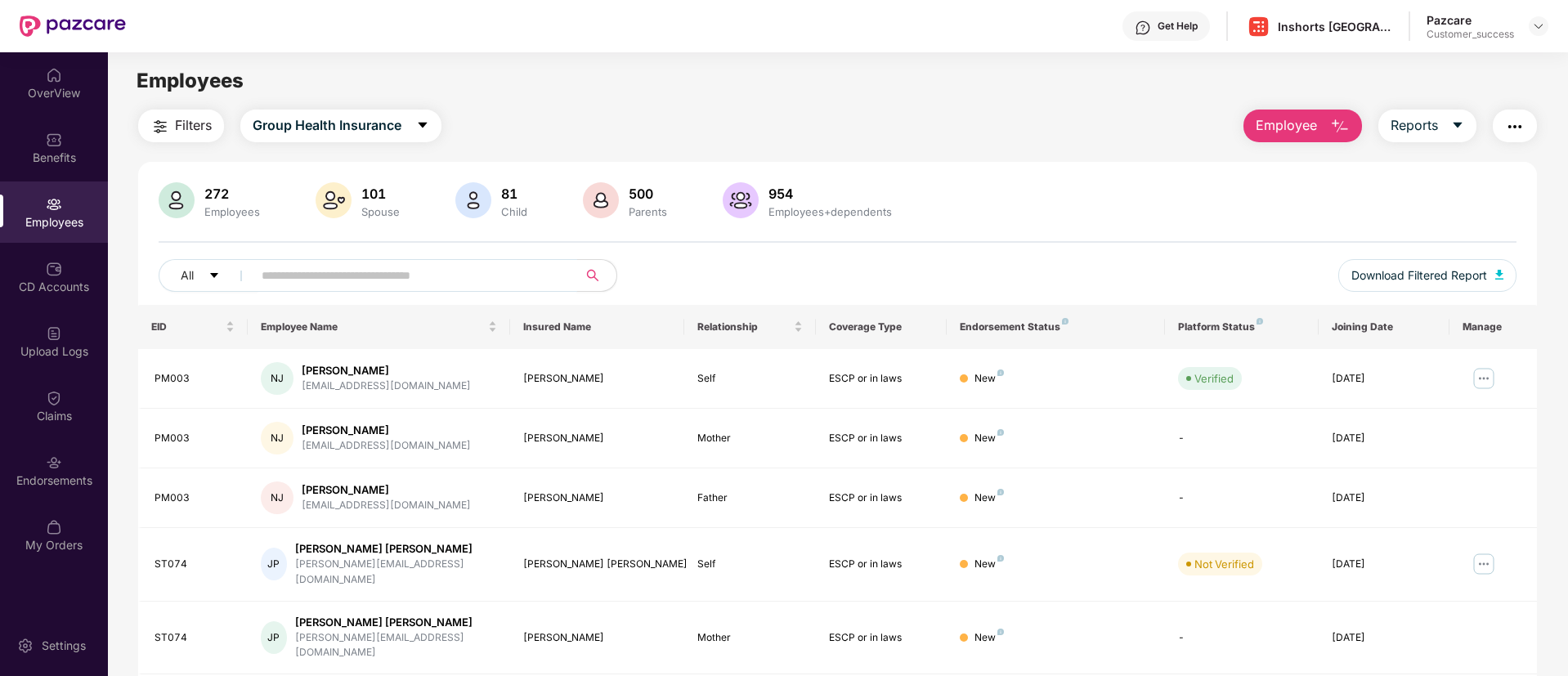
click at [330, 261] on span at bounding box center [409, 275] width 336 height 33
paste input "*****"
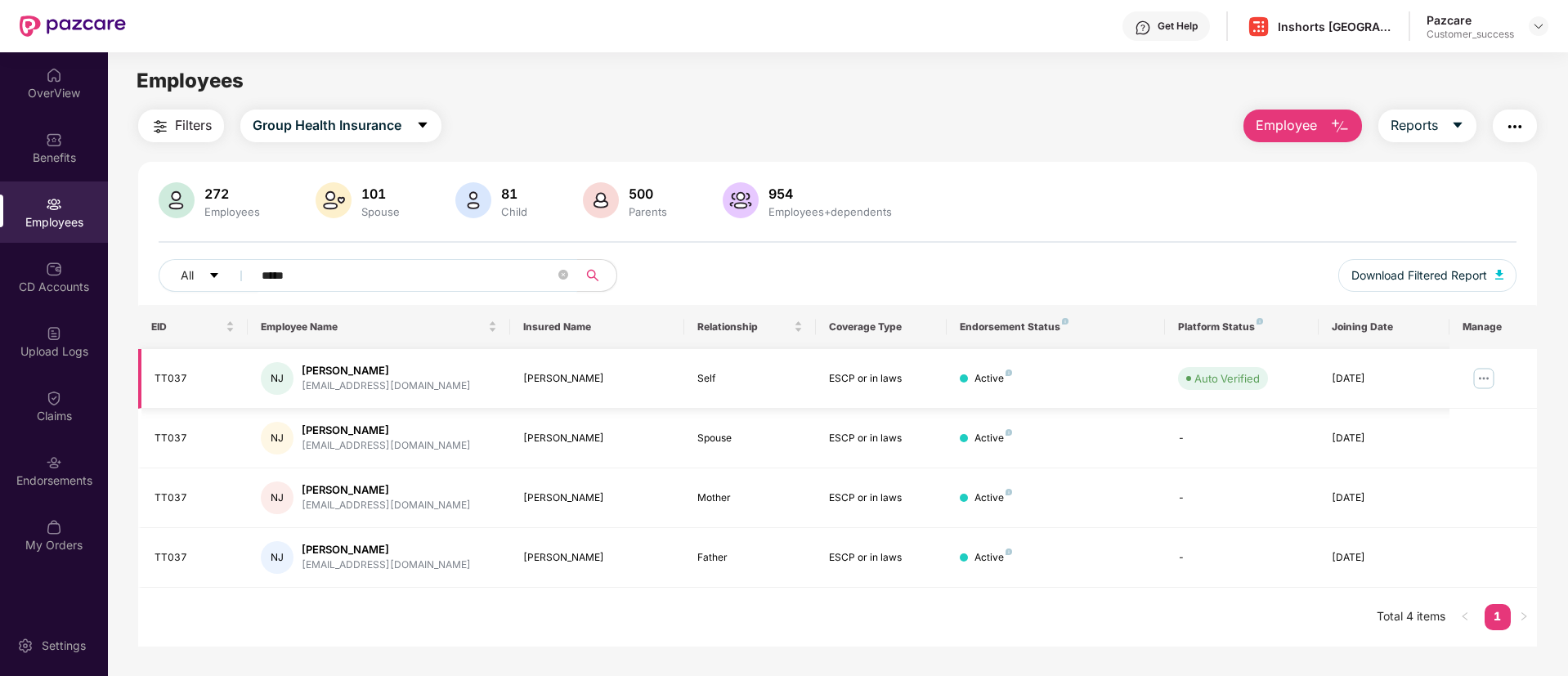
type input "*****"
click at [1481, 375] on img at bounding box center [1483, 378] width 26 height 26
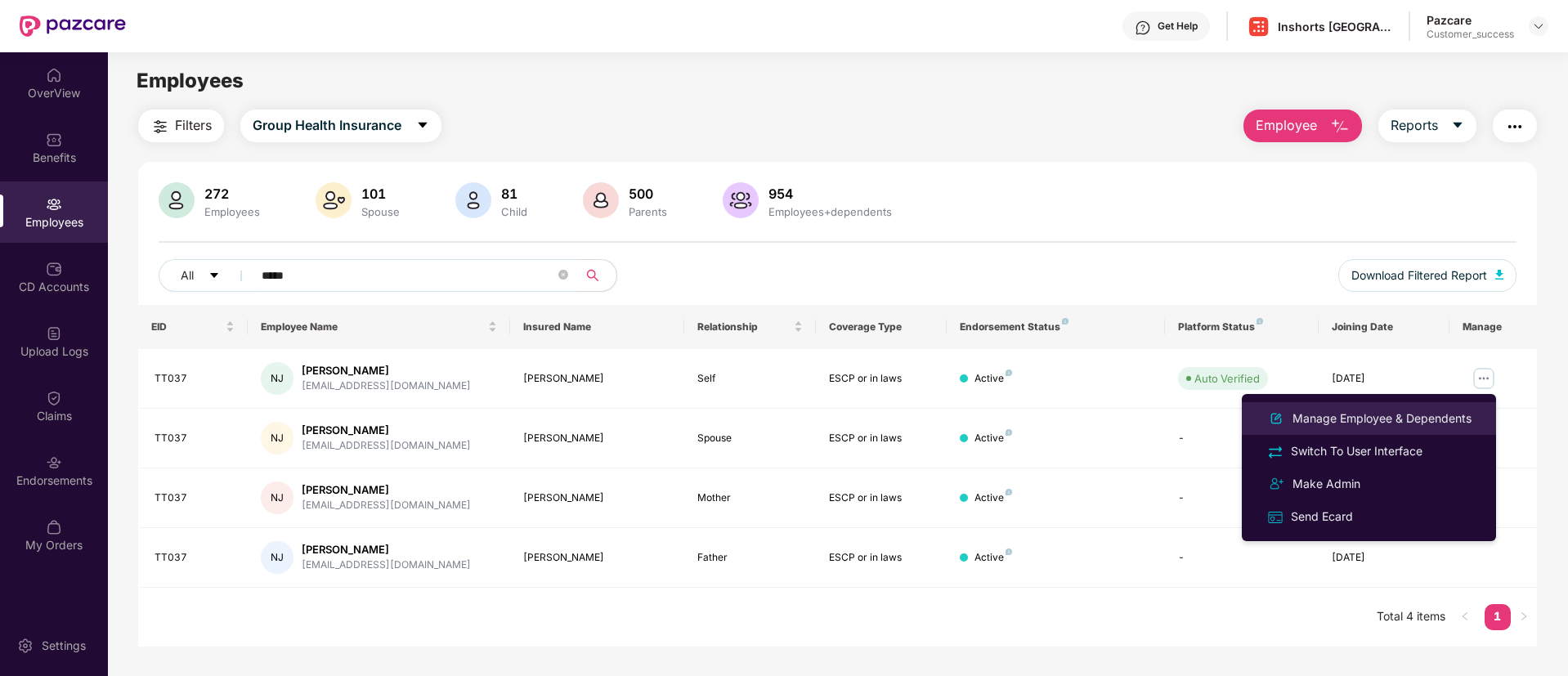
click at [1389, 425] on div "Manage Employee & Dependents" at bounding box center [1382, 418] width 186 height 18
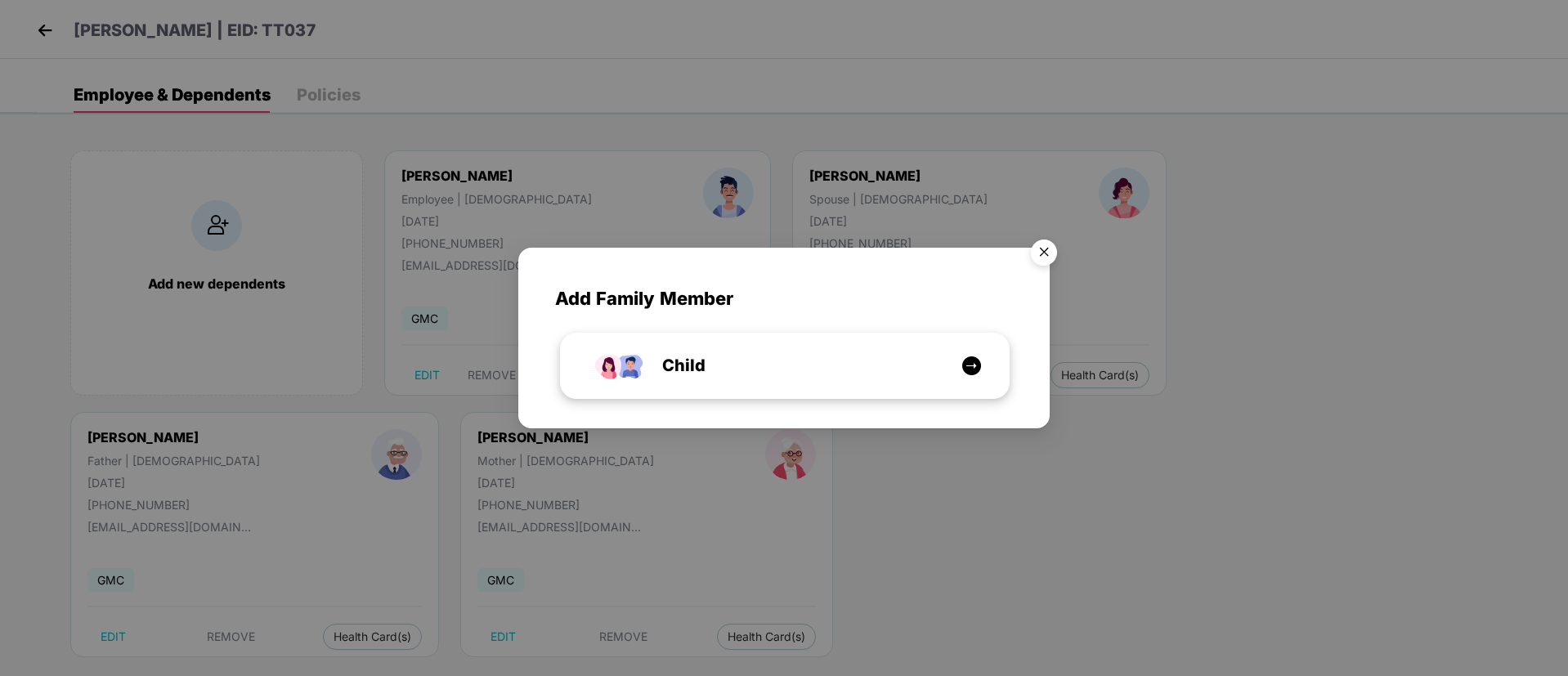
click at [772, 371] on div "Child" at bounding box center [793, 365] width 336 height 25
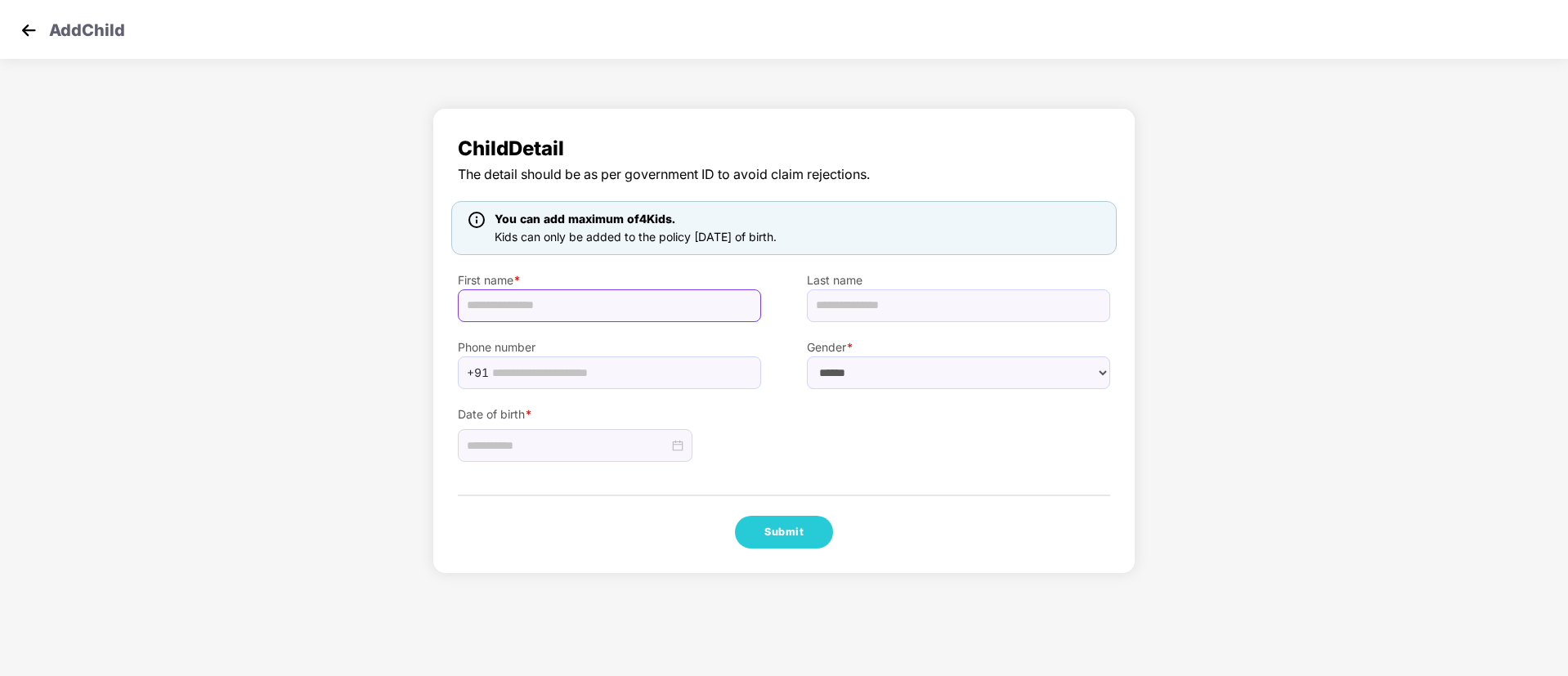
click at [573, 293] on input "text" at bounding box center [609, 305] width 303 height 33
click at [31, 39] on img at bounding box center [29, 30] width 24 height 24
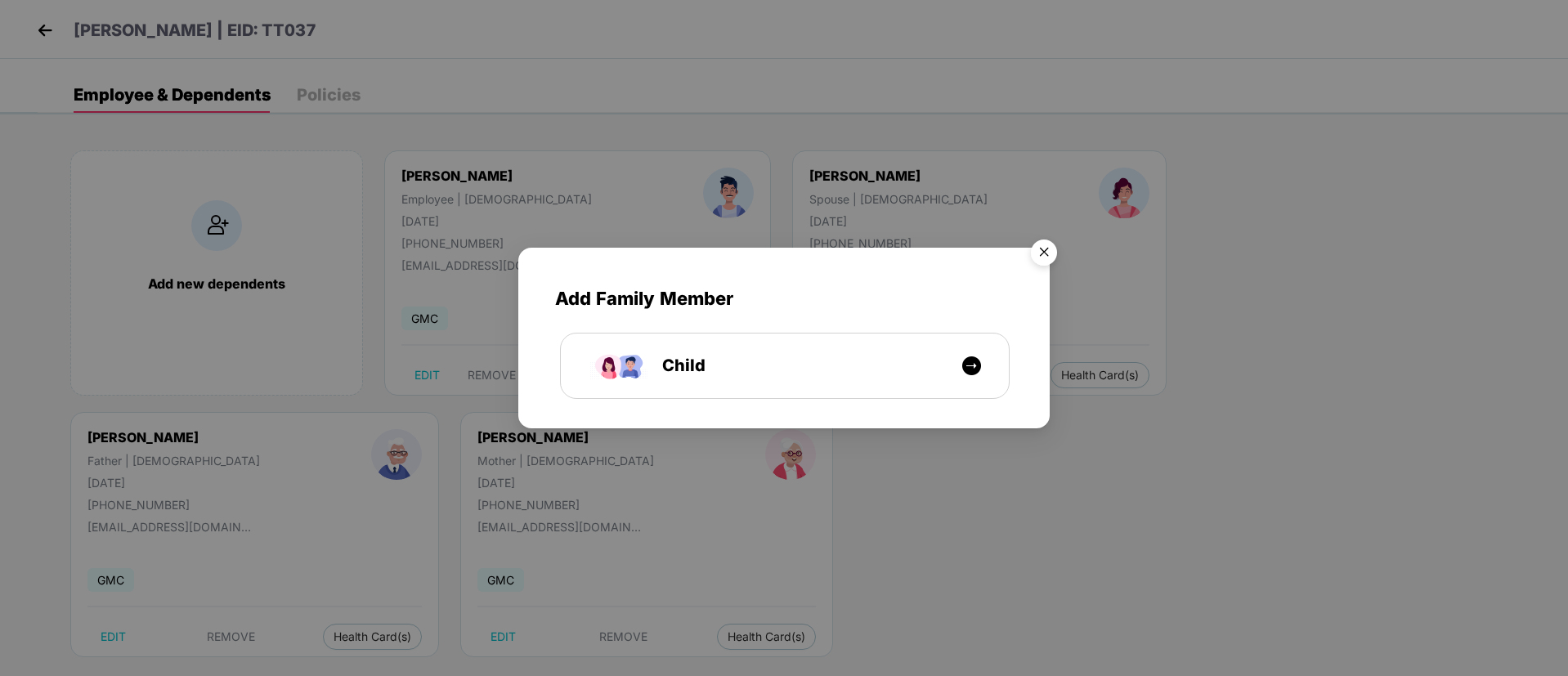
click at [1043, 246] on img "Close" at bounding box center [1043, 255] width 46 height 46
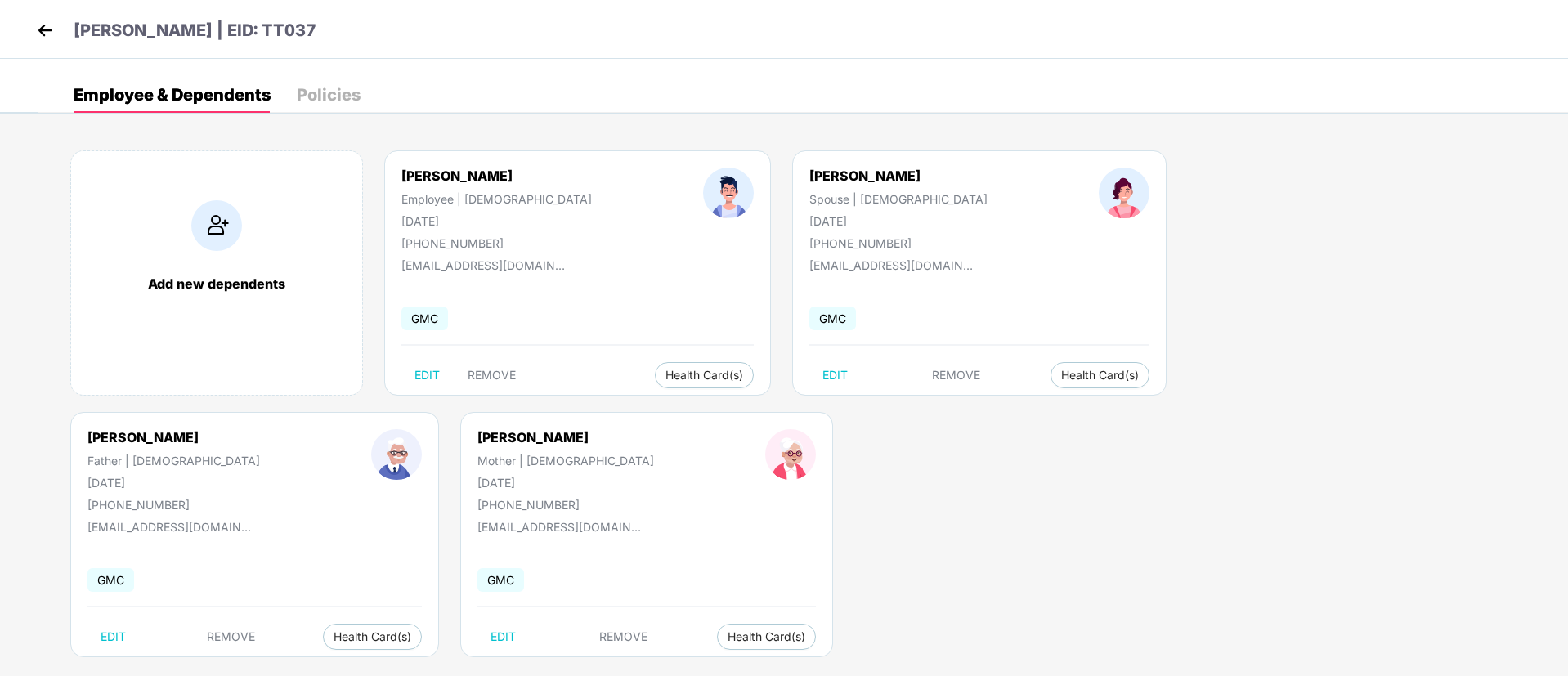
drag, startPoint x: 357, startPoint y: 26, endPoint x: 283, endPoint y: 37, distance: 74.8
click at [283, 37] on div "Naman Kumar Jain | EID: TT037" at bounding box center [784, 29] width 1568 height 59
copy p "TT037"
click at [45, 31] on img at bounding box center [45, 30] width 24 height 24
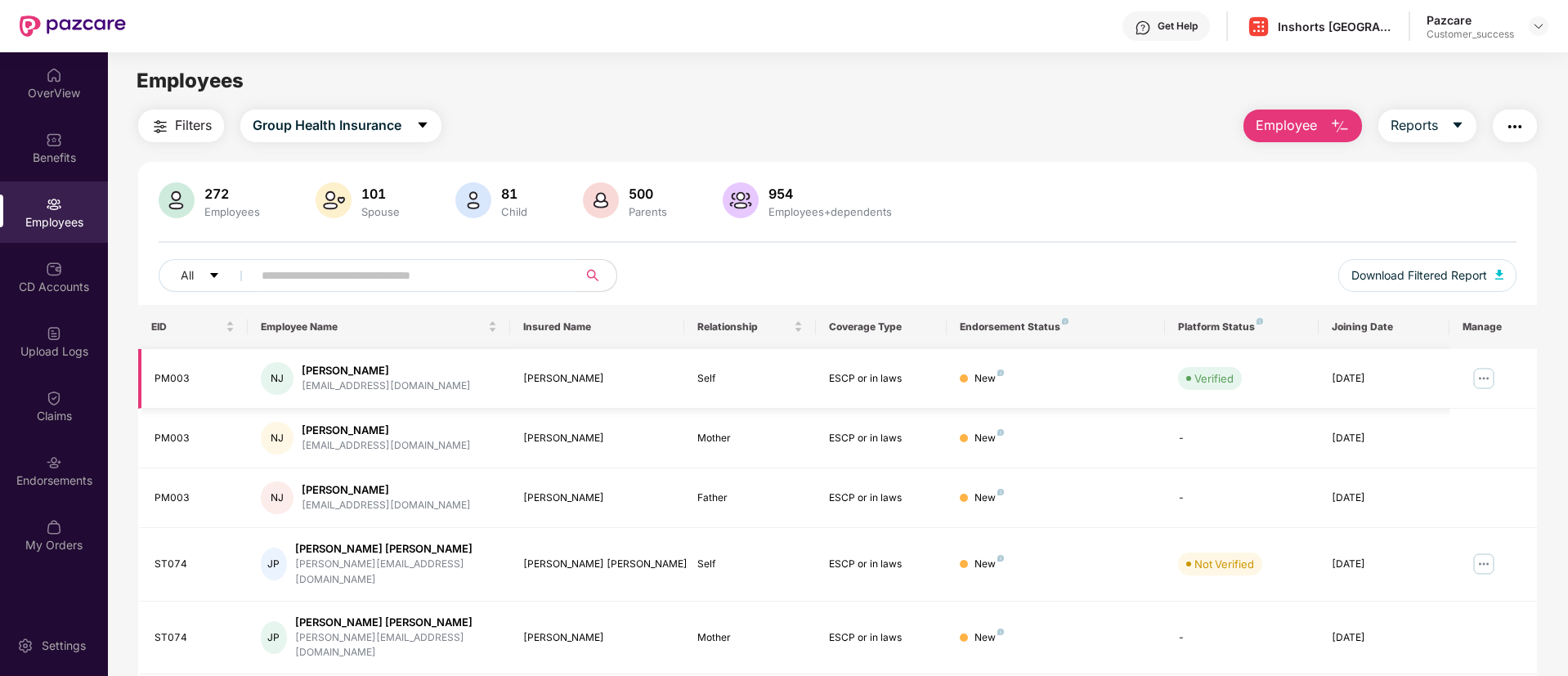
click at [1485, 378] on img at bounding box center [1483, 378] width 26 height 26
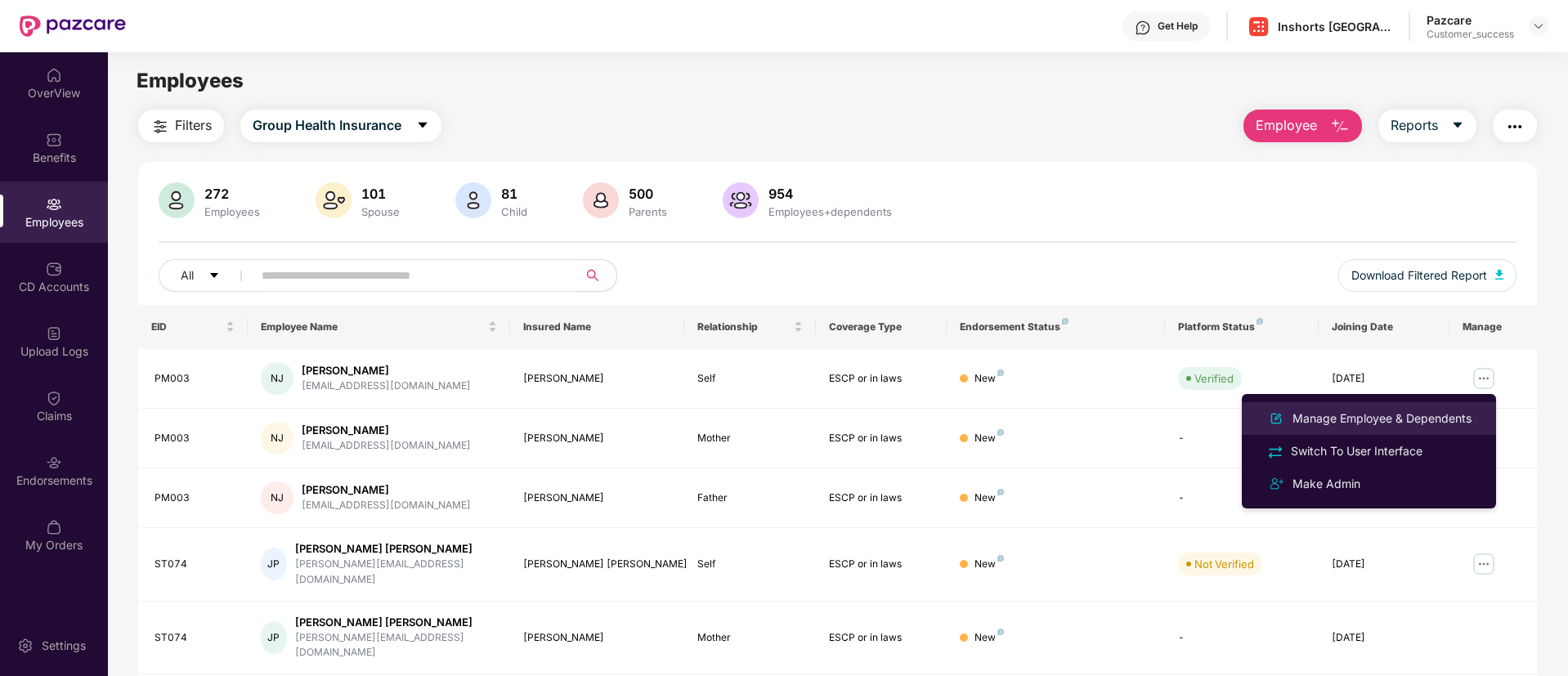
click at [1410, 414] on div "Manage Employee & Dependents" at bounding box center [1382, 418] width 186 height 18
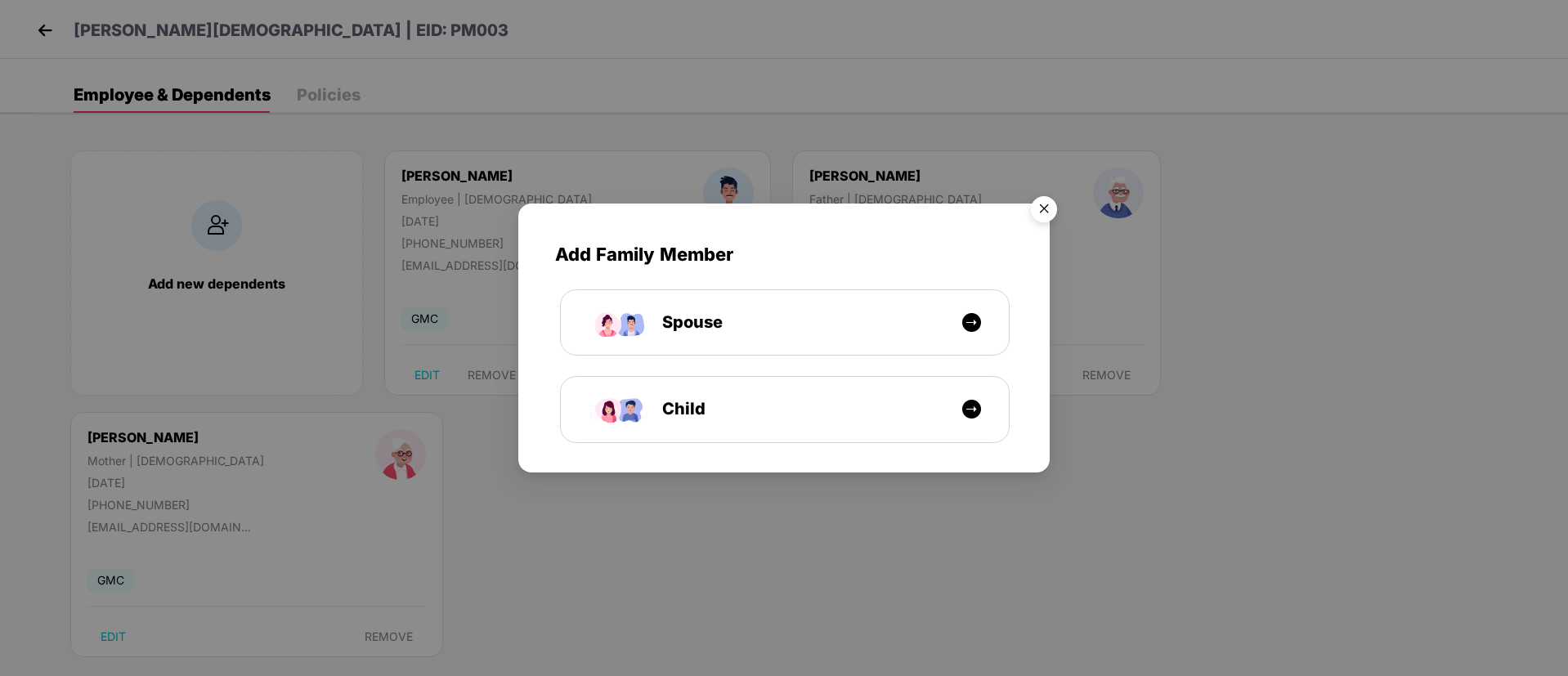
click at [1042, 204] on img "Close" at bounding box center [1043, 211] width 46 height 46
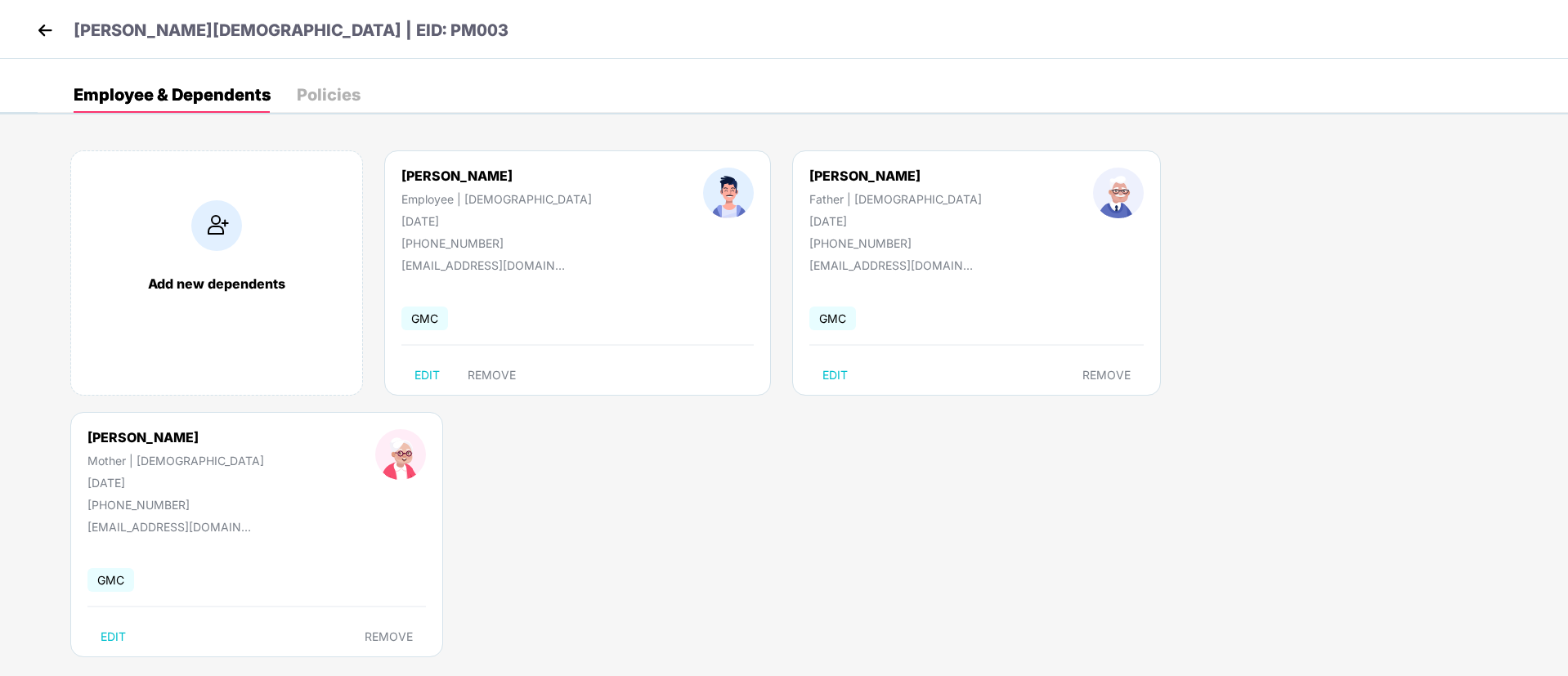
click at [42, 23] on img at bounding box center [45, 30] width 24 height 24
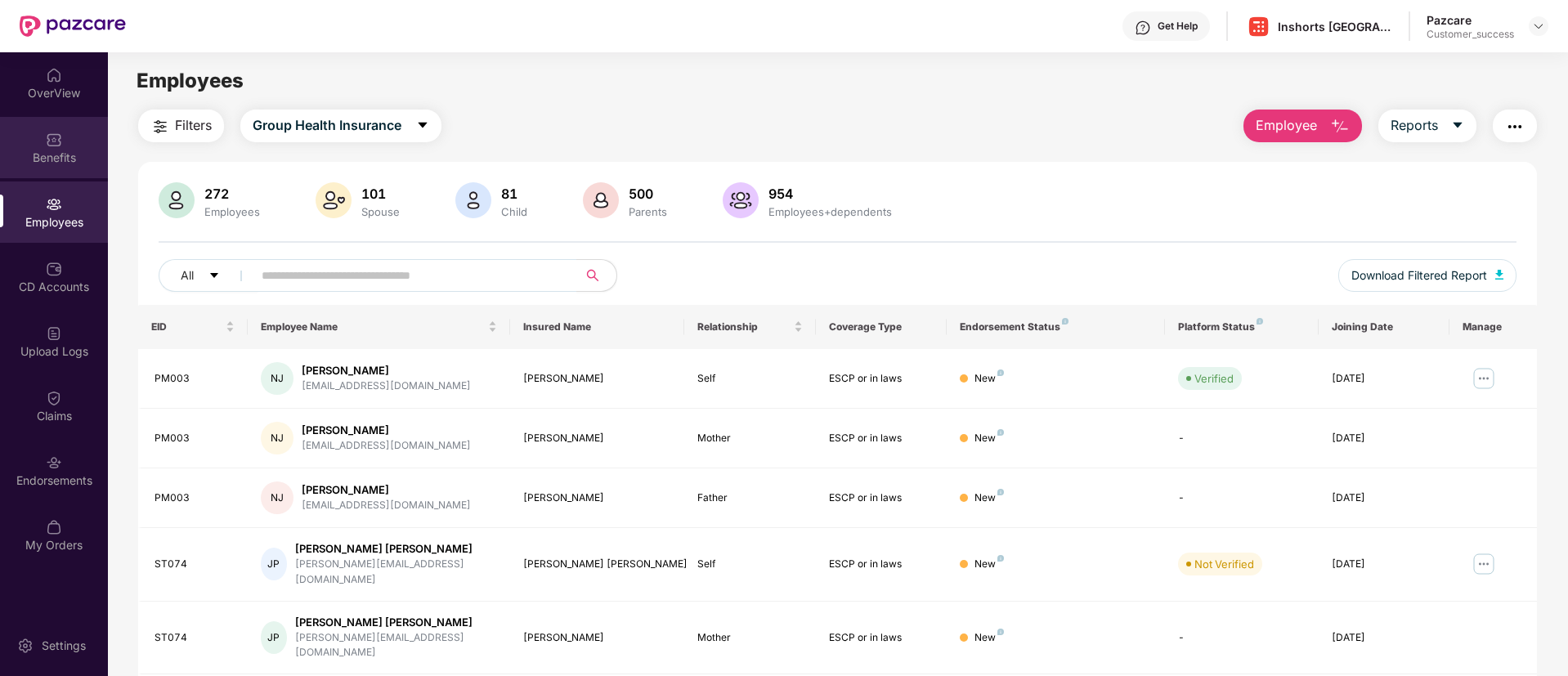
click at [24, 126] on div "Benefits" at bounding box center [54, 148] width 108 height 61
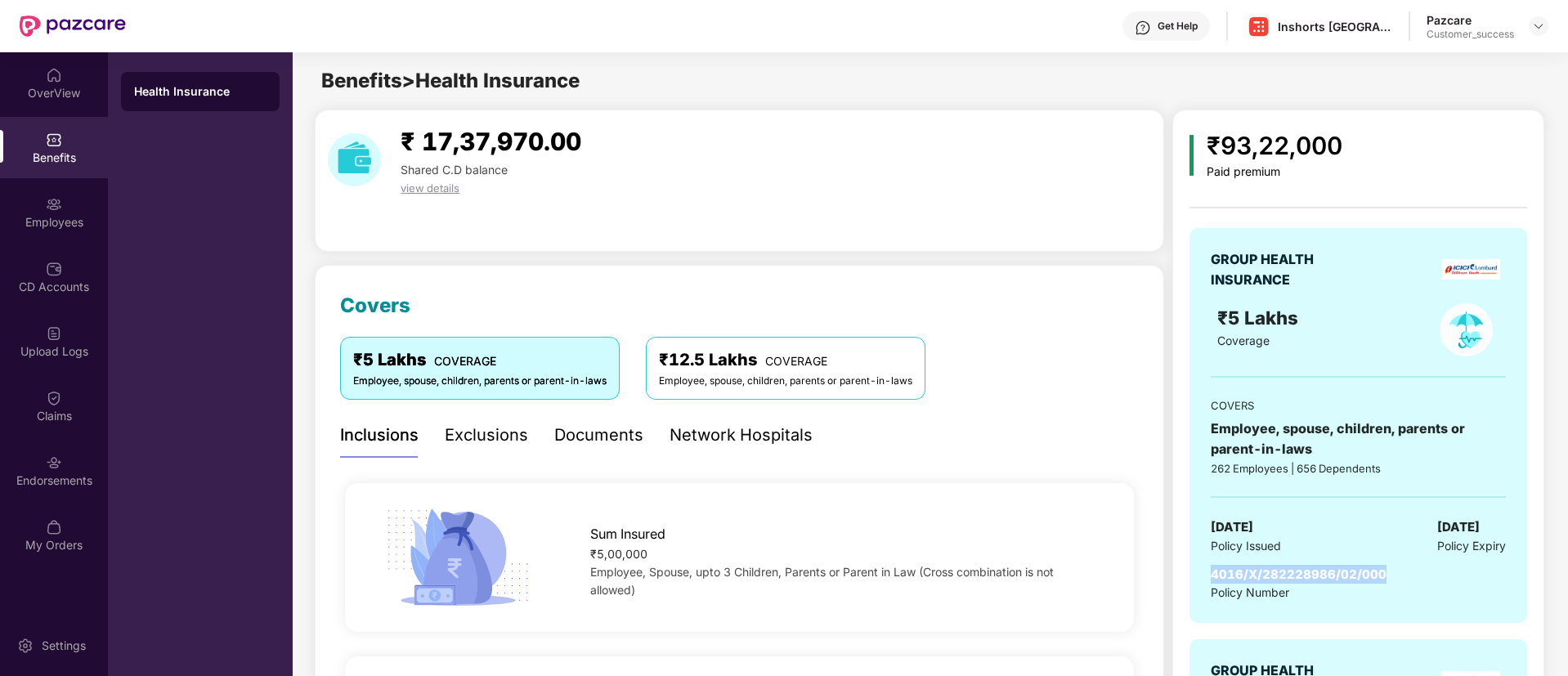
drag, startPoint x: 1393, startPoint y: 570, endPoint x: 1208, endPoint y: 575, distance: 185.1
click at [1208, 575] on div "GROUP HEALTH INSURANCE ₹5 Lakhs Coverage COVERS Employee, spouse, children, par…" at bounding box center [1358, 426] width 336 height 396
copy span "4016/X/282228986/02/000"
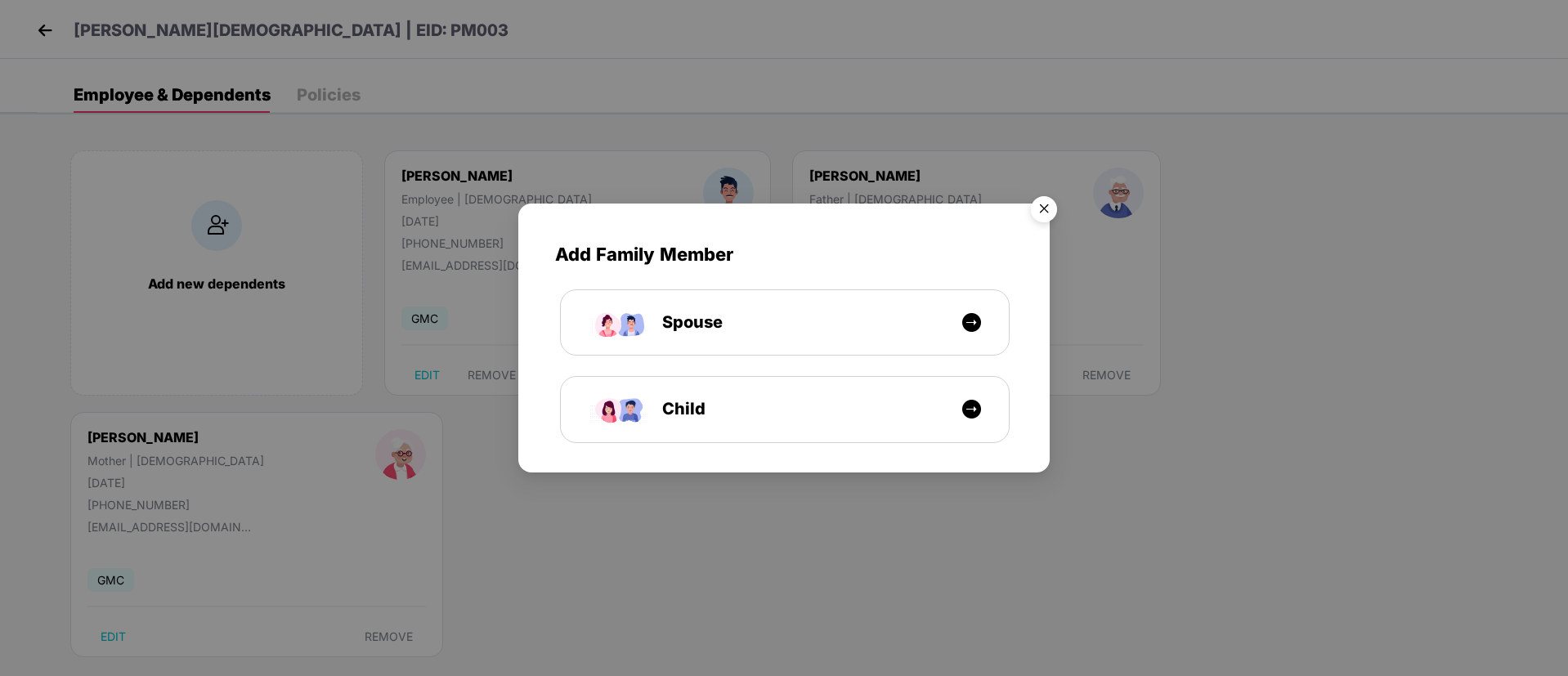
click at [1050, 207] on img "Close" at bounding box center [1043, 211] width 46 height 46
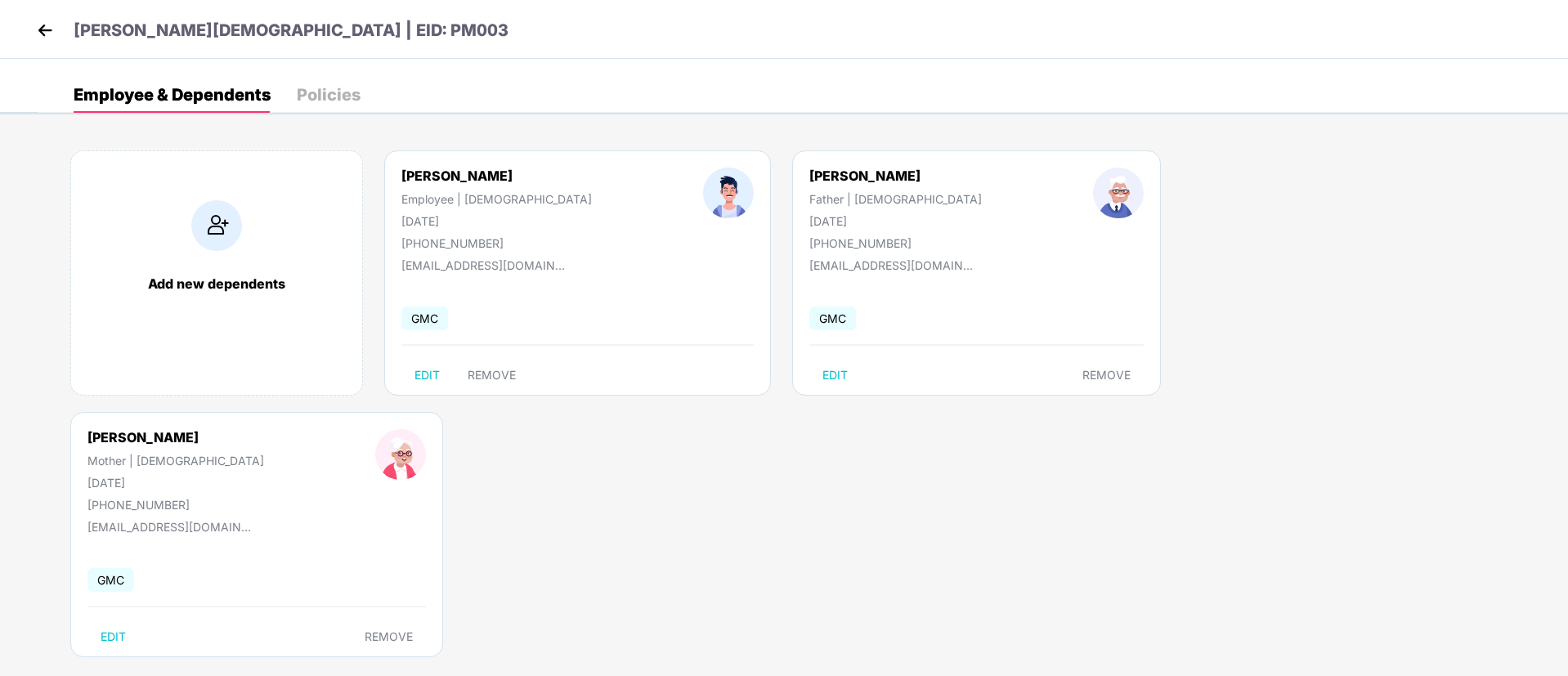
drag, startPoint x: 31, startPoint y: 39, endPoint x: 41, endPoint y: 32, distance: 12.2
click at [41, 32] on div "Naman Jain | EID: PM003" at bounding box center [784, 29] width 1568 height 59
click at [41, 32] on img at bounding box center [45, 30] width 24 height 24
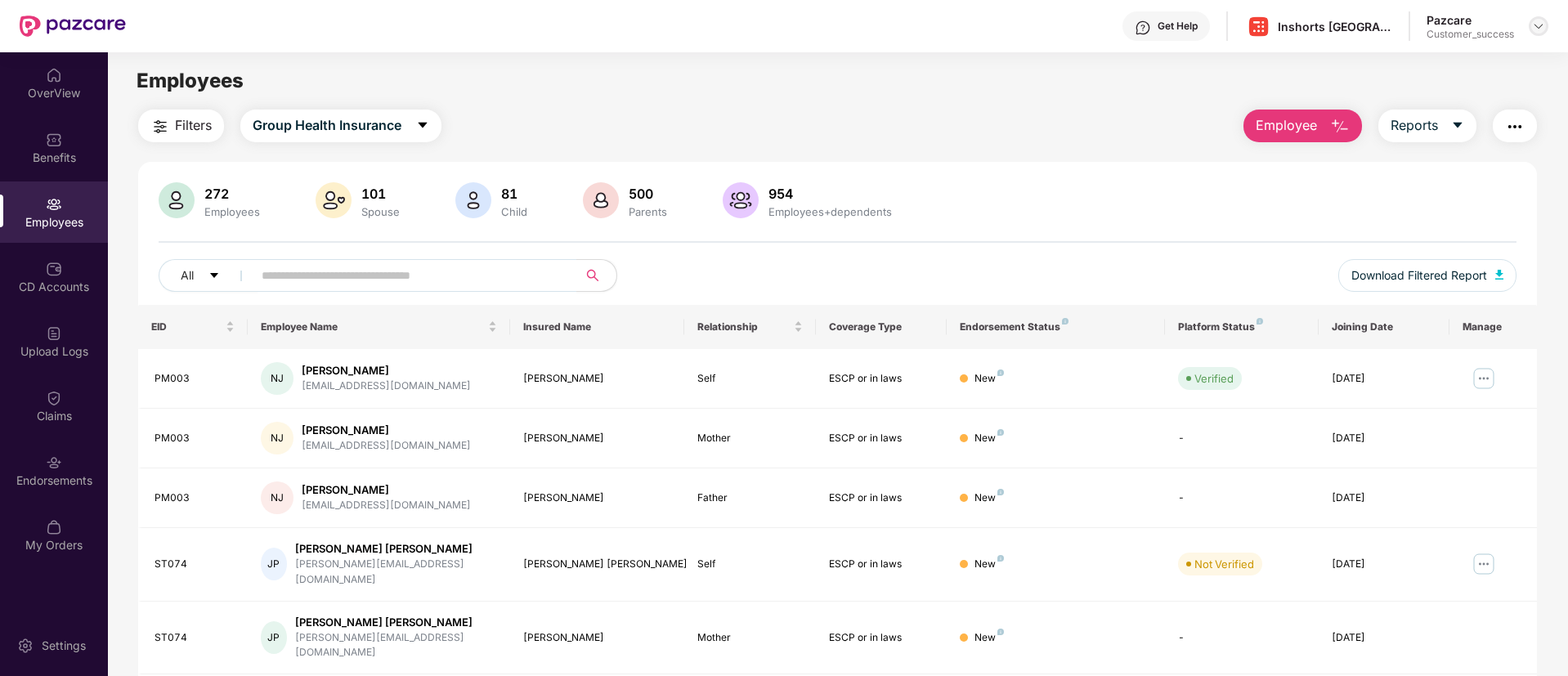
click at [1530, 24] on div at bounding box center [1538, 26] width 20 height 20
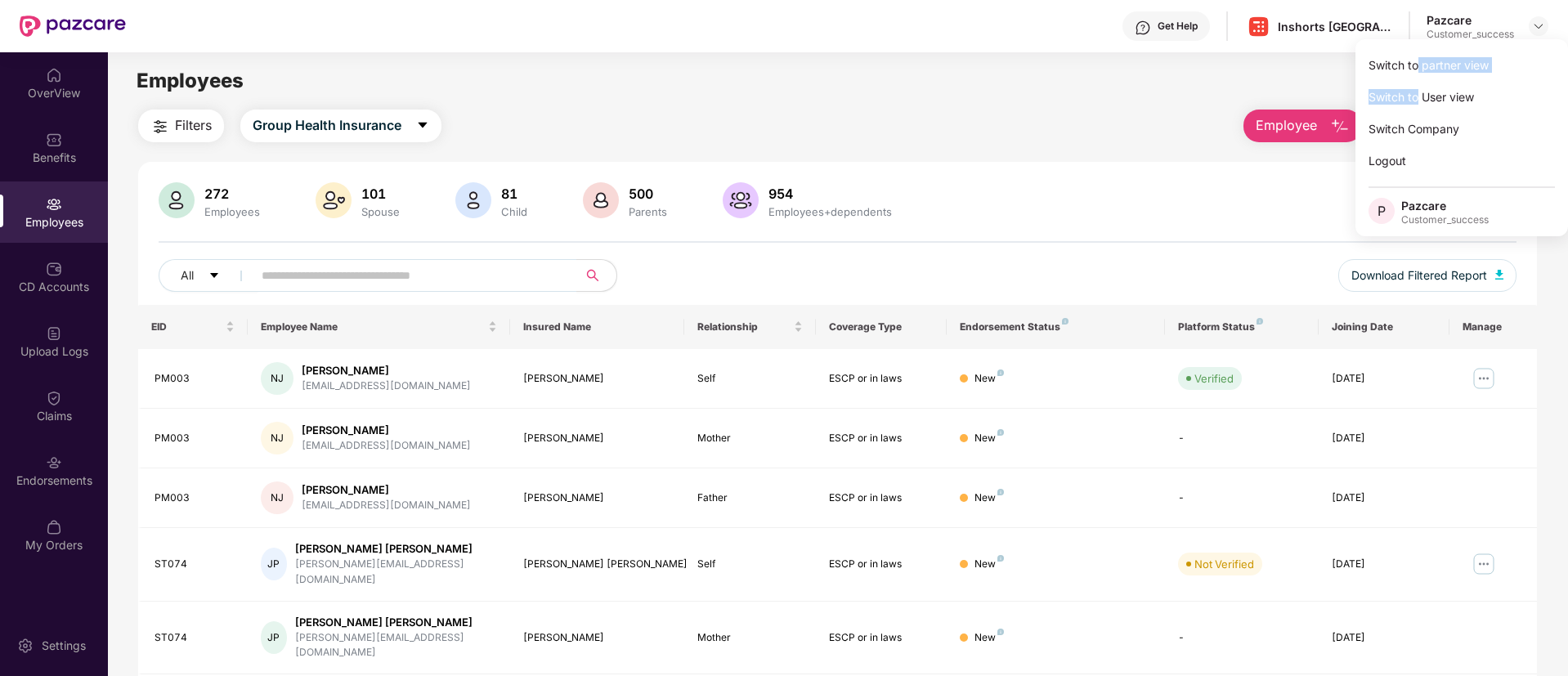
drag, startPoint x: 1418, startPoint y: 83, endPoint x: 1418, endPoint y: 67, distance: 16.0
click at [1418, 67] on div "Switch to partner view Switch to User view Switch Company Logout P Pazcare Cust…" at bounding box center [1461, 138] width 213 height 197
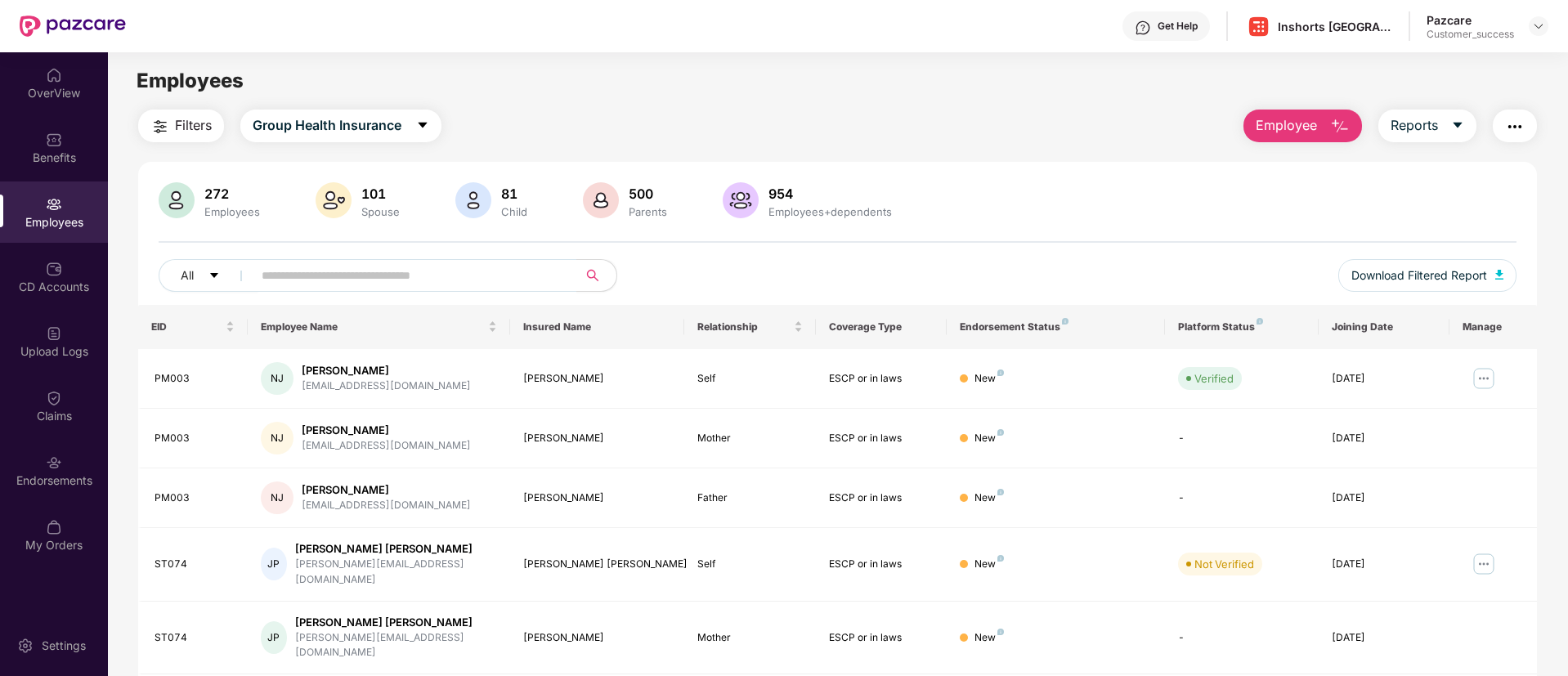
click at [1418, 67] on div "Employees" at bounding box center [837, 80] width 1459 height 31
click at [1533, 31] on img at bounding box center [1538, 26] width 13 height 13
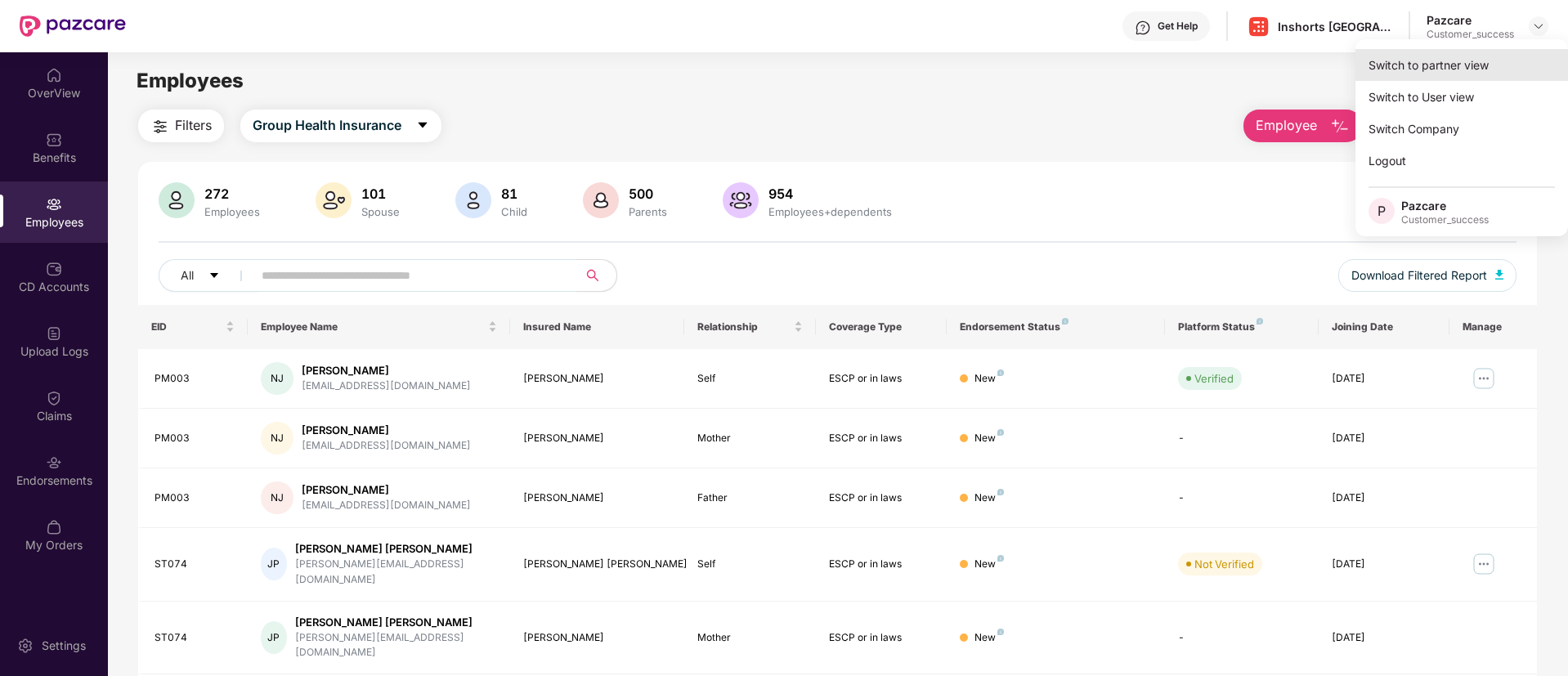
click at [1456, 58] on div "Switch to partner view" at bounding box center [1461, 65] width 213 height 32
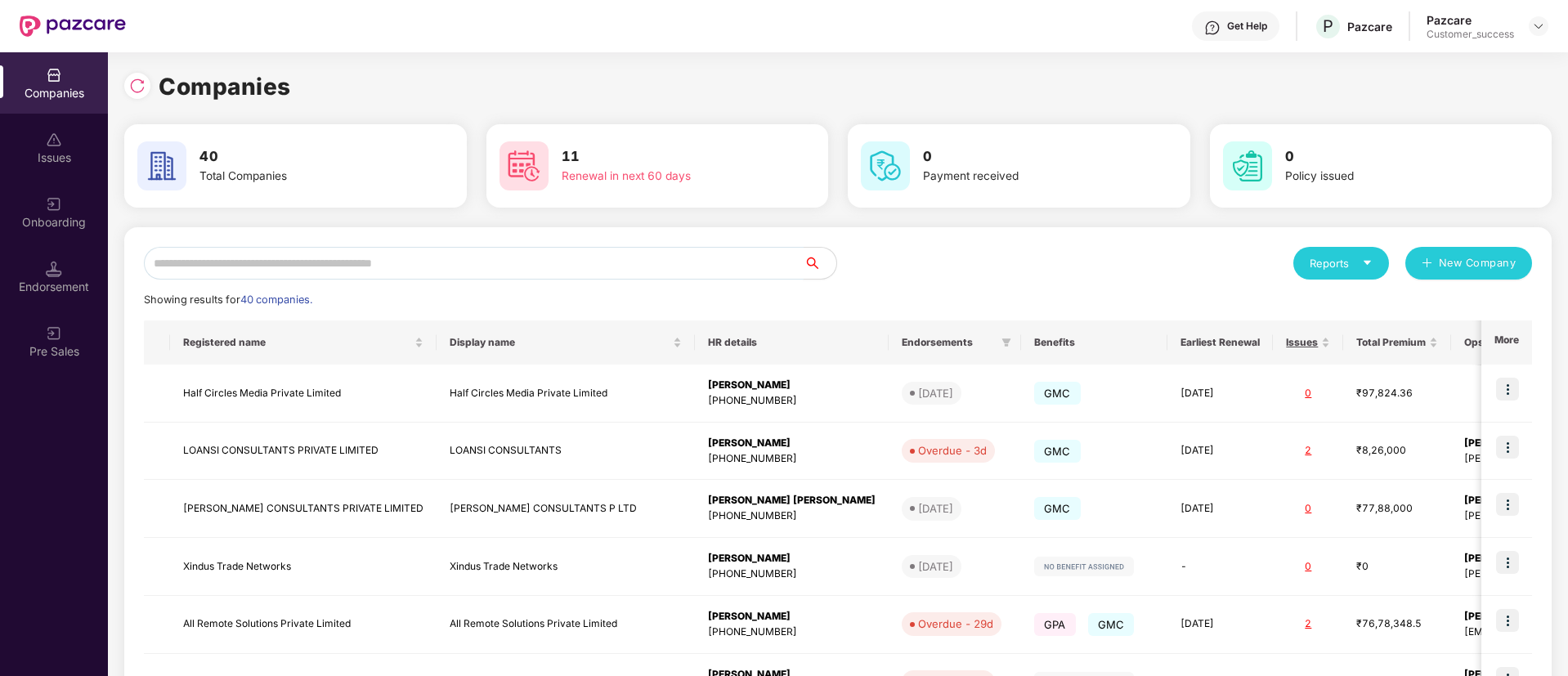
click at [352, 252] on input "text" at bounding box center [474, 263] width 660 height 33
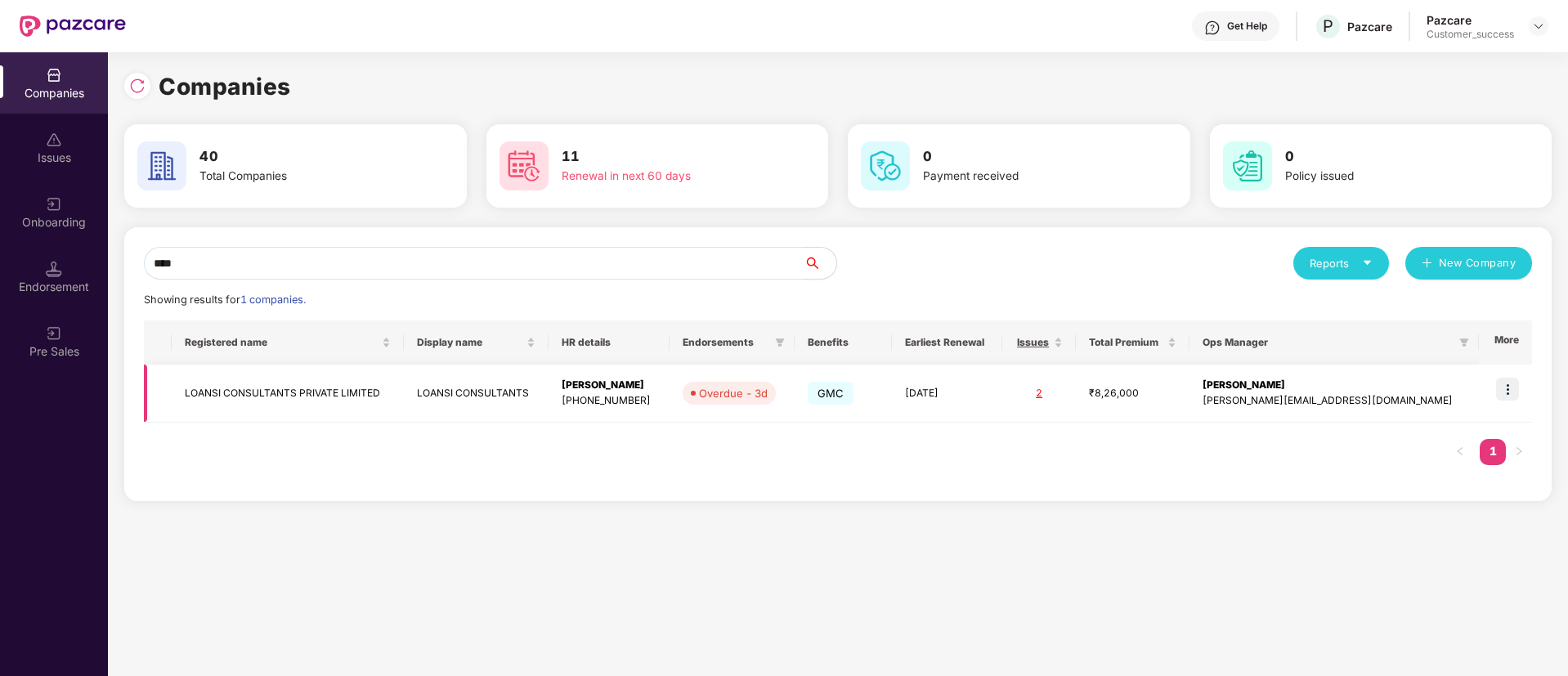
type input "****"
click at [1509, 378] on img at bounding box center [1507, 389] width 23 height 23
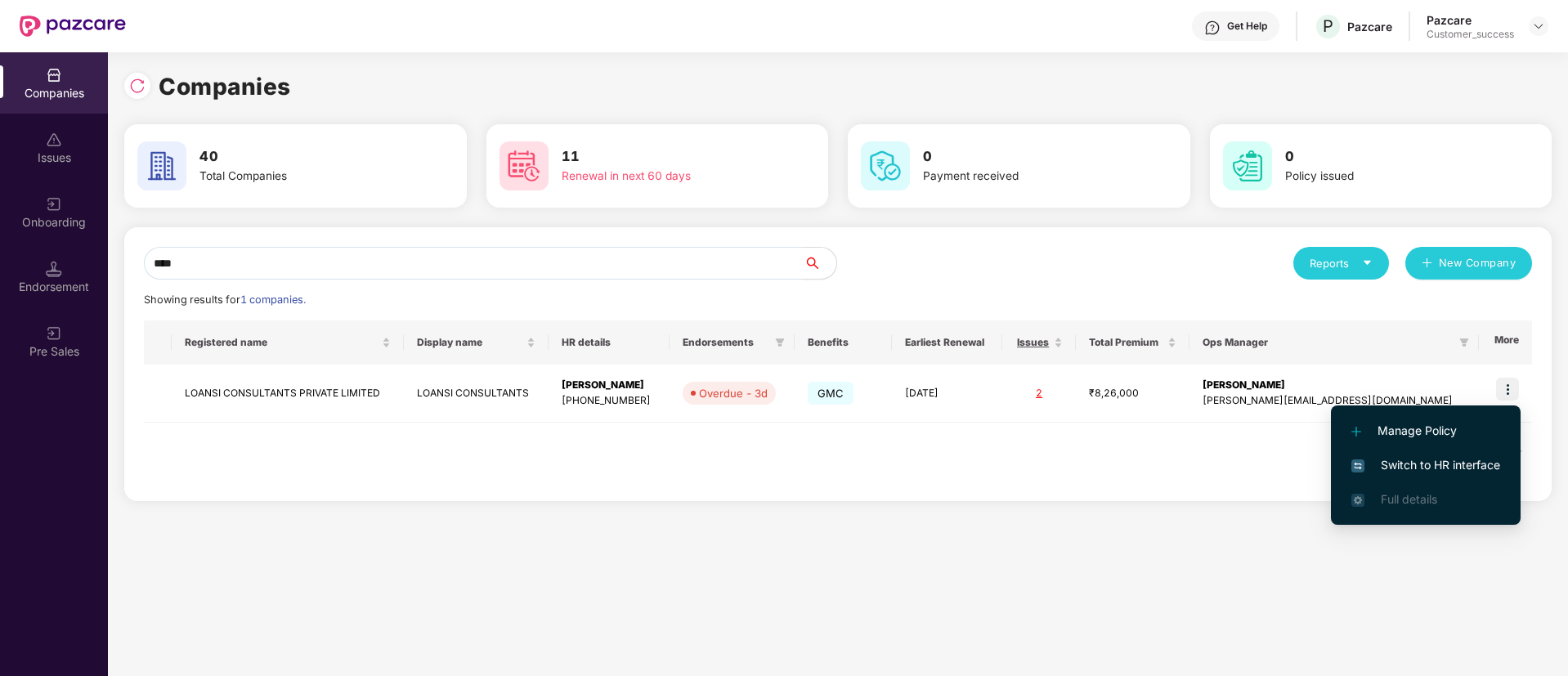
click at [1437, 460] on span "Switch to HR interface" at bounding box center [1426, 465] width 149 height 18
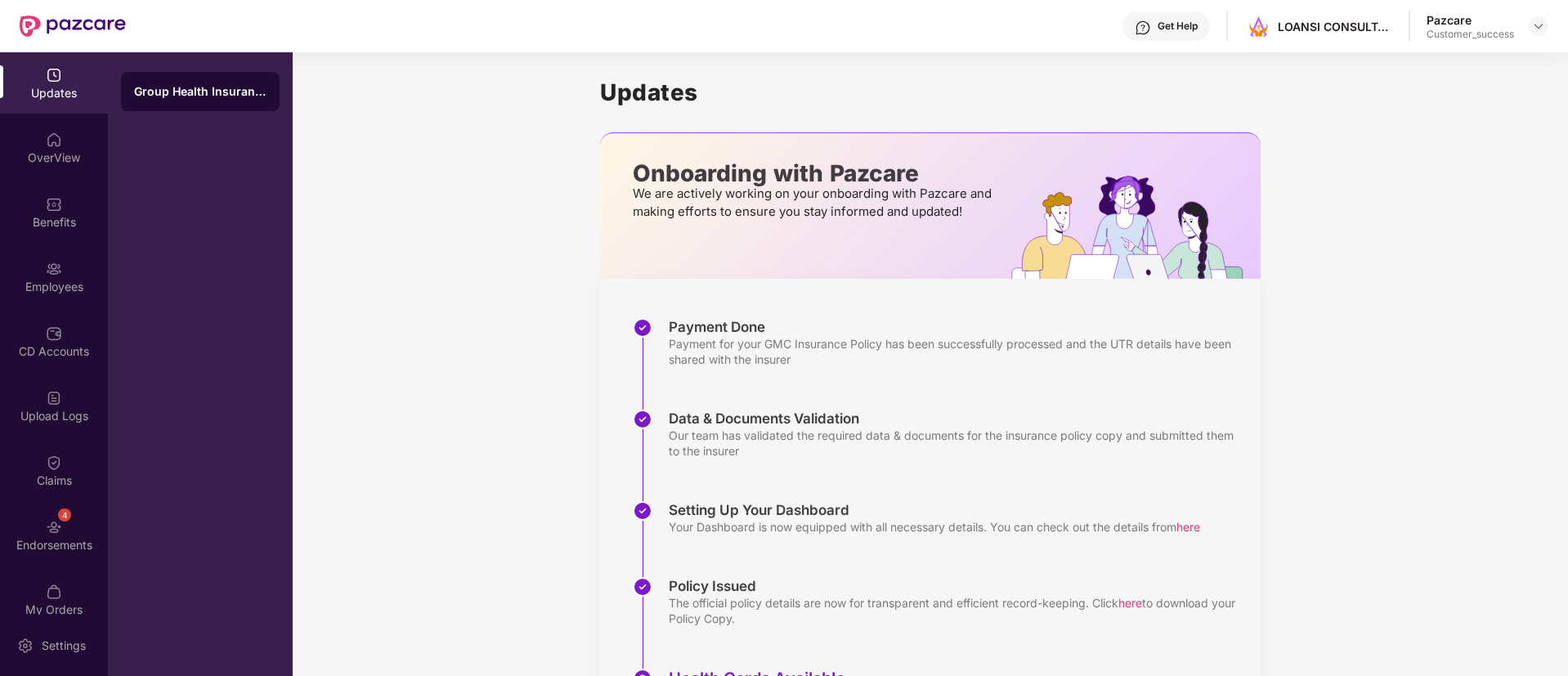
click at [58, 207] on img at bounding box center [54, 205] width 17 height 17
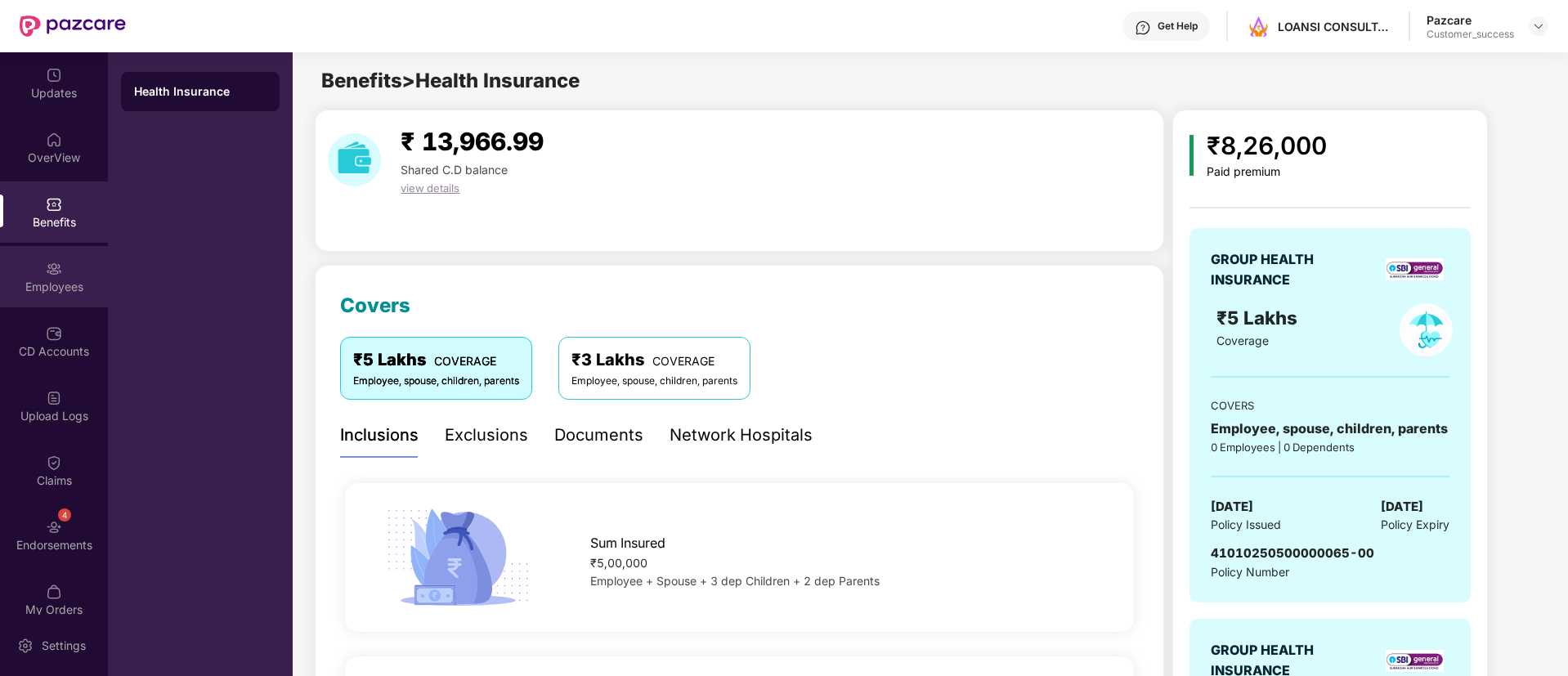
click at [52, 282] on div "Employees" at bounding box center [54, 287] width 108 height 17
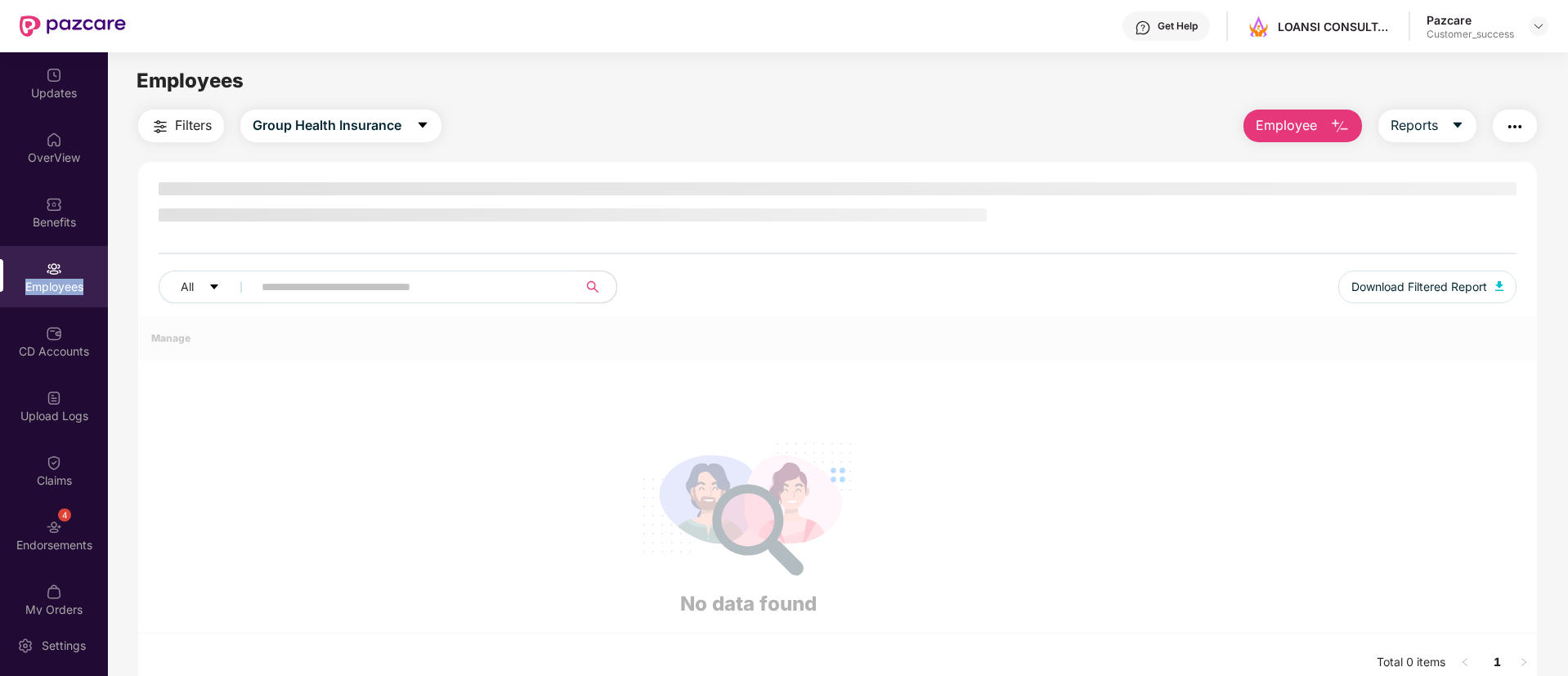
click at [52, 282] on div "Employees" at bounding box center [54, 287] width 108 height 17
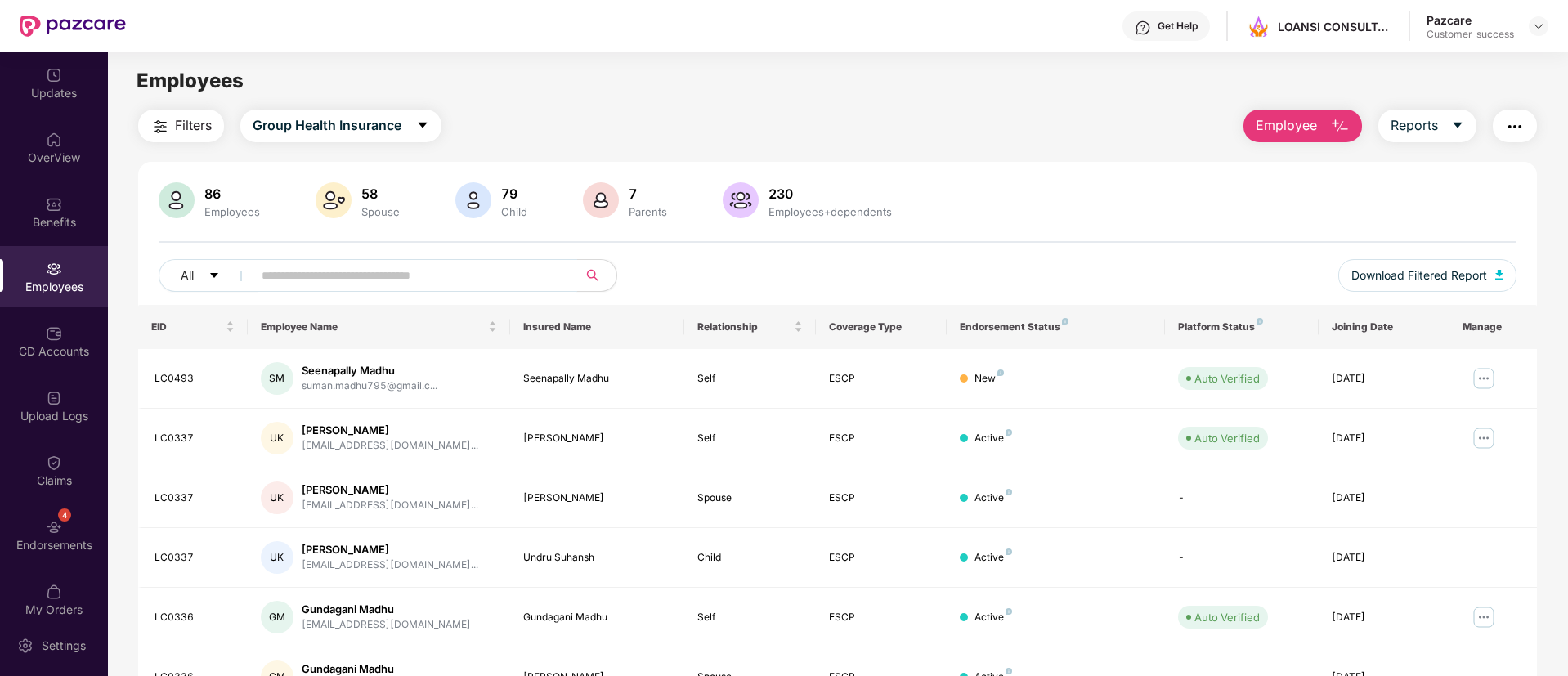
click at [482, 285] on input "text" at bounding box center [408, 275] width 294 height 24
paste input "******"
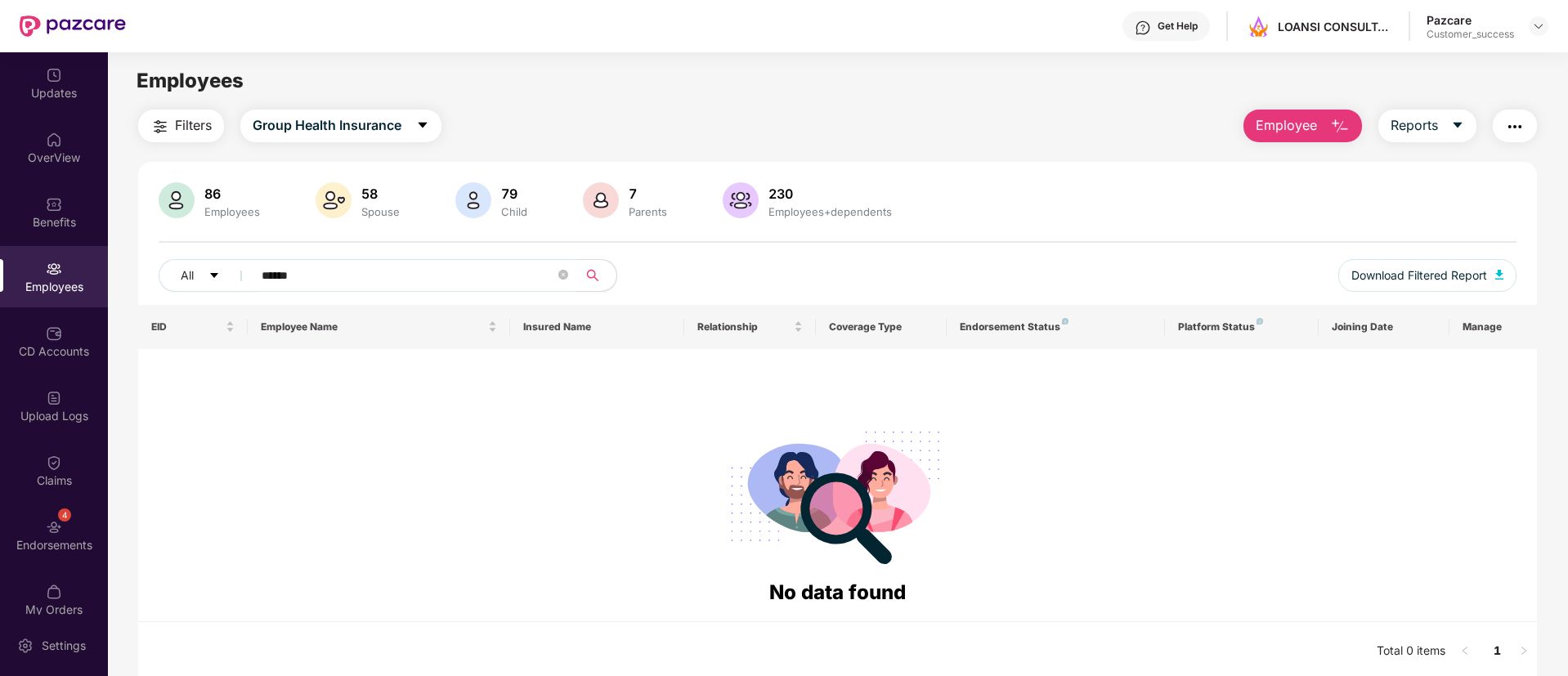
type input "******"
